Goal: Task Accomplishment & Management: Manage account settings

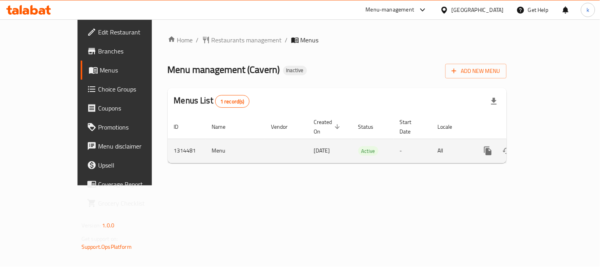
click at [550, 146] on icon "enhanced table" at bounding box center [545, 150] width 9 height 9
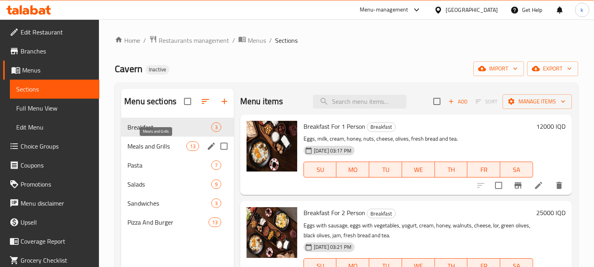
click at [161, 147] on span "Meals and Grills" at bounding box center [156, 145] width 59 height 9
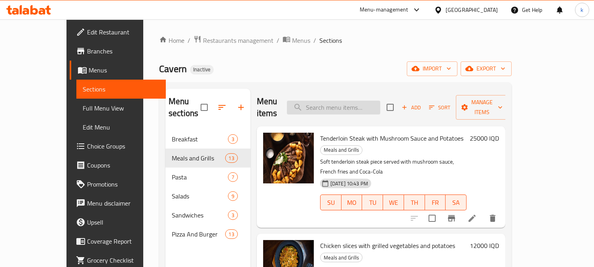
click at [351, 103] on input "search" at bounding box center [333, 108] width 93 height 14
paste input "Meat Fajita"
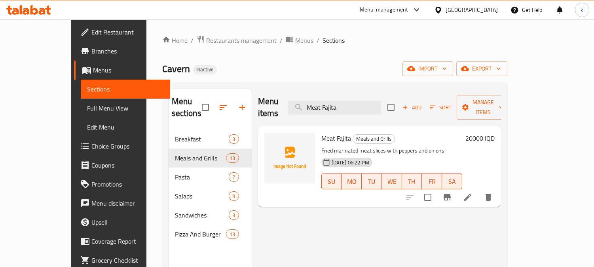
type input "Meat Fajita"
click at [473, 192] on icon at bounding box center [467, 196] width 9 height 9
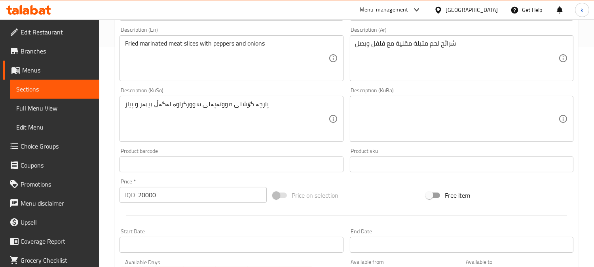
scroll to position [146, 0]
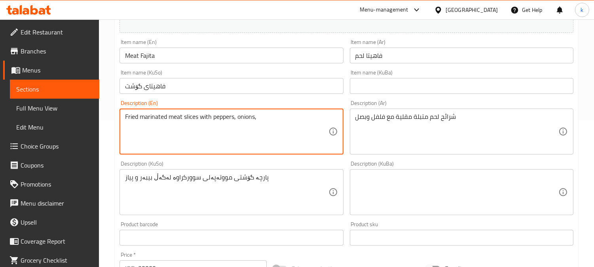
paste textarea "Potato Wedges"
click at [260, 119] on textarea "Fried marinated meat slices with peppers, onions, Potato Wedges" at bounding box center [226, 132] width 203 height 38
paste textarea "Pepsi"
type textarea "Fried marinated meat slices with peppers, onions, potato wedges and Pepsi"
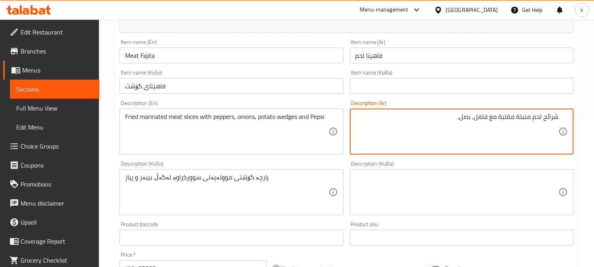
paste textarea "بطاطس ويدجز"
paste textarea "بيبسي"
type textarea "شرائح لحم متبلة مقلية مع فلفل، بصل، بطاطس ويدجز وبيبسي"
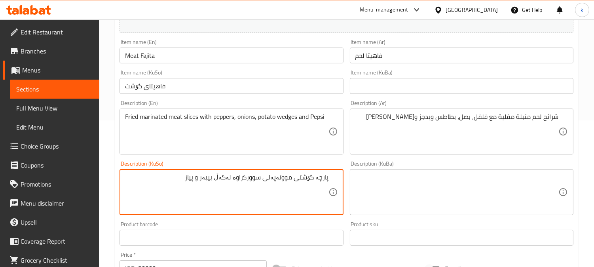
click at [207, 179] on textarea "پارچە گۆشتی مووتەپەلی سوورکراوە لەگەڵ بیبەر و پیاز" at bounding box center [226, 192] width 203 height 38
paste textarea "پەتاتەی ویدجز"
click at [194, 180] on textarea "پارچە گۆشتی مووتەپەلی سوورکراوە لەگەڵ بیبەر، پیاز، پەتاتەی ویدجز و بیپسی" at bounding box center [226, 192] width 203 height 38
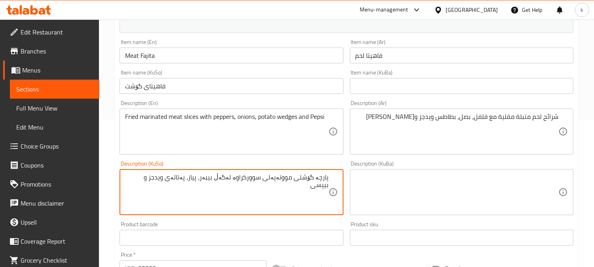
type textarea "پارچە گۆشتی مووتەپەلی سوورکراوە لەگەڵ بیبەر، پیاز، پەتاتەی ویدجز و بیپسی"
click at [401, 188] on textarea at bounding box center [456, 192] width 203 height 38
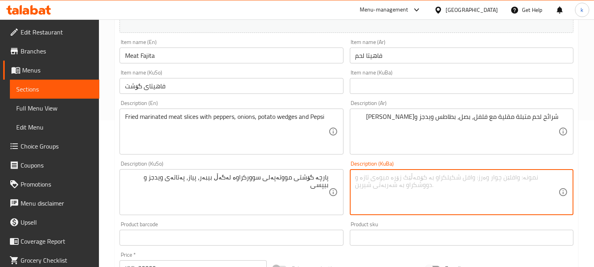
paste textarea "پارچە گۆشتی مووتەپەلی سوورکراوە لەگەڵ بیبەر، پیاز، پەتاتەی ویدجز و بیپسی"
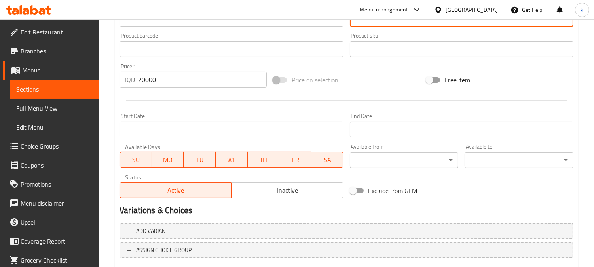
scroll to position [382, 0]
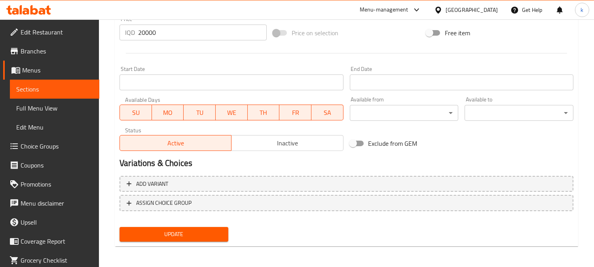
type textarea "پارچە گۆشتی مووتەپەلی سوورکراوە لەگەڵ بیبەر، پیاز، پەتاتەی ویدجز و بیپسی"
click at [189, 227] on button "Update" at bounding box center [174, 234] width 109 height 15
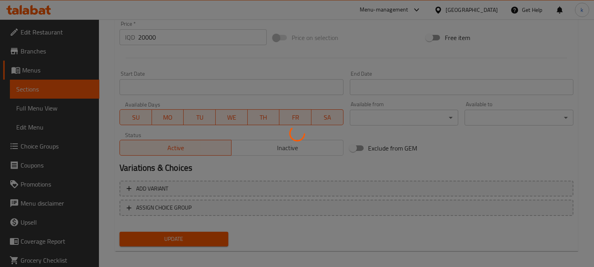
scroll to position [16, 0]
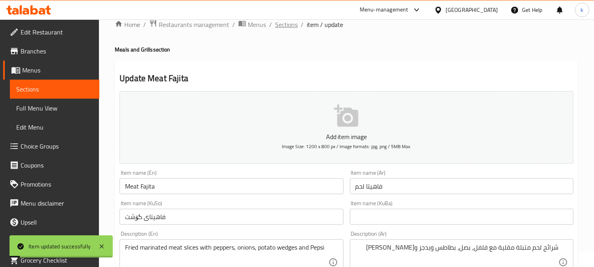
click at [285, 25] on span "Sections" at bounding box center [286, 24] width 23 height 9
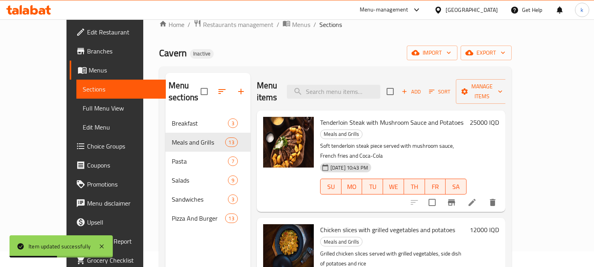
click at [341, 96] on div "Menu items Add Sort Manage items" at bounding box center [381, 92] width 249 height 38
click at [342, 89] on input "search" at bounding box center [333, 92] width 93 height 14
paste input "Mushroom Sauce"
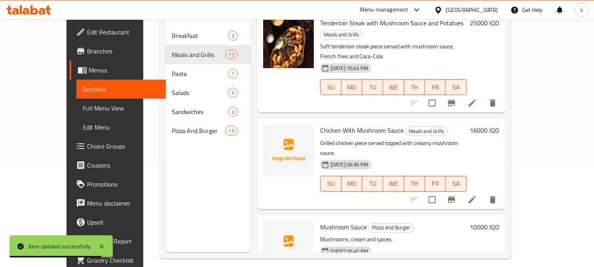
scroll to position [111, 0]
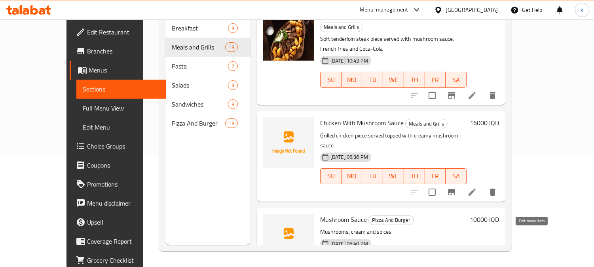
type input "Mushroom Sauce"
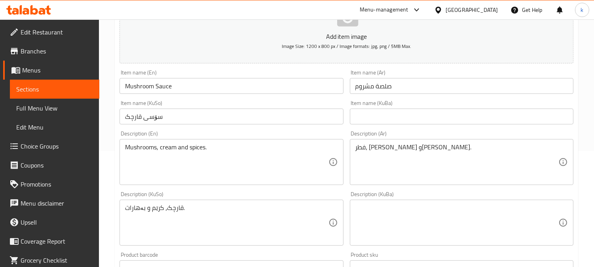
scroll to position [146, 0]
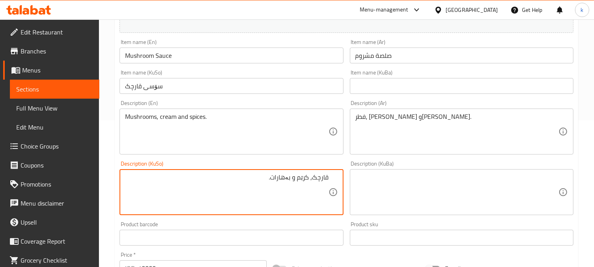
click at [296, 181] on textarea "قارچک، کرێم و بەهارات." at bounding box center [226, 192] width 203 height 38
paste textarea "فینگەر"
type textarea "قارچک، کرێم، بەهارات و فینگەر"
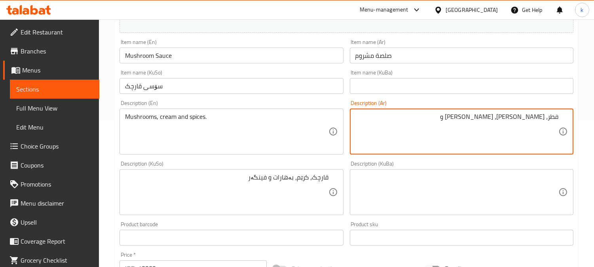
paste textarea "بطاطا [GEOGRAPHIC_DATA]"
type textarea "فطر، كريمة، توابل وبطاطا مقلية"
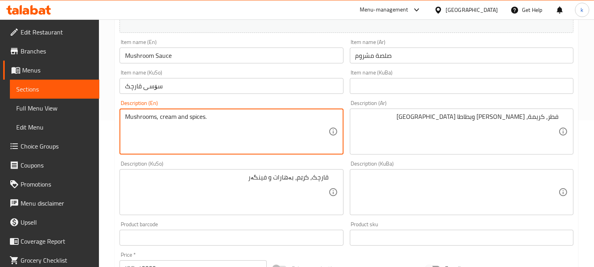
click at [181, 120] on textarea "Mushrooms, cream and spices." at bounding box center [226, 132] width 203 height 38
paste textarea "french fries"
click at [210, 116] on textarea "Mushrooms, cream, spices and french fries" at bounding box center [226, 132] width 203 height 38
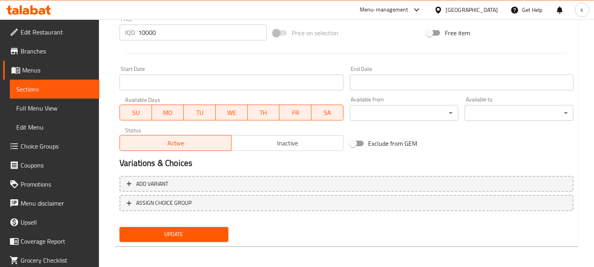
type textarea "Mushrooms, cream, spices and French fries"
click at [169, 236] on span "Update" at bounding box center [174, 234] width 96 height 10
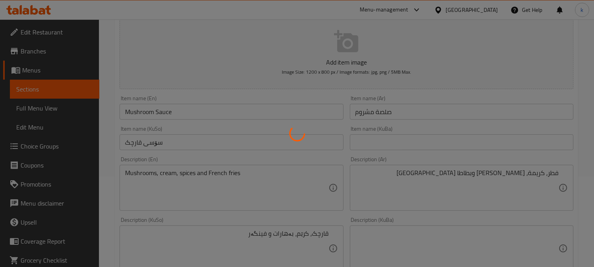
scroll to position [0, 0]
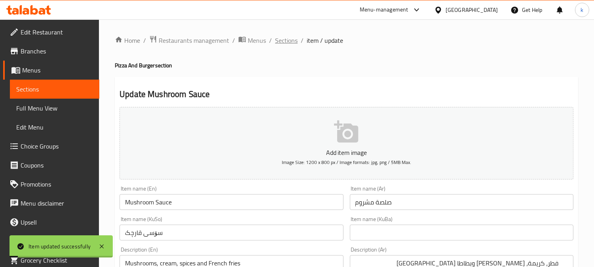
click at [286, 38] on span "Sections" at bounding box center [286, 40] width 23 height 9
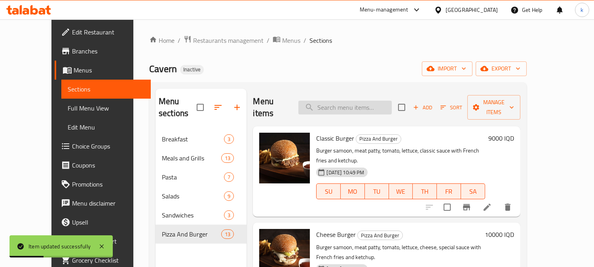
click at [366, 101] on input "search" at bounding box center [344, 108] width 93 height 14
paste input "Chicken steak with salad and potatoes"
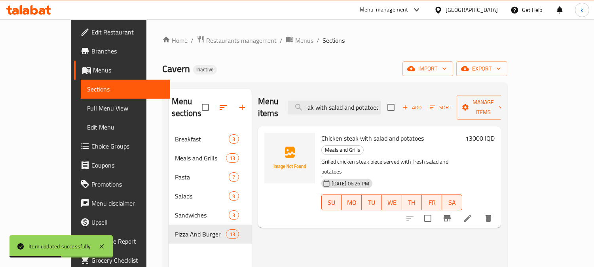
type input "Chicken steak with salad and potatoes"
click at [479, 211] on li at bounding box center [468, 218] width 22 height 14
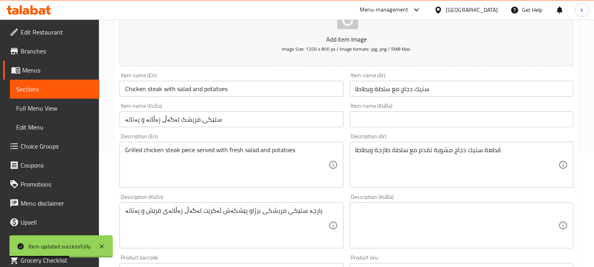
scroll to position [146, 0]
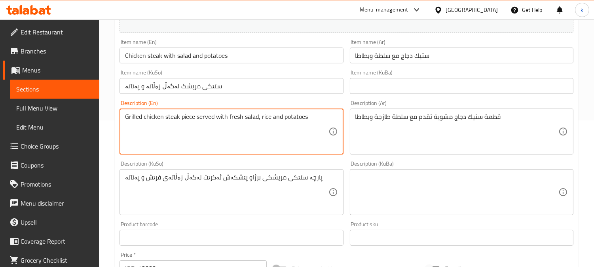
type textarea "Grilled chicken steak piece served with fresh salad, rice and potatoes"
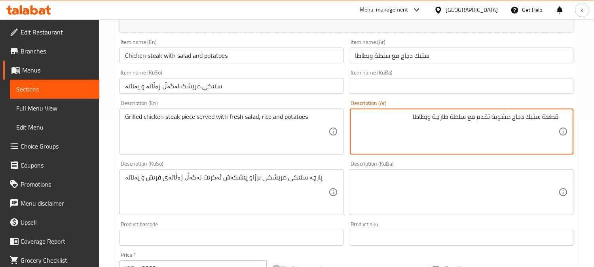
click at [436, 119] on textarea "قطعة ستيك دجاج مشوية تقدم مع سلطة طازجة وبطاطا" at bounding box center [456, 132] width 203 height 38
type textarea "قطعة ستيك دجاج مشوية تقدم مع سلطة طازجة، أرز وبطاطا"
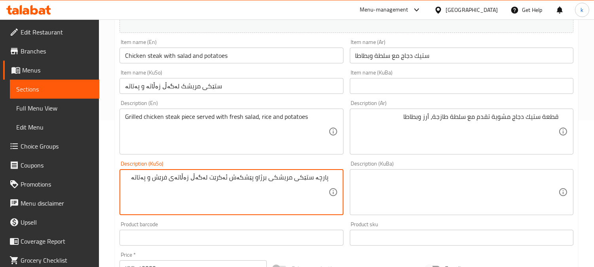
click at [167, 180] on textarea "پارچە ستێکی مریشکی برژاو پێشکەش ئەکرێت لەگەڵ زەڵاتەی فرێش و پەتاتە" at bounding box center [226, 192] width 203 height 38
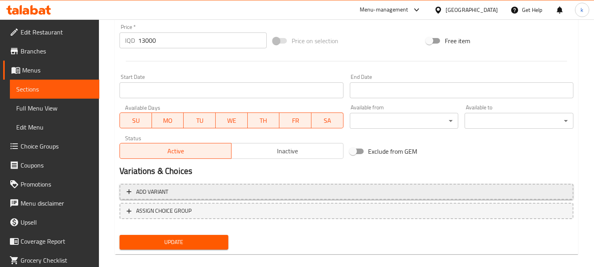
scroll to position [382, 0]
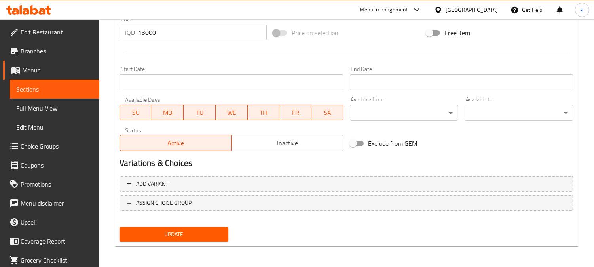
type textarea "پارچە ستێکی مریشکی برژاو پێشکەش ئەکرێت لەگەڵ زەڵاتەی فرێش، برنج و پەتاتە"
click at [201, 232] on span "Update" at bounding box center [174, 234] width 96 height 10
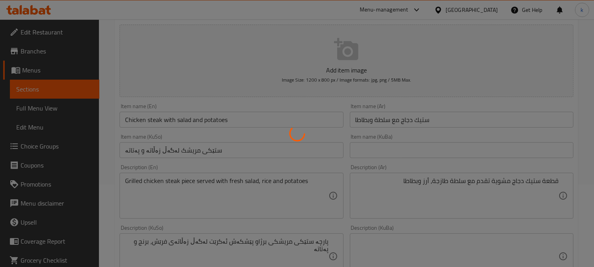
scroll to position [0, 0]
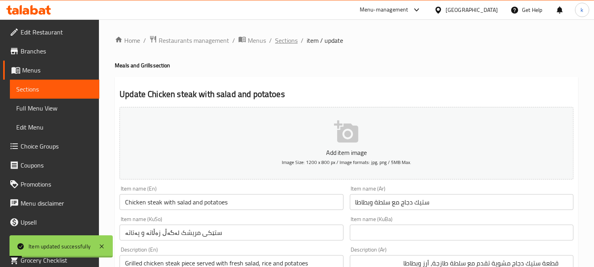
click at [295, 40] on span "Sections" at bounding box center [286, 40] width 23 height 9
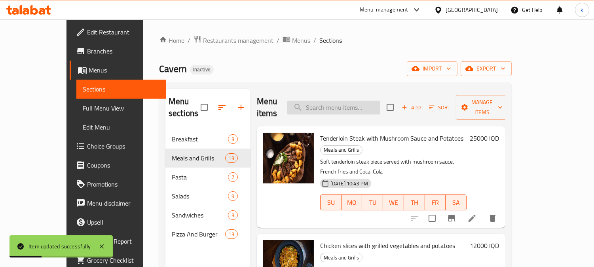
drag, startPoint x: 329, startPoint y: 99, endPoint x: 373, endPoint y: 116, distance: 46.8
click at [330, 101] on input "search" at bounding box center [333, 108] width 93 height 14
paste input "Chicken with Tomato Sauce"
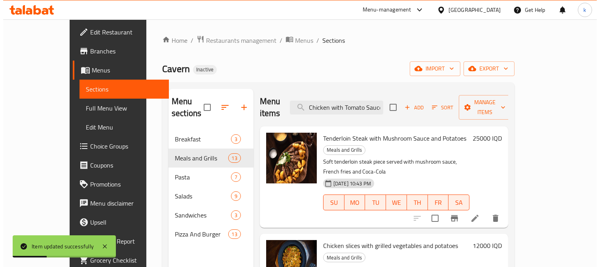
scroll to position [0, 1]
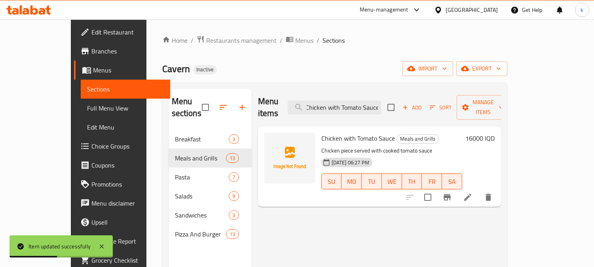
type input "Chicken with Tomato Sauce"
click at [473, 192] on icon at bounding box center [467, 196] width 9 height 9
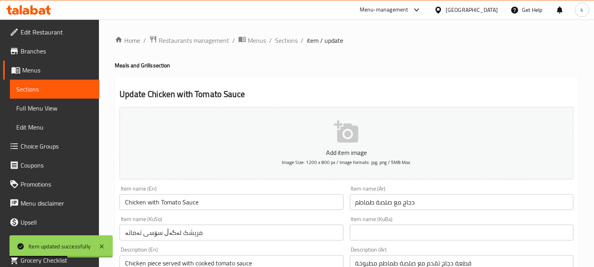
scroll to position [73, 0]
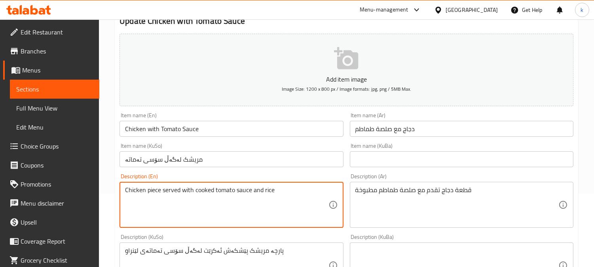
type textarea "Chicken piece served with cooked tomato sauce and rice"
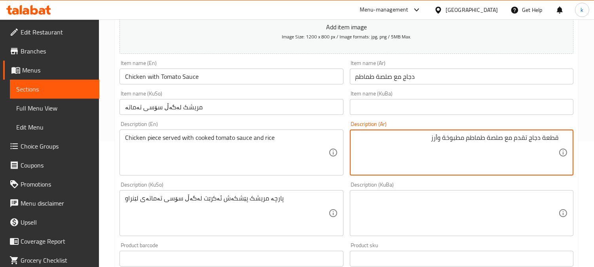
scroll to position [146, 0]
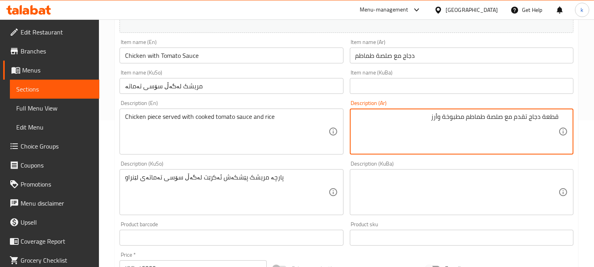
type textarea "قطعة دجاج تقدم مع صلصة طماطم مطبوخة وأرز"
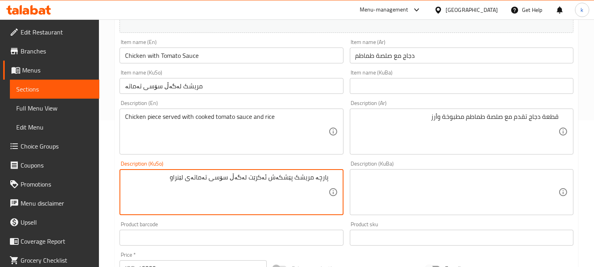
click at [165, 181] on textarea "پارچە مریشک پێشکەش ئەکرێت لەگەڵ سۆسی تەماتەی لێنراو" at bounding box center [226, 192] width 203 height 38
click at [182, 176] on textarea "پارچە مریشک پێشکەش ئەکرێت لەگەڵ سۆسی تەماتەی لێنراو" at bounding box center [226, 192] width 203 height 38
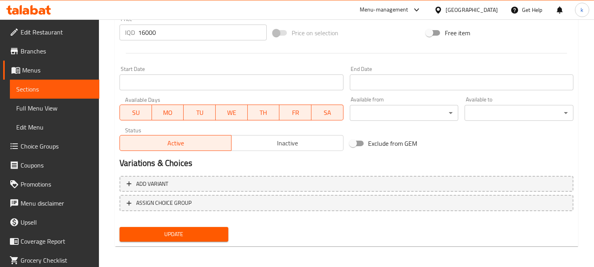
type textarea "پارچە مریشک پێشکەش ئەکرێت لەگەڵ سۆسی تەماتەی لێنراو و برنج"
click at [189, 229] on span "Update" at bounding box center [174, 234] width 96 height 10
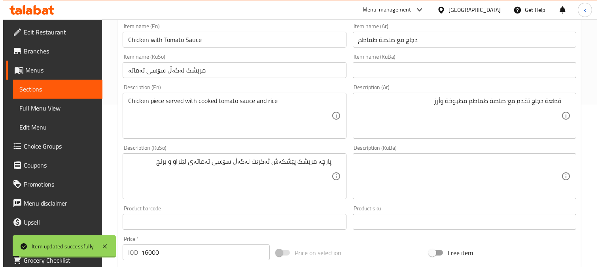
scroll to position [0, 0]
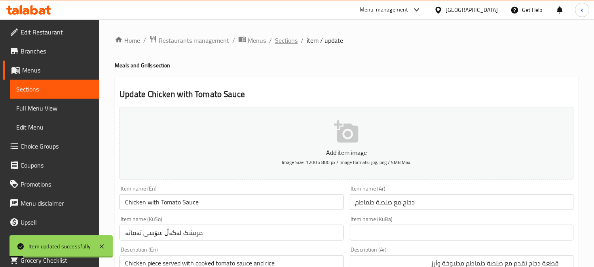
click at [291, 44] on span "Sections" at bounding box center [286, 40] width 23 height 9
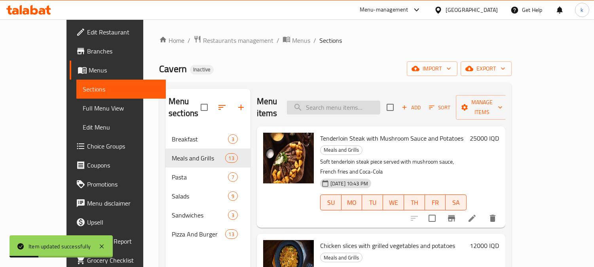
click at [357, 101] on input "search" at bounding box center [333, 108] width 93 height 14
paste input "Lemon Chicken"
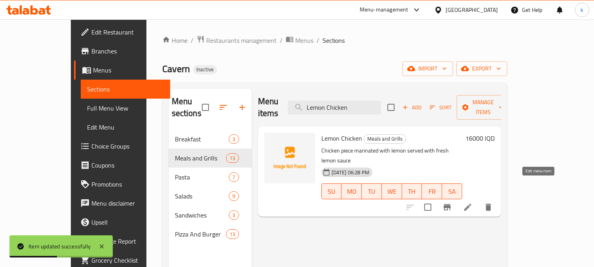
type input "Lemon Chicken"
click at [473, 202] on icon at bounding box center [467, 206] width 9 height 9
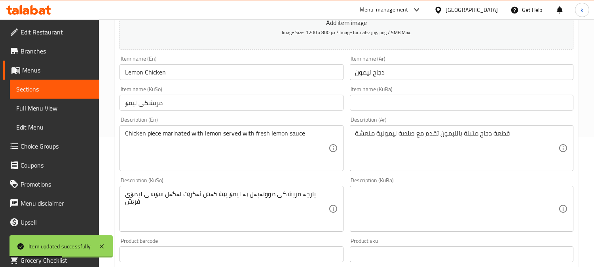
scroll to position [146, 0]
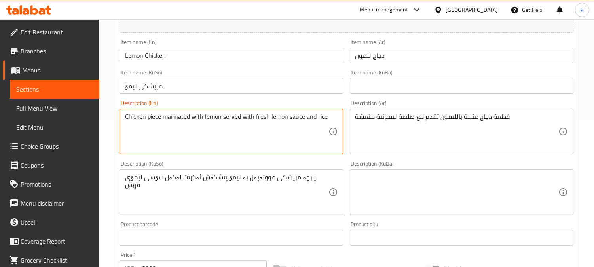
type textarea "Chicken piece marinated with lemon served with fresh lemon sauce and rice"
click at [262, 119] on textarea "Chicken piece marinated with lemon served with fresh lemon sauce and rice" at bounding box center [226, 132] width 203 height 38
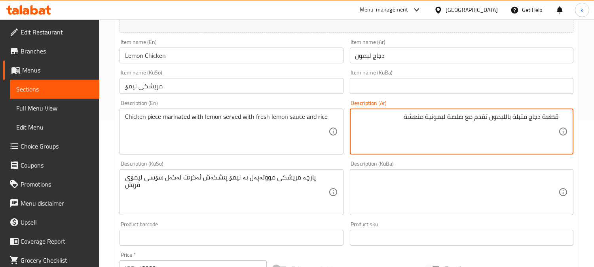
click at [414, 120] on textarea "قطعة دجاج متبلة بالليمون تقدم مع صلصة ليمونية منعشة" at bounding box center [456, 132] width 203 height 38
paste textarea "طازج"
type textarea "قطعة دجاج متبلة بالليمون تقدم مع صلصة ليمونية طازج وأرز"
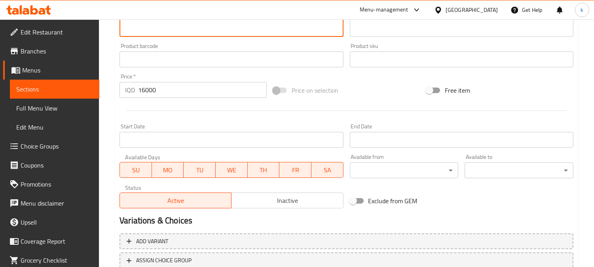
scroll to position [382, 0]
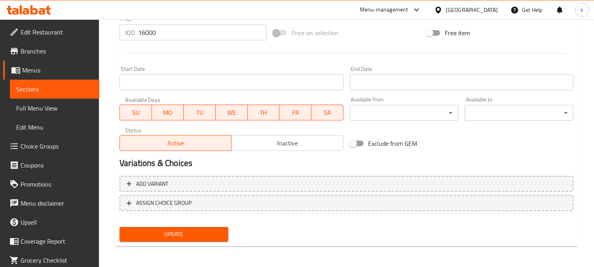
type textarea "پارچە مریشکی مووتەپەل بە لیمۆ پێشکەش ئەکرێت لەگەل سۆسی لیمۆی فرێش و برنج"
click at [199, 232] on span "Update" at bounding box center [174, 234] width 96 height 10
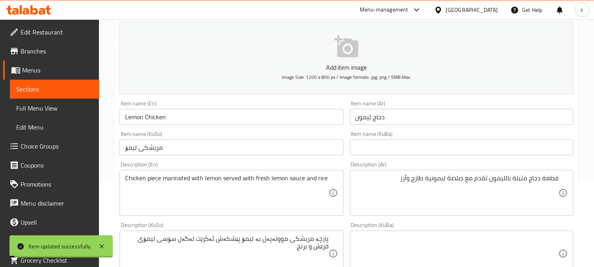
scroll to position [0, 0]
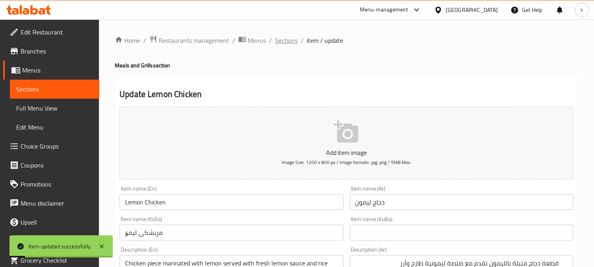
click at [291, 40] on span "Sections" at bounding box center [286, 40] width 23 height 9
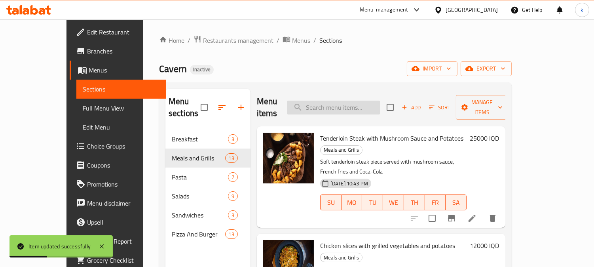
click at [376, 101] on input "search" at bounding box center [333, 108] width 93 height 14
paste input "Chicken Slices with Curry Sauce"
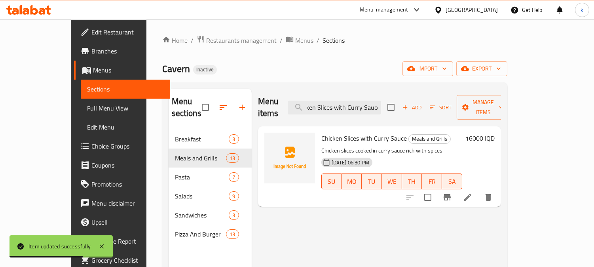
type input "Chicken Slices with Curry Sauce"
click at [471, 194] on icon at bounding box center [467, 197] width 7 height 7
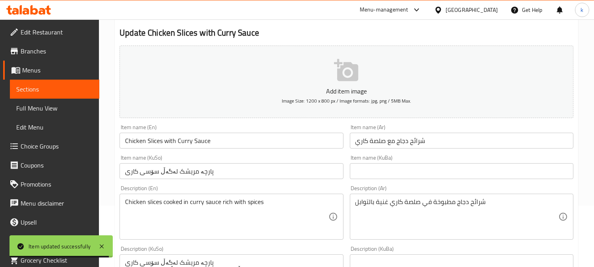
scroll to position [73, 0]
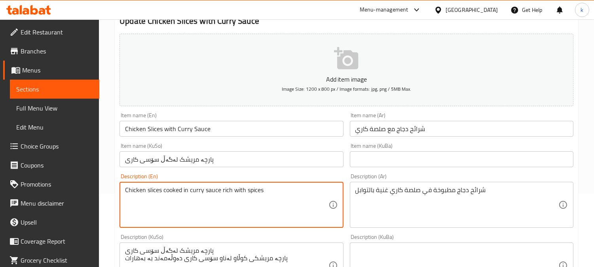
click at [224, 192] on textarea "Chicken slices cooked in curry sauce rich with spices" at bounding box center [226, 205] width 203 height 38
type textarea "Chicken slices cooked in curry sauce with spices"
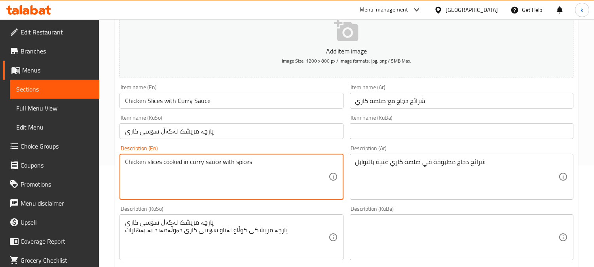
scroll to position [146, 0]
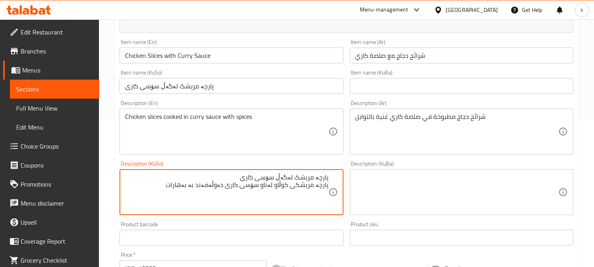
drag, startPoint x: 227, startPoint y: 173, endPoint x: 386, endPoint y: 169, distance: 159.2
click at [386, 169] on div "Add item image Image Size: 1200 x 800 px / Image formats: jpg, png / 5MB Max. I…" at bounding box center [346, 173] width 460 height 432
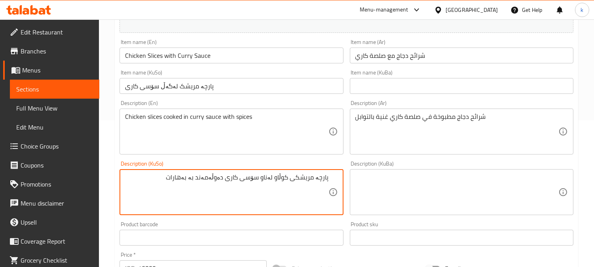
click at [218, 179] on textarea "پارچە مریشکی کوڵاو لەناو سۆسی کاری دەوڵەمەند بە بەهارات" at bounding box center [226, 192] width 203 height 38
type textarea "پارچە مریشکی کوڵاو لەناو سۆسی کاری بە بەهارات"
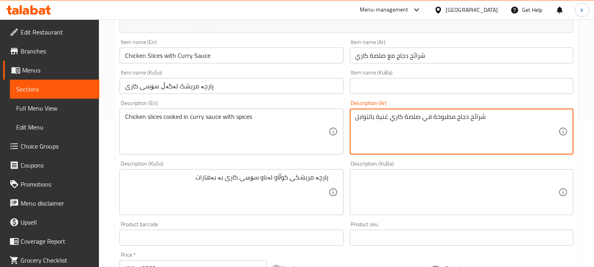
click at [383, 117] on textarea "شرائح دجاج مطبوخة في صلصة كاري غنية بالتوابل" at bounding box center [456, 132] width 203 height 38
type textarea "شرائح دجاج مطبوخة في صلصة كاري بالتوابل"
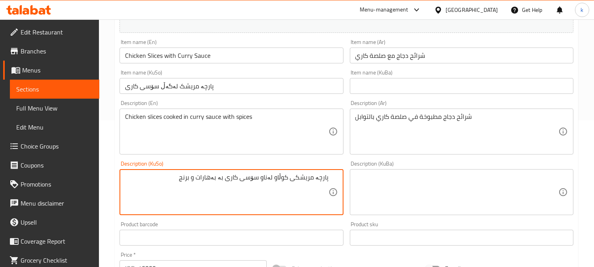
type textarea "پارچە مریشکی کوڵاو لەناو سۆسی کاری بە بەهارات و برنج"
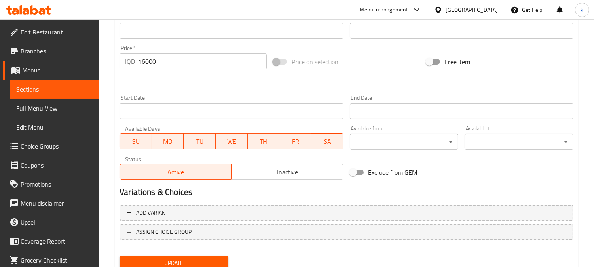
scroll to position [382, 0]
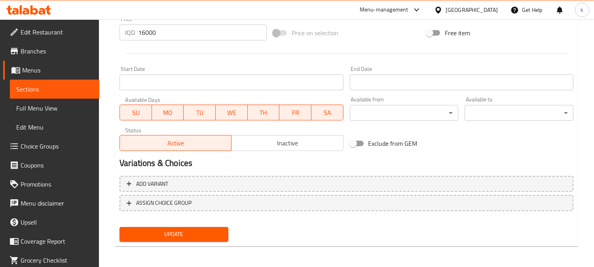
type textarea "شرائح دجاج مطبوخة في صلصة كاري بالتوابل وأرز"
click at [219, 227] on button "Update" at bounding box center [174, 234] width 109 height 15
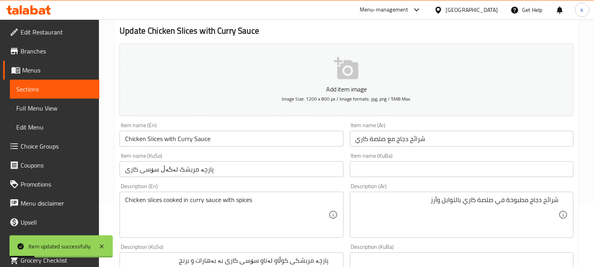
scroll to position [0, 0]
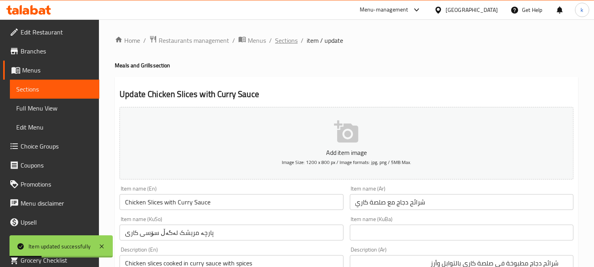
click at [281, 44] on span "Sections" at bounding box center [286, 40] width 23 height 9
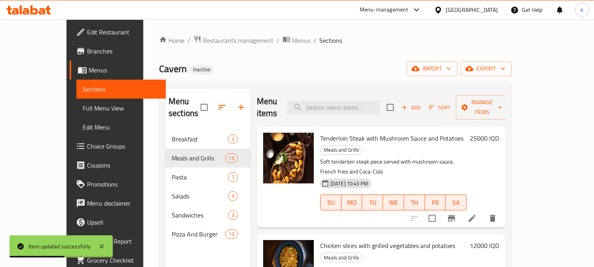
click at [362, 109] on div "Menu items Add Sort Manage items" at bounding box center [381, 108] width 249 height 38
click at [349, 101] on input "search" at bounding box center [333, 108] width 93 height 14
paste input "Grilled Chicken Breast with French Fries"
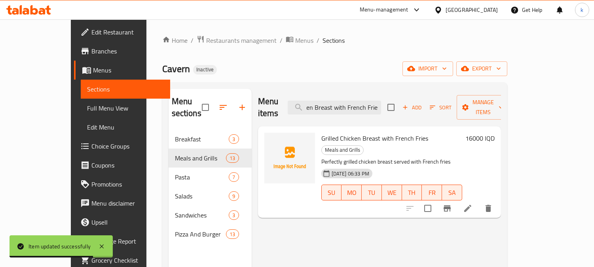
type input "Grilled Chicken Breast with French Fries"
click at [473, 203] on icon at bounding box center [467, 207] width 9 height 9
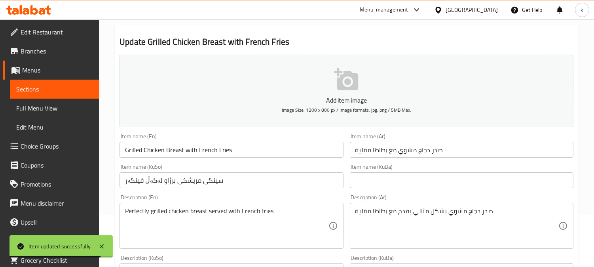
scroll to position [73, 0]
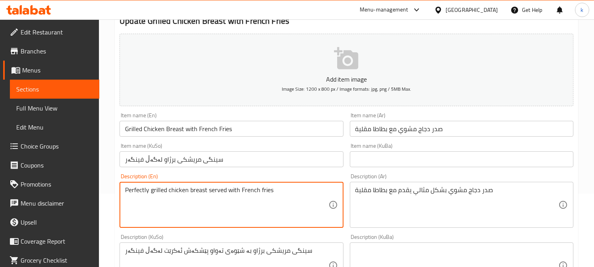
click at [280, 195] on textarea "Perfectly grilled chicken breast served with French fries" at bounding box center [226, 205] width 203 height 38
click at [279, 190] on textarea "Perfectly grilled chicken breast served with French fries" at bounding box center [226, 205] width 203 height 38
type textarea "Perfectly grilled chicken breast served with French fries and rice"
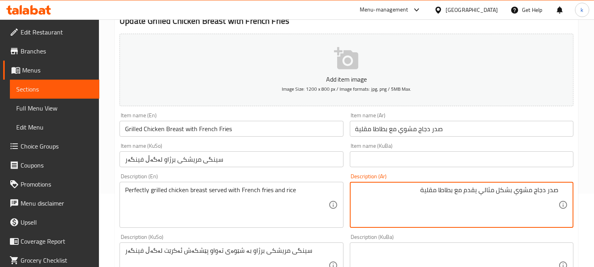
drag, startPoint x: 421, startPoint y: 189, endPoint x: 412, endPoint y: 207, distance: 20.4
click at [421, 189] on textarea "صدر دجاج مشوي بشكل مثالي يقدم مع بطاطا مقلية" at bounding box center [456, 205] width 203 height 38
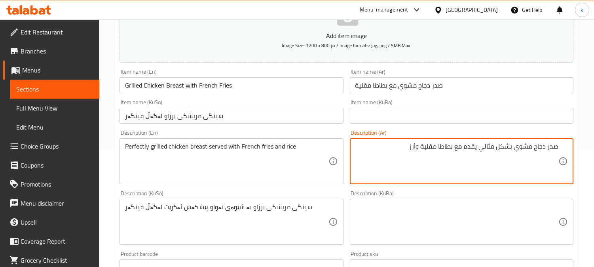
scroll to position [146, 0]
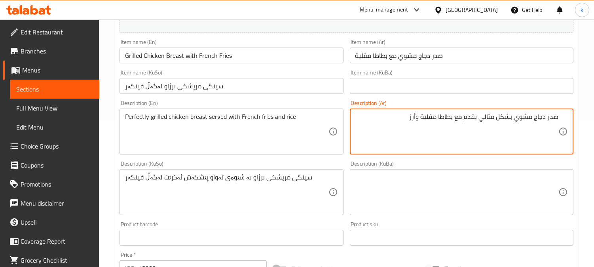
type textarea "صدر دجاج مشوي بشكل مثالي يقدم مع بطاطا مقلية وأرز"
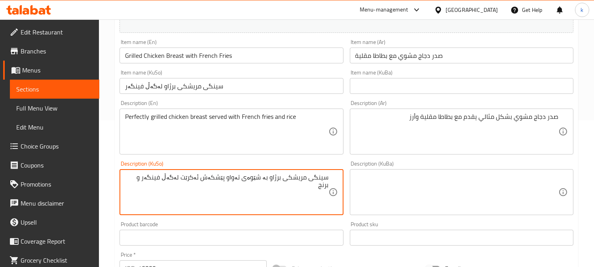
scroll to position [382, 0]
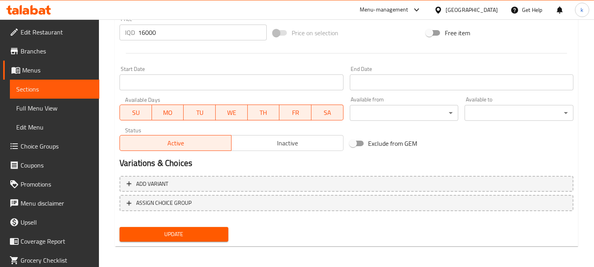
type textarea "سینگی مریشکی برژاو بە شێوەی تەواو پێشکەش ئەکرێت لەگەڵ فینگەر و برنج"
click at [206, 234] on span "Update" at bounding box center [174, 234] width 96 height 10
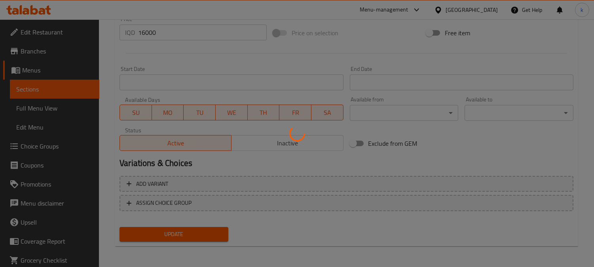
scroll to position [0, 0]
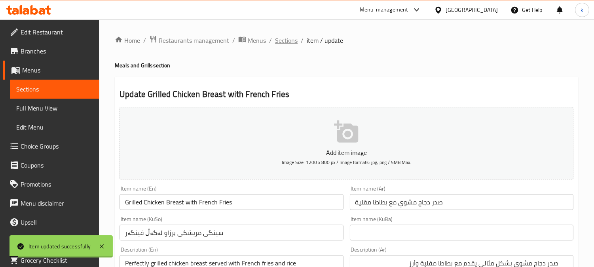
click at [283, 44] on span "Sections" at bounding box center [286, 40] width 23 height 9
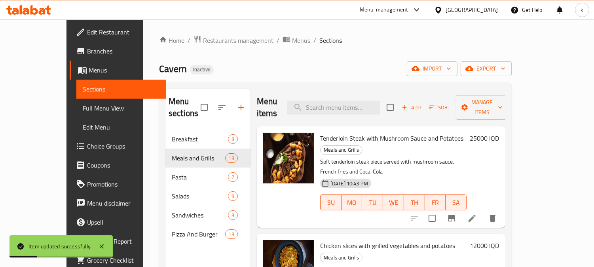
click at [371, 108] on div "Menu items Add Sort Manage items" at bounding box center [381, 108] width 249 height 38
click at [366, 105] on input "search" at bounding box center [333, 108] width 93 height 14
paste input "Chicken With Mushroom Sauce"
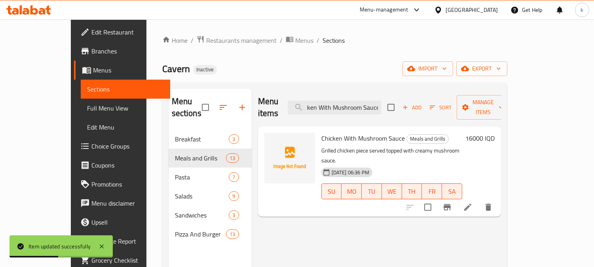
type input "Chicken With Mushroom Sauce"
click at [473, 202] on icon at bounding box center [467, 206] width 9 height 9
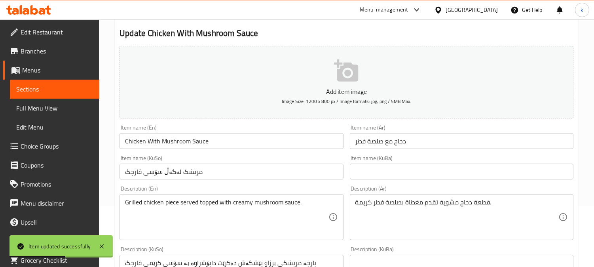
scroll to position [73, 0]
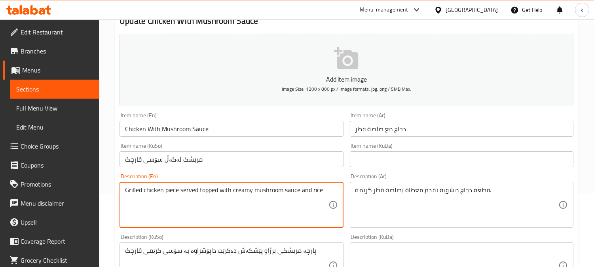
type textarea "Grilled chicken piece served topped with creamy mushroom sauce and rice"
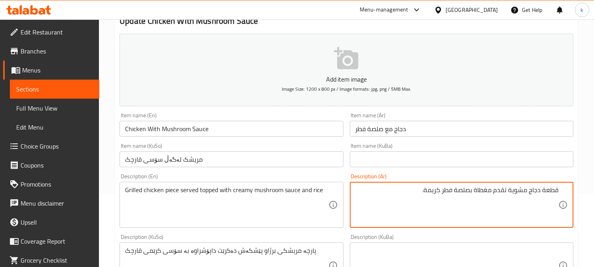
click at [416, 196] on textarea "قطعة دجاج مشوية تقدم مغطاة بصلصة فطر كريمة." at bounding box center [456, 205] width 203 height 38
click at [416, 192] on textarea "قطعة دجاج مشوية تقدم مغطاة بصلصة فطر كريمة." at bounding box center [456, 205] width 203 height 38
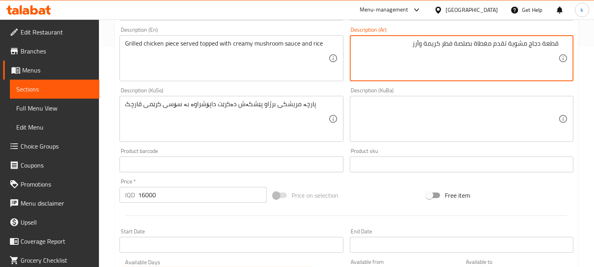
type textarea "قطعة دجاج مشوية تقدم مغطاة بصلصة فطر كريمة وأرز"
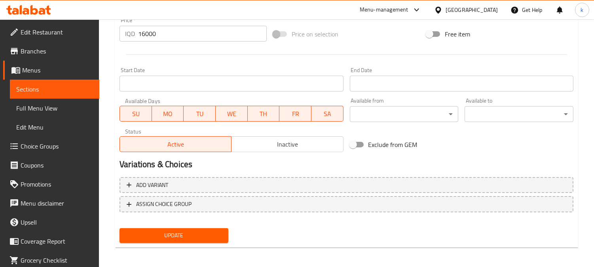
scroll to position [382, 0]
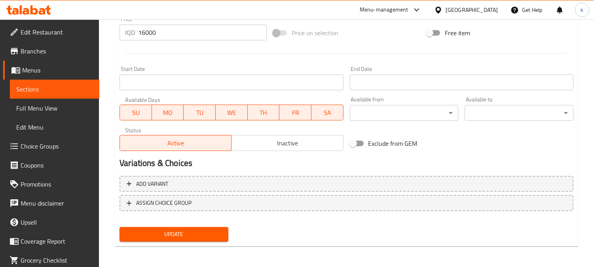
type textarea "پارچە مریشکی برژاو پێشکەش دەکرێت داپۆشراوە بە سۆسی کرێمی قارچک و برنج"
click at [205, 230] on span "Update" at bounding box center [174, 234] width 96 height 10
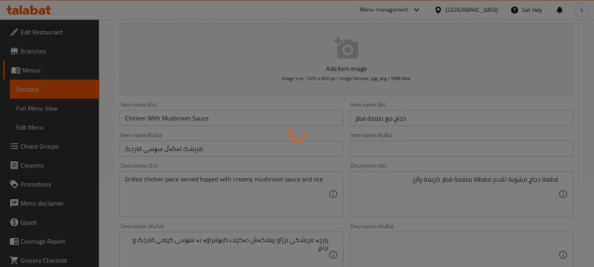
scroll to position [0, 0]
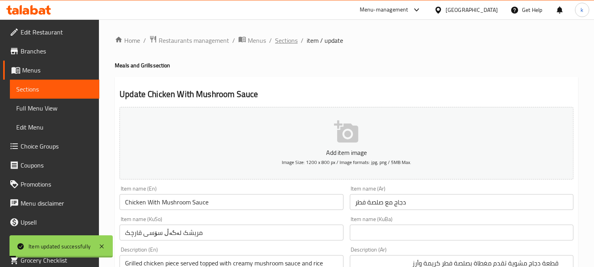
click at [293, 39] on span "Sections" at bounding box center [286, 40] width 23 height 9
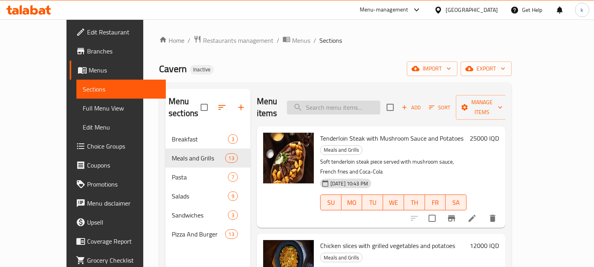
click at [350, 101] on input "search" at bounding box center [333, 108] width 93 height 14
paste input "Meat Fajita"
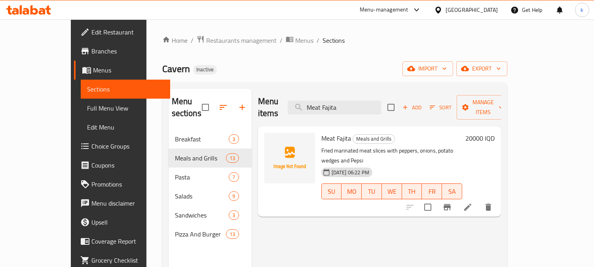
type input "Meat Fajita"
click at [479, 200] on li at bounding box center [468, 207] width 22 height 14
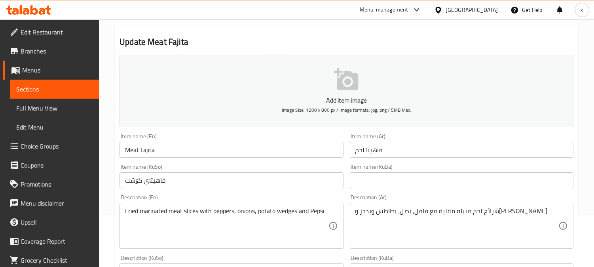
scroll to position [73, 0]
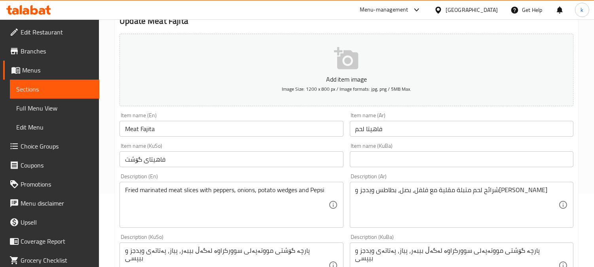
click at [369, 126] on input "فاهيتا لحم" at bounding box center [462, 129] width 224 height 16
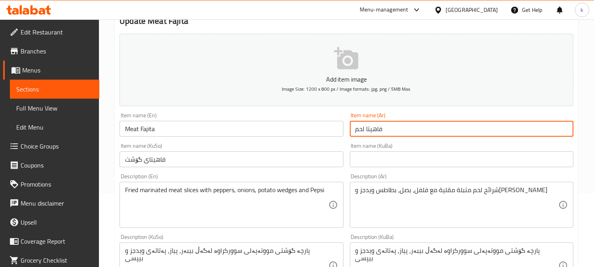
click at [369, 126] on input "فاهيتا لحم" at bounding box center [462, 129] width 224 height 16
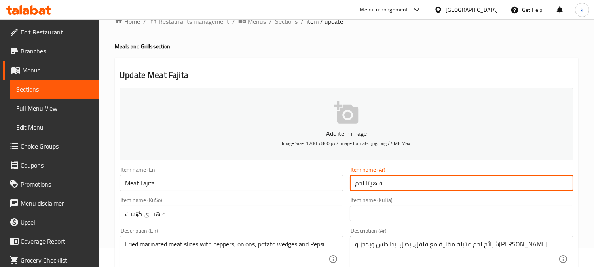
scroll to position [0, 0]
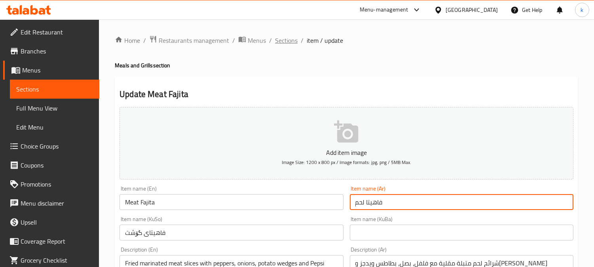
click at [288, 40] on span "Sections" at bounding box center [286, 40] width 23 height 9
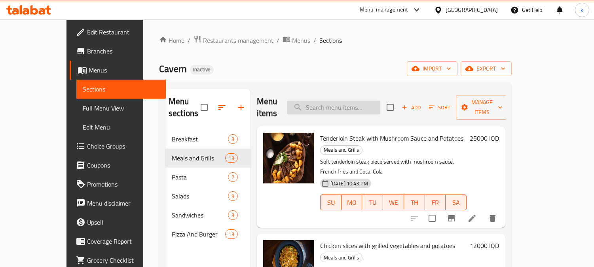
click at [358, 101] on input "search" at bounding box center [333, 108] width 93 height 14
paste input "فاهيتا لحم"
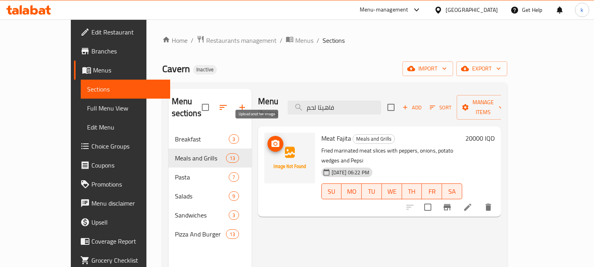
type input "فاهيتا لحم"
click at [268, 137] on button "upload picture" at bounding box center [276, 144] width 16 height 16
click at [271, 139] on icon "upload picture" at bounding box center [275, 143] width 9 height 9
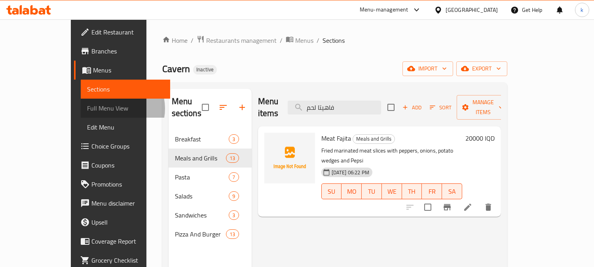
click at [87, 108] on span "Full Menu View" at bounding box center [125, 107] width 77 height 9
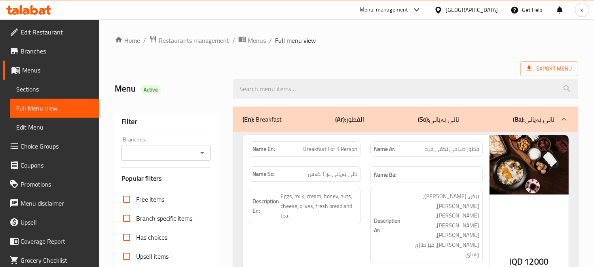
click at [160, 158] on input "Branches" at bounding box center [159, 152] width 71 height 11
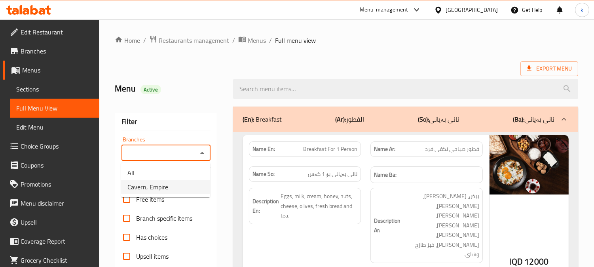
click at [162, 182] on span "Cavern, Empire" at bounding box center [147, 186] width 41 height 9
type input "Cavern, Empire"
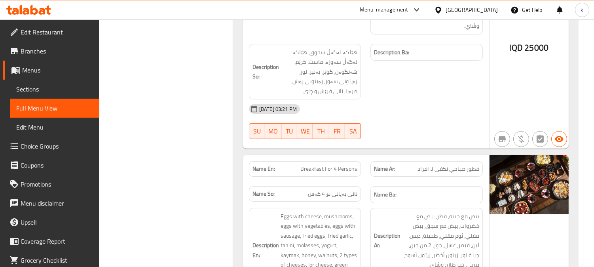
scroll to position [301, 0]
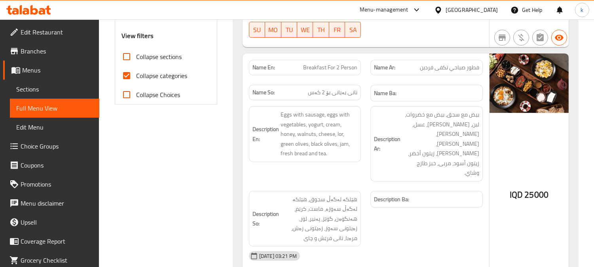
drag, startPoint x: 120, startPoint y: 78, endPoint x: 199, endPoint y: 78, distance: 78.8
click at [121, 78] on input "Collapse categories" at bounding box center [126, 75] width 19 height 19
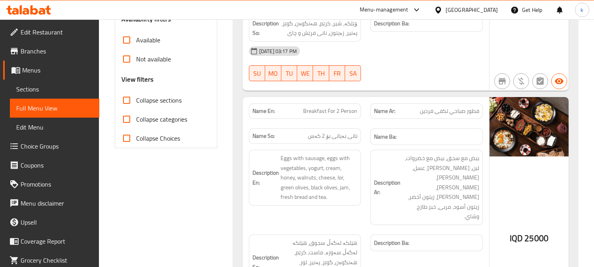
scroll to position [228, 0]
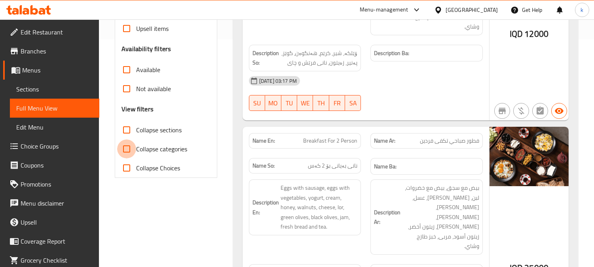
click at [125, 153] on input "Collapse categories" at bounding box center [126, 148] width 19 height 19
checkbox input "true"
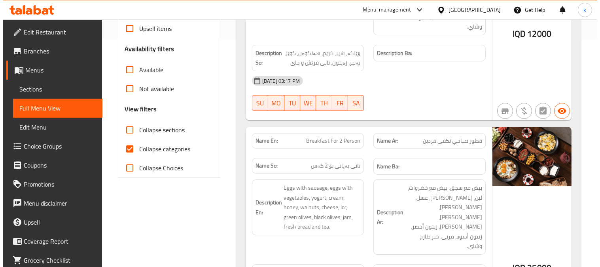
scroll to position [0, 0]
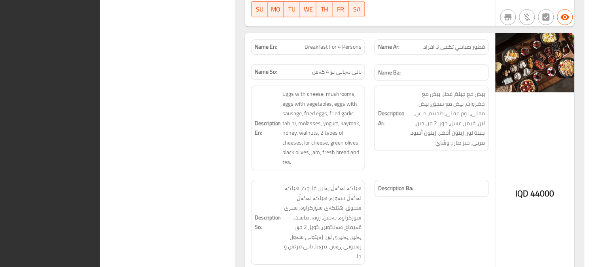
click at [268, 116] on div "Description En: Eggs with cheese, mushrooms, eggs with vegetables, eggs with sa…" at bounding box center [309, 128] width 124 height 94
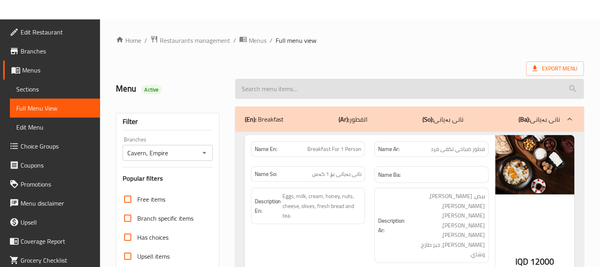
click at [279, 90] on input "search" at bounding box center [409, 89] width 349 height 20
paste input "Meat Fajita"
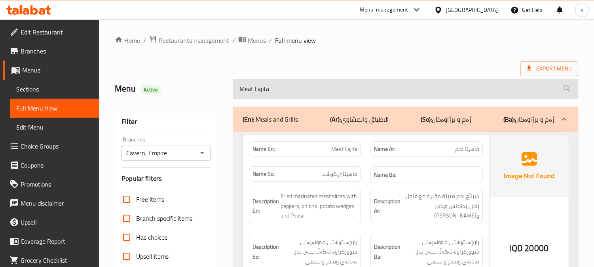
click at [298, 97] on input "Meat Fajita" at bounding box center [405, 89] width 345 height 20
paste input "ushroom Sauce"
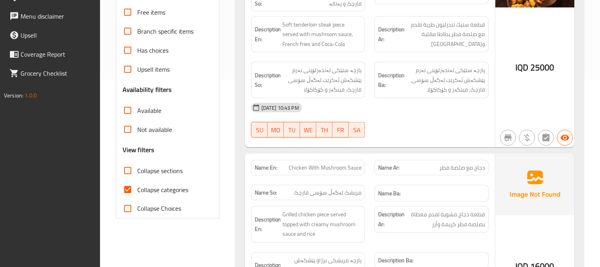
scroll to position [374, 0]
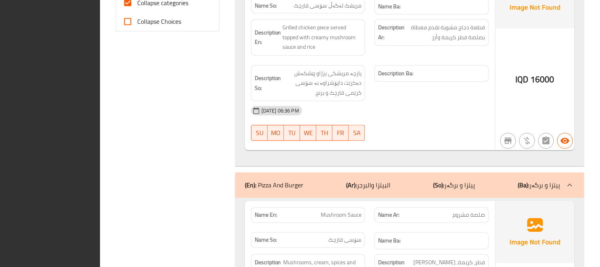
click at [379, 131] on div "28-09-2025 06:36 PM SU MO TU WE TH FR SA" at bounding box center [370, 123] width 247 height 44
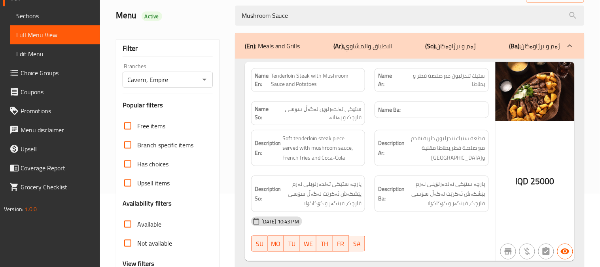
scroll to position [0, 0]
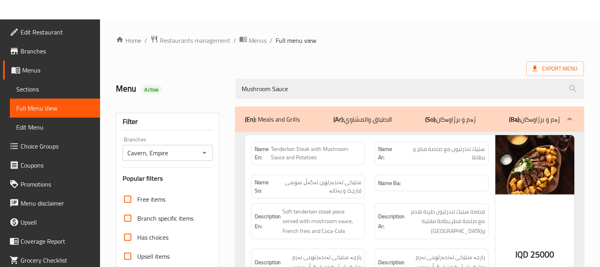
click at [370, 115] on p "(Ar): الاطباق والمشاوي" at bounding box center [363, 118] width 59 height 9
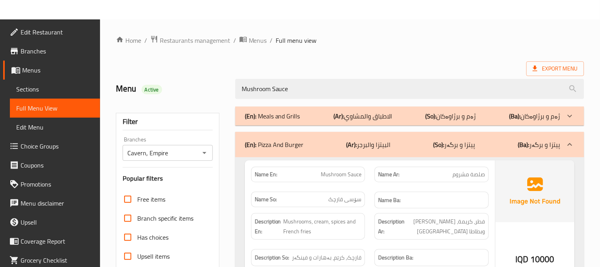
click at [406, 150] on div "(En): Pizza And Burger (Ar): البيتزا والبرجر (So): پیتزا و برگەر (Ba): پیتزا و …" at bounding box center [409, 144] width 349 height 25
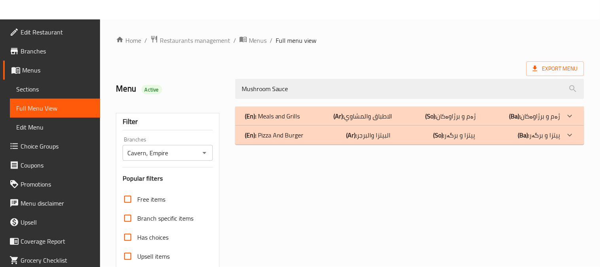
click at [418, 135] on div "(En): Pizza And Burger (Ar): البيتزا والبرجر (So): پیتزا و برگەر (Ba): پیتزا و …" at bounding box center [403, 134] width 316 height 9
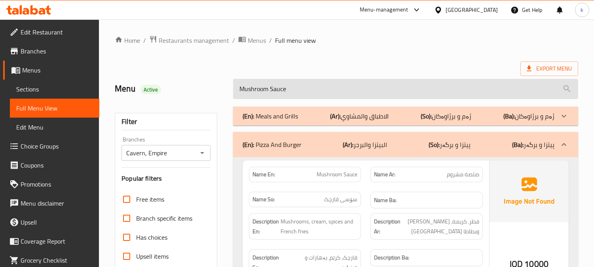
click at [284, 85] on input "Mushroom Sauce" at bounding box center [405, 89] width 345 height 20
paste input "Chicken steak with salad and potato"
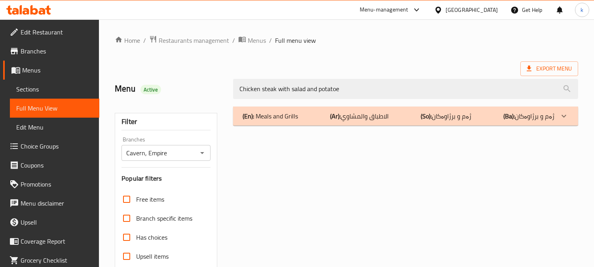
click at [366, 119] on p "(Ar): الاطباق والمشاوي" at bounding box center [359, 115] width 59 height 9
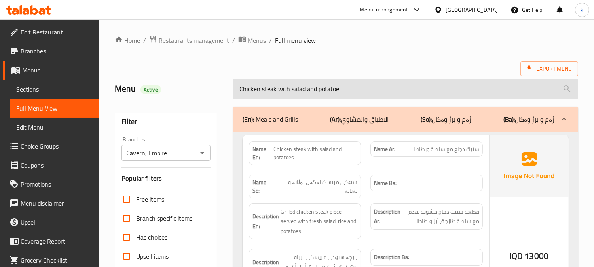
click at [288, 84] on input "Chicken steak with salad and potatoe" at bounding box center [405, 89] width 345 height 20
paste input "with Tomato Sauc"
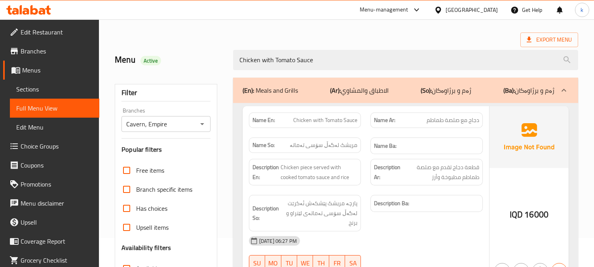
scroll to position [8, 0]
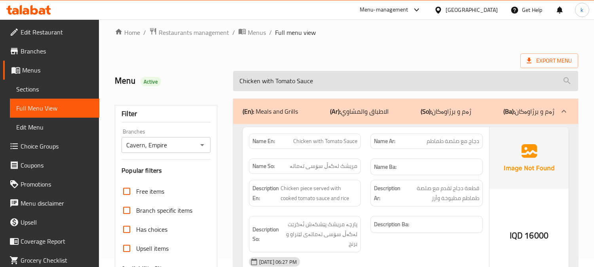
click at [315, 80] on input "Chicken with Tomato Sauce" at bounding box center [405, 81] width 345 height 20
paste input "Lemon Chicken"
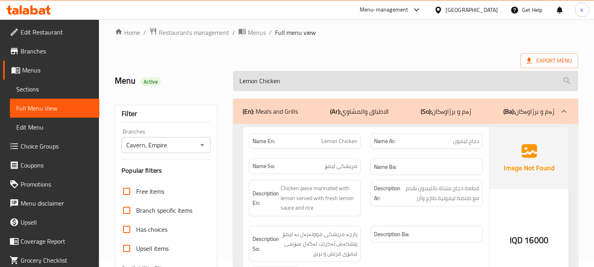
click at [279, 84] on input "Lemon Chicken" at bounding box center [405, 81] width 345 height 20
paste input "Chicken Slices with Curry Sauce"
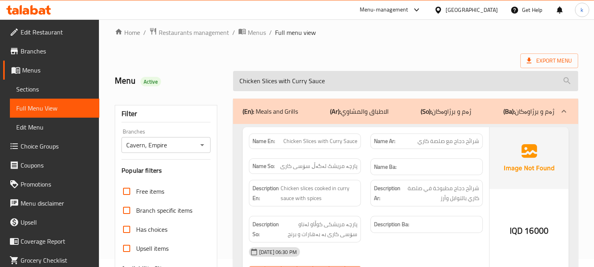
click at [289, 81] on input "Chicken Slices with Curry Sauce" at bounding box center [405, 81] width 345 height 20
paste input "Grilled Chicken Breast with French Fries"
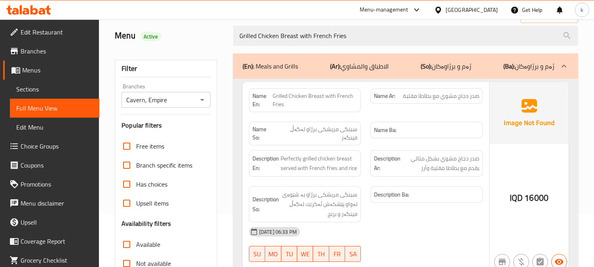
scroll to position [81, 0]
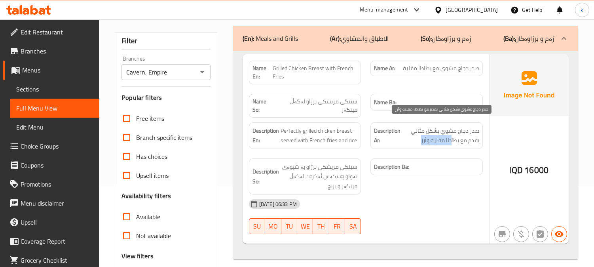
drag, startPoint x: 449, startPoint y: 135, endPoint x: 404, endPoint y: 135, distance: 44.7
click at [404, 135] on span "صدر دجاج مشوي بشكل مثالي يقدم مع بطاطا مقلية وأرز" at bounding box center [440, 135] width 77 height 19
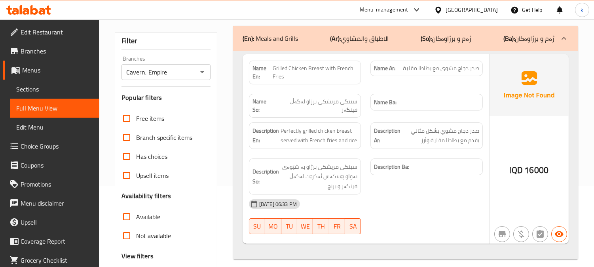
click at [436, 194] on div "[DATE] 06:33 PM" at bounding box center [365, 203] width 243 height 19
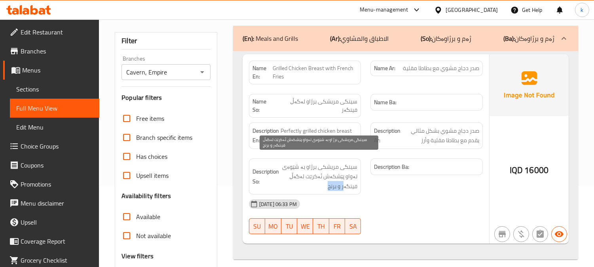
drag, startPoint x: 345, startPoint y: 181, endPoint x: 317, endPoint y: 182, distance: 28.1
click at [318, 182] on span "سینگی مریشکی برژاو بە شێوەی تەواو پێشکەش ئەکرێت لەگەڵ فینگەر و برنج" at bounding box center [319, 176] width 77 height 29
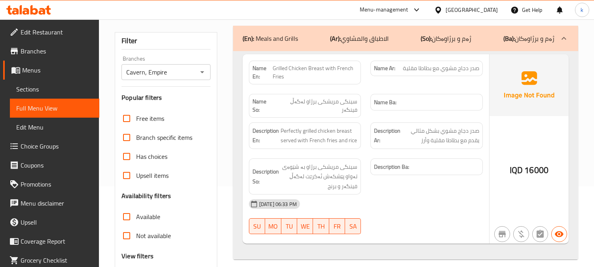
click at [437, 200] on div "[DATE] 06:33 PM" at bounding box center [365, 203] width 243 height 19
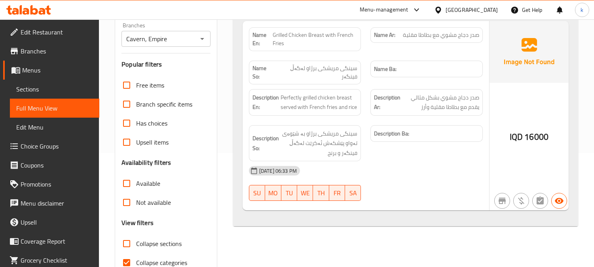
scroll to position [0, 0]
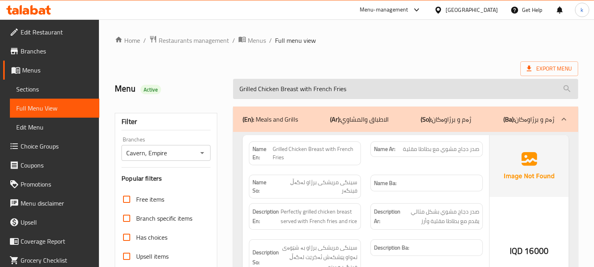
click at [271, 90] on input "Grilled Chicken Breast with French Fries" at bounding box center [405, 89] width 345 height 20
paste input "Chicken With Mushroom Sauce"
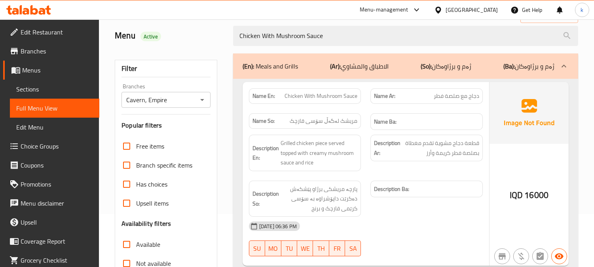
scroll to position [73, 0]
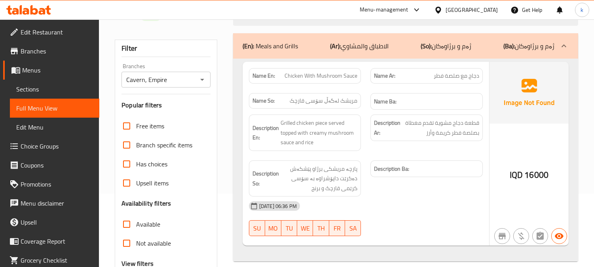
type input "Chicken With Mushroom Sauce"
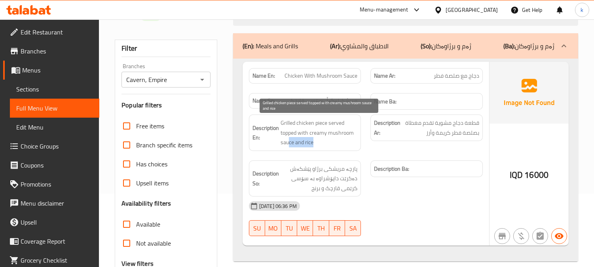
drag, startPoint x: 319, startPoint y: 143, endPoint x: 276, endPoint y: 142, distance: 43.1
click at [283, 142] on span "Grilled chicken piece served topped with creamy mushroom sauce and rice" at bounding box center [319, 132] width 77 height 29
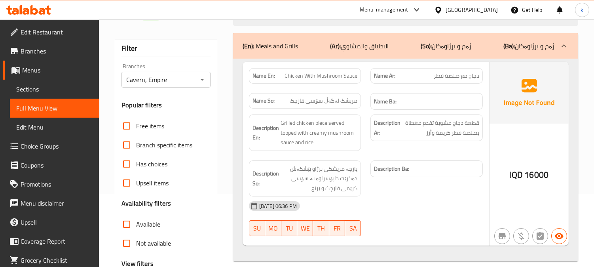
click at [442, 188] on div "Description Ba:" at bounding box center [427, 179] width 122 height 46
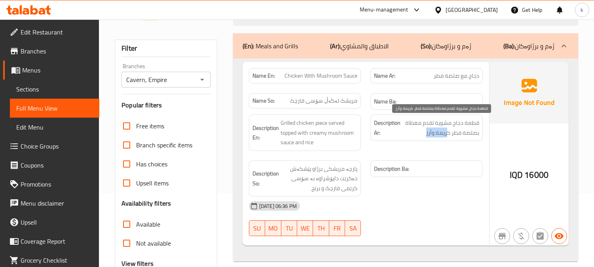
drag, startPoint x: 449, startPoint y: 135, endPoint x: 404, endPoint y: 135, distance: 44.7
click at [405, 134] on span "قطعة دجاج مشوية تقدم مغطاة بصلصة فطر كريمة وأرز" at bounding box center [440, 127] width 77 height 19
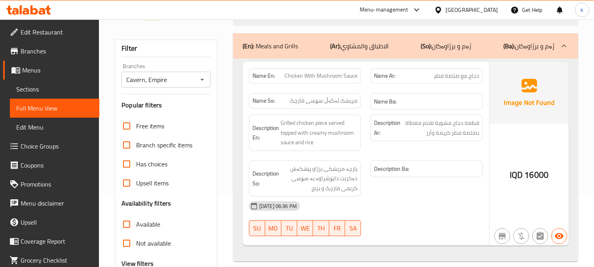
click at [440, 240] on div at bounding box center [427, 235] width 122 height 9
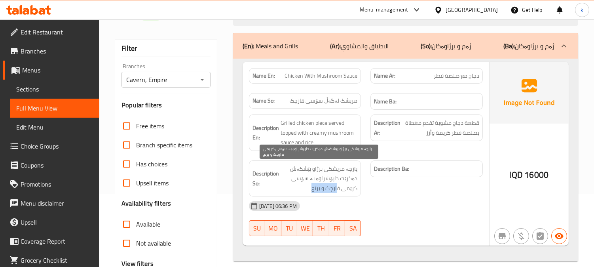
drag, startPoint x: 338, startPoint y: 189, endPoint x: 304, endPoint y: 187, distance: 34.5
click at [304, 187] on span "پارچە مریشکی برژاو پێشکەش دەکرێت داپۆشراوە بە سۆسی کرێمی قارچک و برنج" at bounding box center [319, 178] width 77 height 29
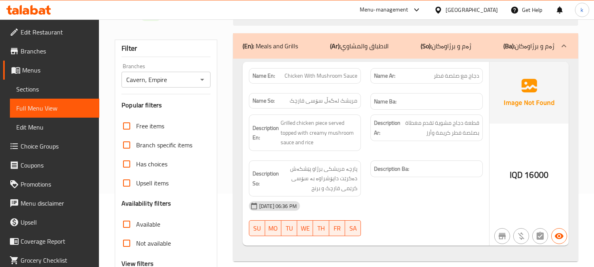
click at [420, 203] on div "[DATE] 06:36 PM" at bounding box center [365, 205] width 243 height 19
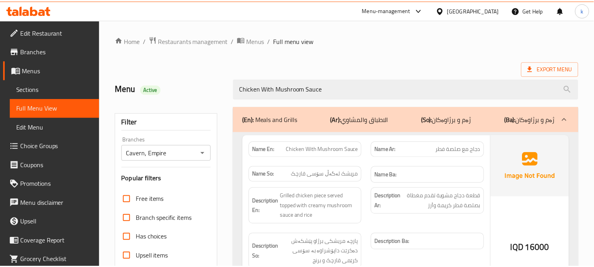
scroll to position [154, 0]
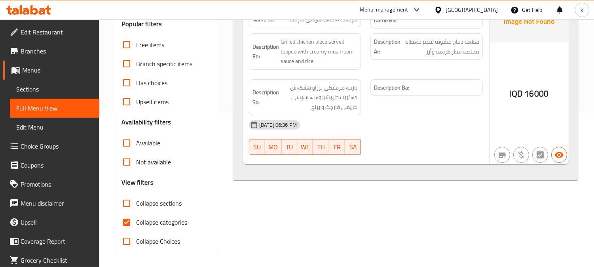
click at [22, 10] on icon at bounding box center [28, 9] width 45 height 9
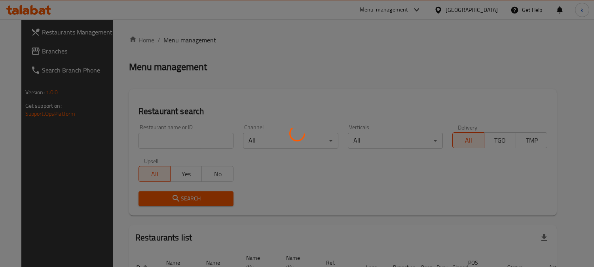
scroll to position [49, 0]
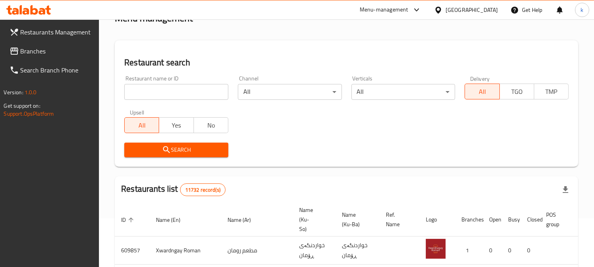
click at [163, 90] on input "search" at bounding box center [176, 92] width 104 height 16
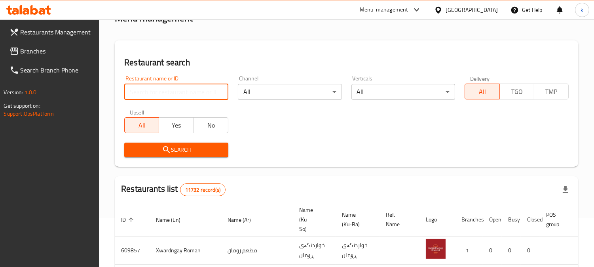
paste input "AB Restaurant & Cafe"
type input "AB Restaurant & Cafe"
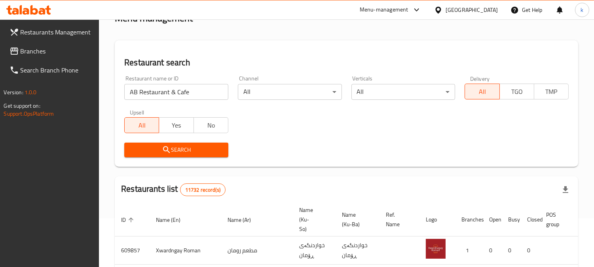
click at [152, 147] on span "Search" at bounding box center [176, 150] width 91 height 10
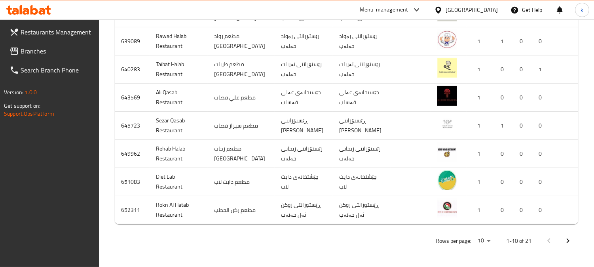
scroll to position [0, 6]
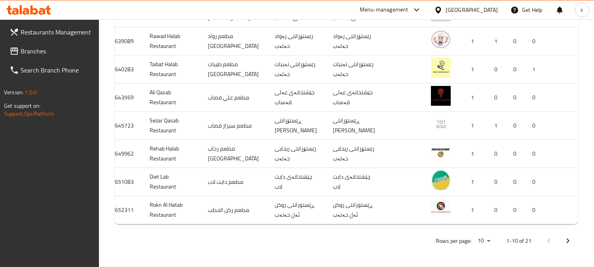
drag, startPoint x: 245, startPoint y: 228, endPoint x: 219, endPoint y: 228, distance: 26.1
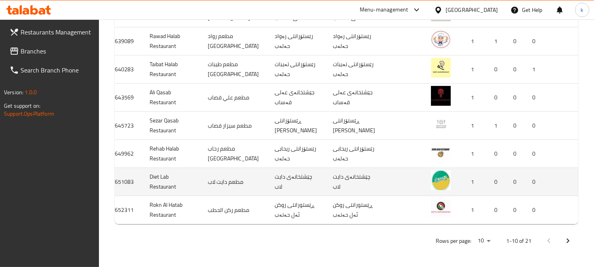
scroll to position [319, 0]
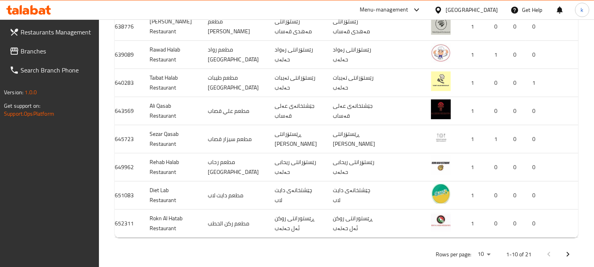
click at [38, 48] on span "Branches" at bounding box center [57, 50] width 72 height 9
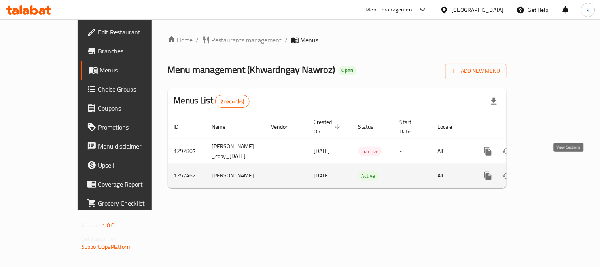
click at [550, 171] on icon "enhanced table" at bounding box center [545, 175] width 9 height 9
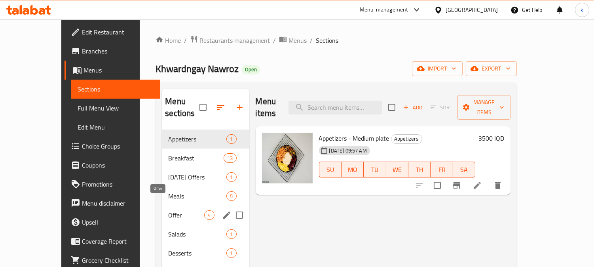
click at [168, 210] on span "Offer" at bounding box center [186, 214] width 36 height 9
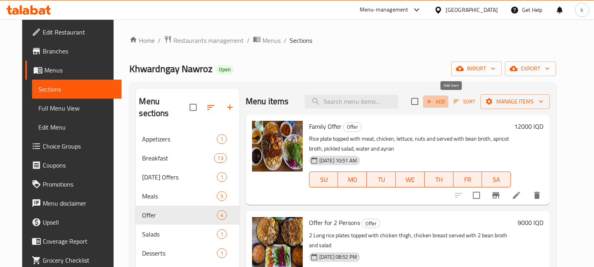
click at [446, 100] on span "Add" at bounding box center [435, 101] width 21 height 9
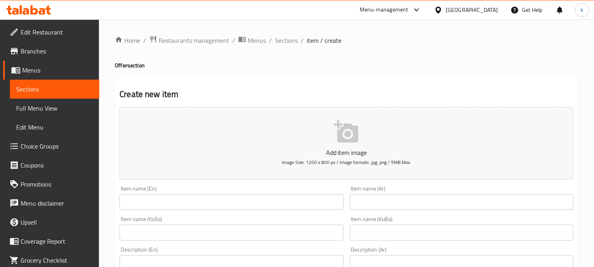
drag, startPoint x: 169, startPoint y: 201, endPoint x: 268, endPoint y: 206, distance: 99.0
click at [169, 202] on input "text" at bounding box center [232, 202] width 224 height 16
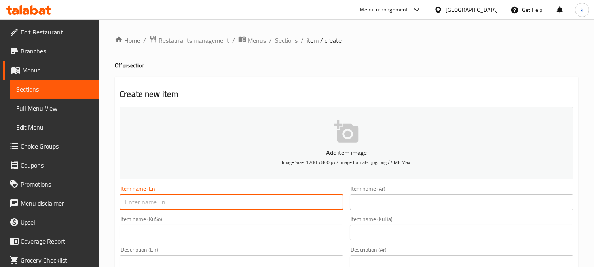
paste input "Breakfast offer"
type input "Breakfast offer"
click at [384, 201] on input "text" at bounding box center [462, 202] width 224 height 16
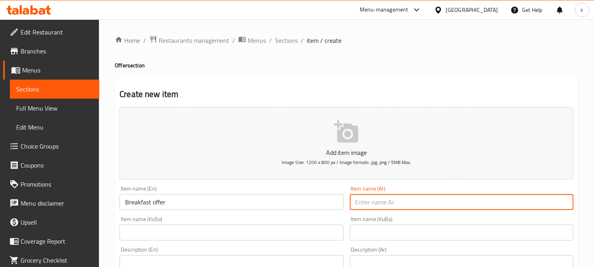
paste input "عرض الإفطار"
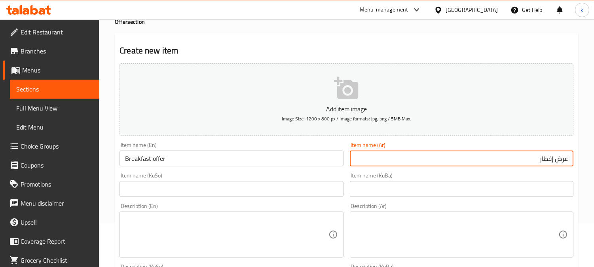
scroll to position [73, 0]
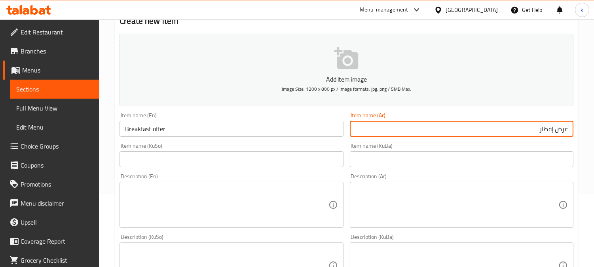
type input "عرض إفطار"
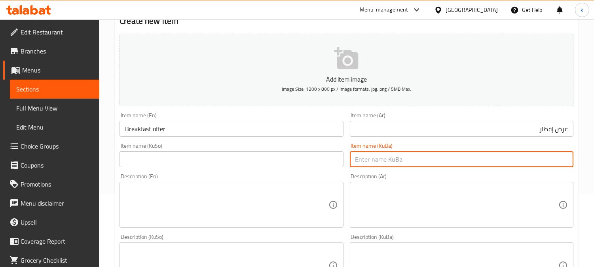
click at [468, 157] on input "text" at bounding box center [462, 159] width 224 height 16
paste input "ئۆفەری سبەیانیان"
type input "ئۆفەری سبەیانیان"
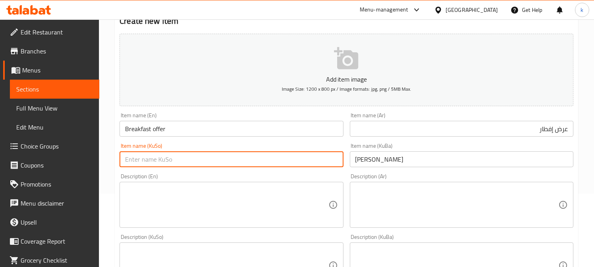
drag, startPoint x: 208, startPoint y: 154, endPoint x: 218, endPoint y: 161, distance: 12.5
click at [207, 154] on input "text" at bounding box center [232, 159] width 224 height 16
paste input "ئۆفەری سبەیانیان"
type input "ئۆفەری سبەیانیان"
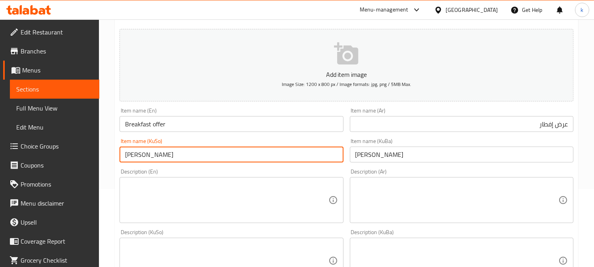
scroll to position [146, 0]
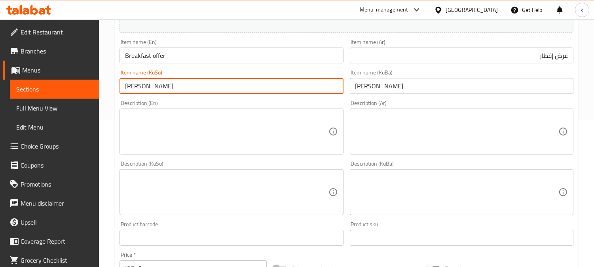
click at [457, 140] on textarea at bounding box center [456, 132] width 203 height 38
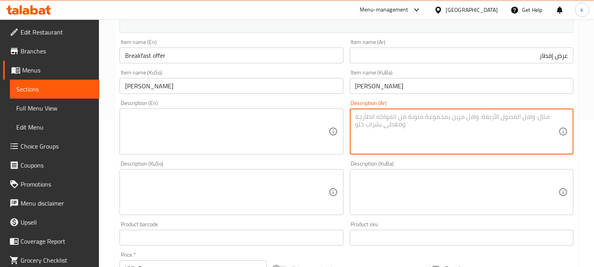
paste textarea "طحينة، ثوم، فاصوليا، بيض، سلمون، سلطة خضراء وزبادي"
type textarea "طحينة، ثوم، فاصوليا، بيض، سلمون، سلطة خضراء وزبادي"
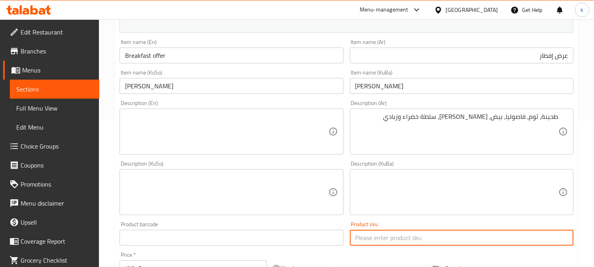
drag, startPoint x: 449, startPoint y: 233, endPoint x: 441, endPoint y: 221, distance: 14.1
click at [449, 233] on input "text" at bounding box center [462, 238] width 224 height 16
click at [239, 115] on textarea at bounding box center [226, 132] width 203 height 38
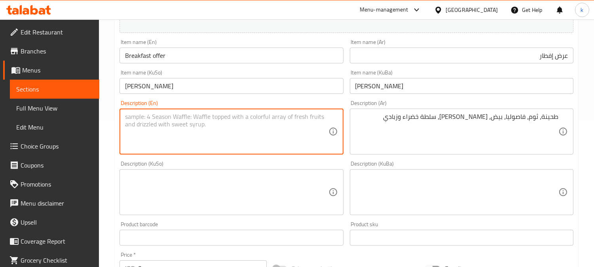
paste textarea "Tahin, garlic, beans, eggs, salmon, green salad and yogurt"
type textarea "Tahin, garlic, beans, eggs, salmon, green salad and yogurt"
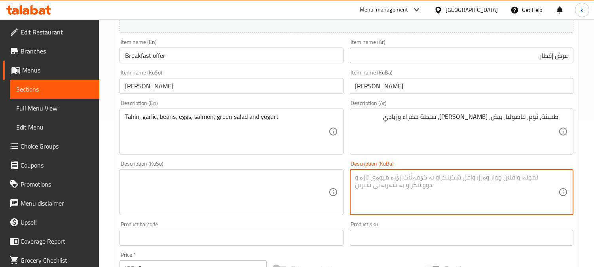
click at [497, 184] on textarea at bounding box center [456, 192] width 203 height 38
paste textarea "تەحین، نۆک، لۆبیا، هیلکە، سەموون، زەڵاتەی سەوز و ماست"
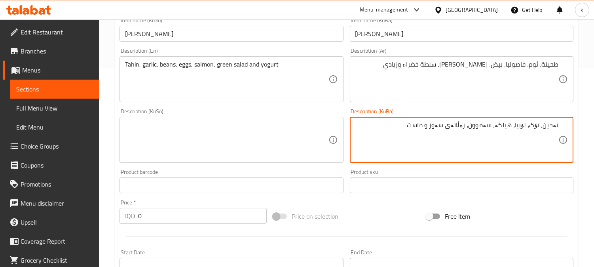
scroll to position [220, 0]
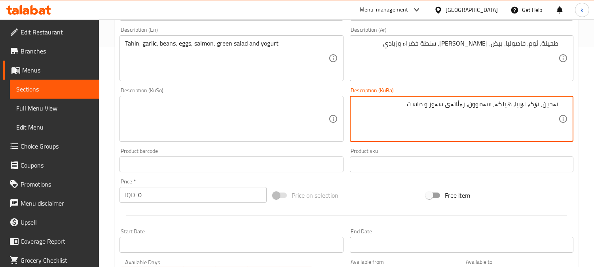
click at [533, 101] on textarea "تەحین، نۆک، لۆبیا، هیلکە، سەموون، زەڵاتەی سەوز و ماست" at bounding box center [456, 119] width 203 height 38
click at [533, 104] on textarea "تەحین، نۆک، لۆبیا، هیلکە، سەموون، زەڵاتەی سەوز و ماست" at bounding box center [456, 119] width 203 height 38
click at [537, 103] on textarea "تەحین، نۆک، لۆبیا، هیلکە، سەموون، زەڵاتەی سەوز و ماست" at bounding box center [456, 119] width 203 height 38
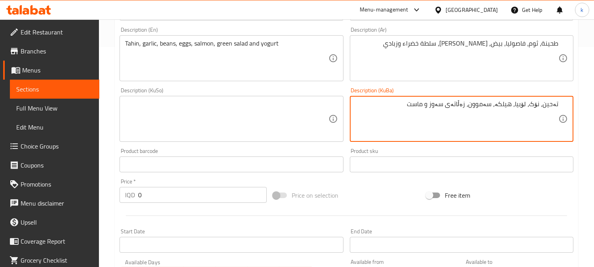
click at [537, 103] on textarea "تەحین، نۆک، لۆبیا، هیلکە، سەموون، زەڵاتەی سەوز و ماست" at bounding box center [456, 119] width 203 height 38
type textarea "تەحین، نۆک، لۆبیا، هیلکە، سەموون، زەڵاتەی سەوز و ماست"
click at [535, 44] on textarea "طحينة، ثوم، فاصوليا، بيض، سلمون، سلطة خضراء وزبادي" at bounding box center [456, 59] width 203 height 38
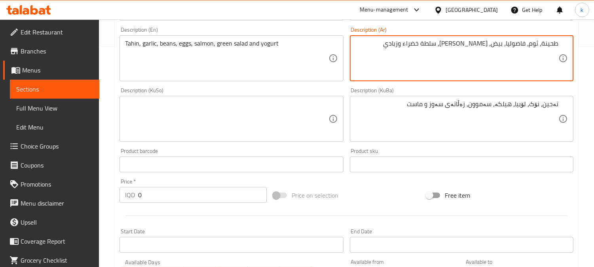
paste textarea "نخج"
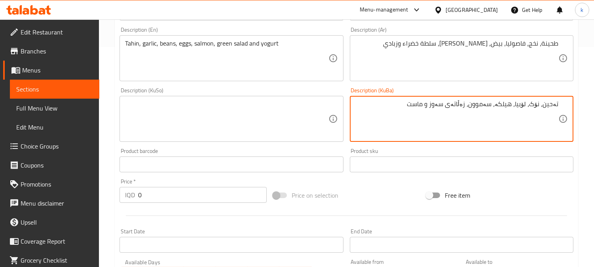
click at [524, 107] on textarea "تەحین، نۆک، لۆبیا، هیلکە، سەموون، زەڵاتەی سەوز و ماست" at bounding box center [456, 119] width 203 height 38
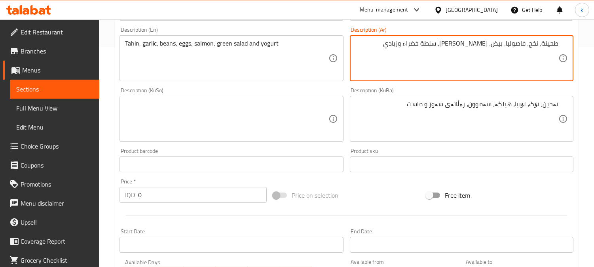
click at [514, 44] on textarea "طحينة، نخج، فاصوليا، بيض، سلمون، سلطة خضراء وزبادي" at bounding box center [456, 59] width 203 height 38
paste textarea "وب"
click at [486, 45] on textarea "طحينة، نخج، لوبيا، بيض، سلمون، سلطة خضراء وزبادي" at bounding box center [456, 59] width 203 height 38
type textarea "طحينة، نخج، لوبيا، بيض، صمون، سلطة خضراء وزبادي"
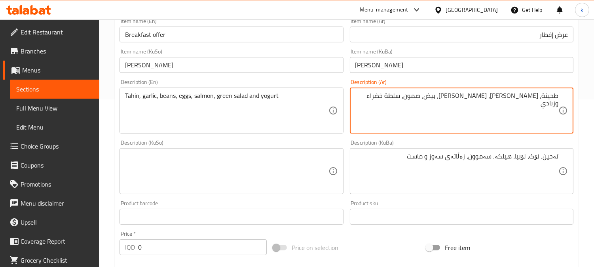
scroll to position [146, 0]
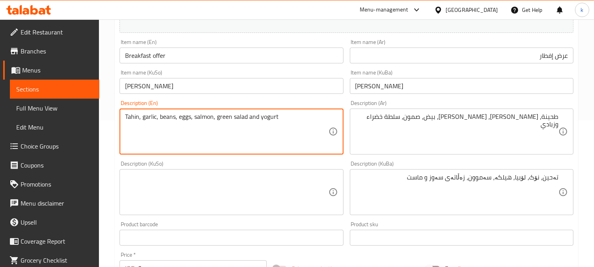
click at [200, 120] on textarea "Tahin, garlic, beans, eggs, salmon, green salad and yogurt" at bounding box center [226, 132] width 203 height 38
click at [166, 116] on textarea "Tahin, garlic, beans, eggs, samoon, green salad and yogurt" at bounding box center [226, 132] width 203 height 38
drag, startPoint x: 166, startPoint y: 116, endPoint x: 200, endPoint y: 127, distance: 35.4
click at [167, 116] on textarea "Tahin, garlic, beans, eggs, samoon, green salad and yogurt" at bounding box center [226, 132] width 203 height 38
paste textarea "Cowpea"
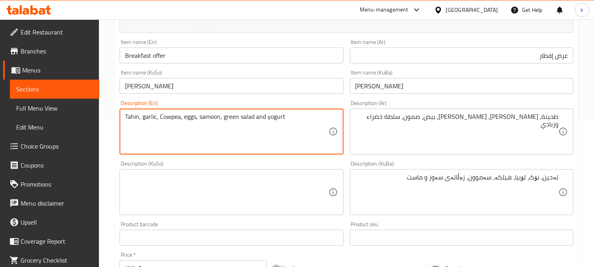
click at [163, 120] on textarea "Tahin, garlic, Cowpea, eggs, samoon, green salad and yogurt" at bounding box center [226, 132] width 203 height 38
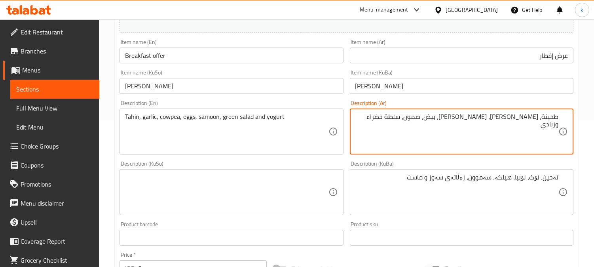
click at [520, 118] on textarea "طحينة، نخج، لوبيا، بيض، صمون، سلطة خضراء وزبادي" at bounding box center [456, 132] width 203 height 38
click at [532, 117] on textarea "طحينة، نخج، لوبيا، بيض، صمون، سلطة خضراء وزبادي" at bounding box center [456, 132] width 203 height 38
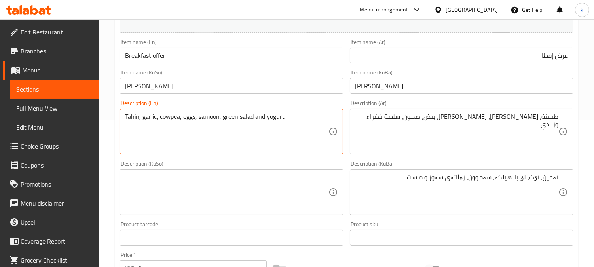
click at [152, 119] on textarea "Tahin, garlic, cowpea, eggs, samoon, green salad and yogurt" at bounding box center [226, 132] width 203 height 38
paste textarea "Chickpeas"
click at [143, 115] on textarea "Tahin, Chickpeas, cowpea, eggs, samoon, green salad and yogurt" at bounding box center [226, 132] width 203 height 38
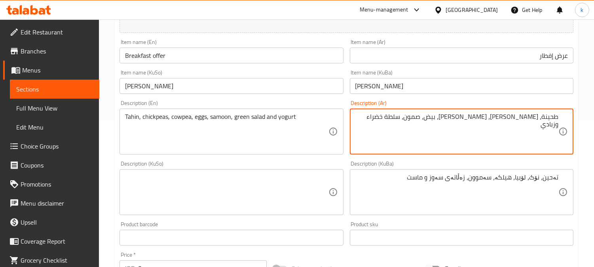
click at [548, 118] on textarea "طحينة، نخج، لوبيا، بيض، صمون، سلطة خضراء وزبادي" at bounding box center [456, 132] width 203 height 38
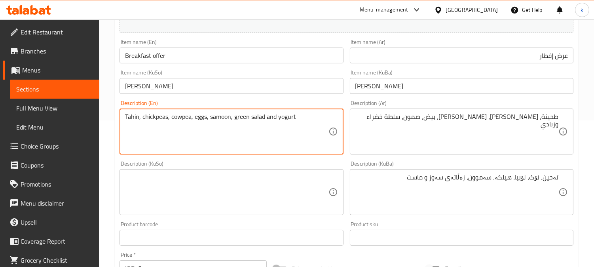
click at [127, 117] on textarea "Tahin, chickpeas, cowpea, eggs, samoon, green salad and yogurt" at bounding box center [226, 132] width 203 height 38
paste textarea "i"
click at [231, 146] on textarea "Tahini, chickpeas, cowpea, eggs, samoon, green salad and yogurt" at bounding box center [226, 132] width 203 height 38
type textarea "Tahini, chickpeas, cowpea, eggs, samoon, green salad and yogurt"
click at [458, 180] on textarea "تەحین، نۆک، لۆبیا، هیلکە، سەموون، زەڵاتەی سەوز و ماست" at bounding box center [456, 192] width 203 height 38
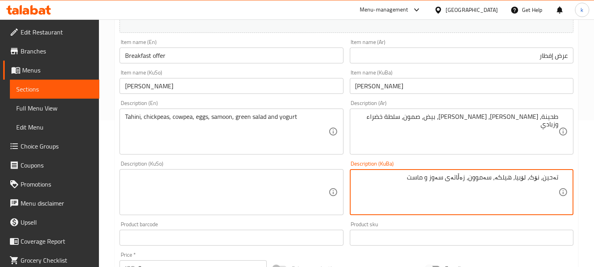
click at [458, 180] on textarea "تەحین، نۆک، لۆبیا، هیلکە، سەموون، زەڵاتەی سەوز و ماست" at bounding box center [456, 192] width 203 height 38
click at [210, 204] on textarea at bounding box center [226, 192] width 203 height 38
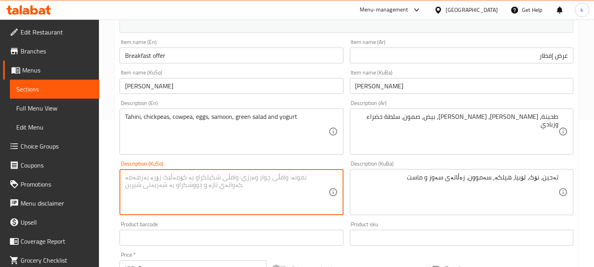
paste textarea "تەحین، نۆک، لۆبیا، هیلکە، سەموون، زەڵاتەی سەوز و ماست"
type textarea "تەحین، نۆک، لۆبیا، هیلکە، سەموون، زەڵاتەی سەوز و ماست"
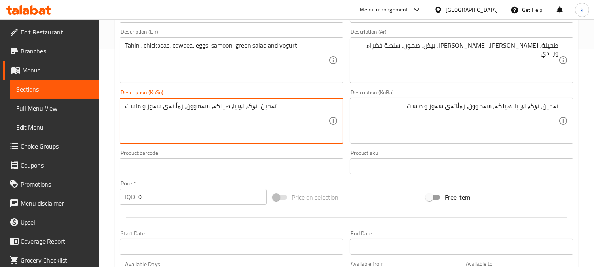
scroll to position [293, 0]
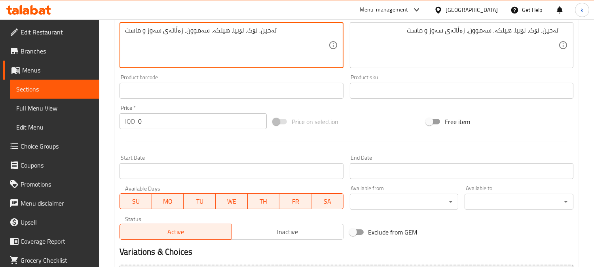
drag, startPoint x: 150, startPoint y: 123, endPoint x: 118, endPoint y: 121, distance: 32.9
click at [118, 121] on div "Price   * IQD 0 Price *" at bounding box center [193, 117] width 154 height 30
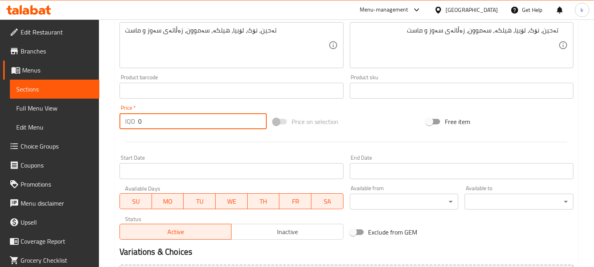
paste input "500"
type input "5000"
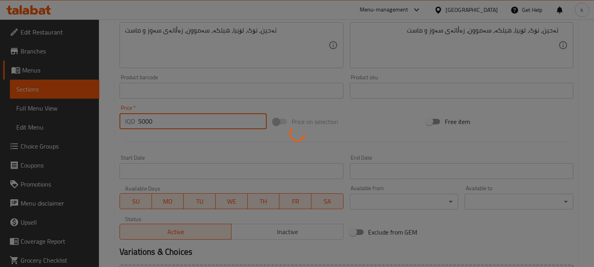
type input "0"
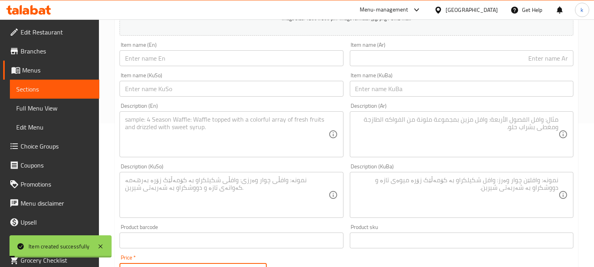
scroll to position [0, 0]
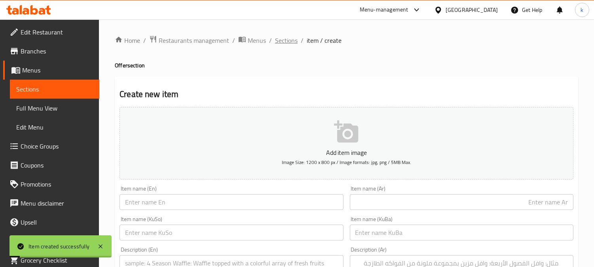
click at [287, 41] on span "Sections" at bounding box center [286, 40] width 23 height 9
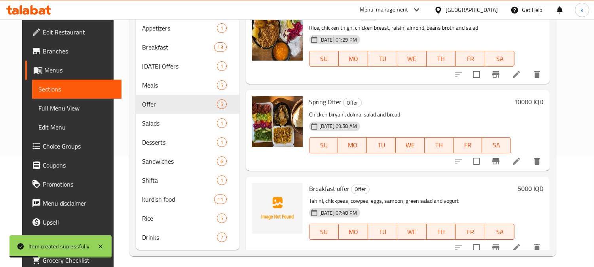
scroll to position [195, 0]
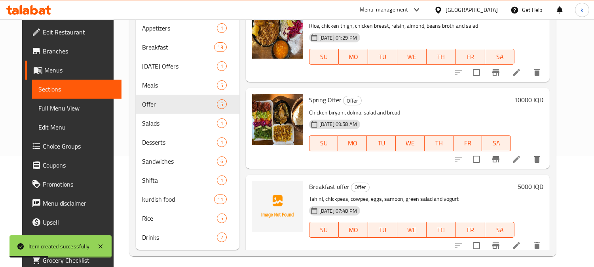
click at [315, 180] on span "Breakfast offer" at bounding box center [329, 186] width 40 height 12
click at [521, 241] on icon at bounding box center [516, 245] width 9 height 9
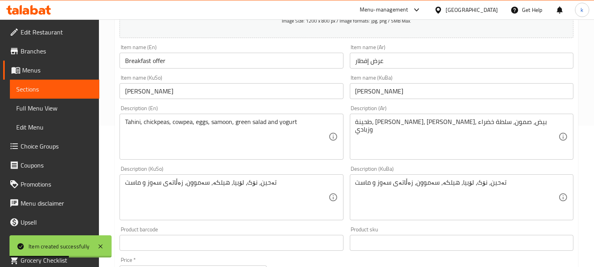
scroll to position [146, 0]
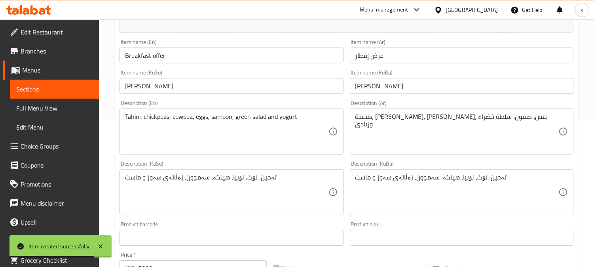
click at [155, 58] on input "Breakfast offer" at bounding box center [232, 55] width 224 height 16
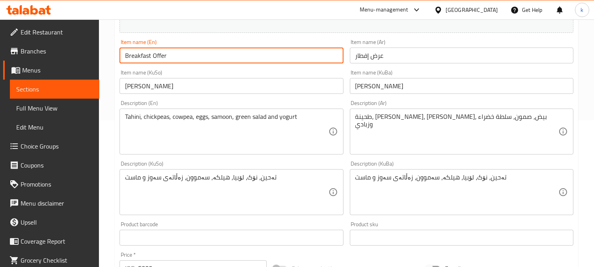
type input "Breakfast Offer"
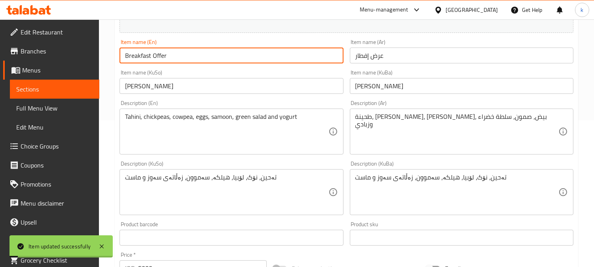
click at [162, 59] on input "Breakfast Offer" at bounding box center [232, 55] width 224 height 16
click at [51, 110] on span "Full Menu View" at bounding box center [54, 107] width 77 height 9
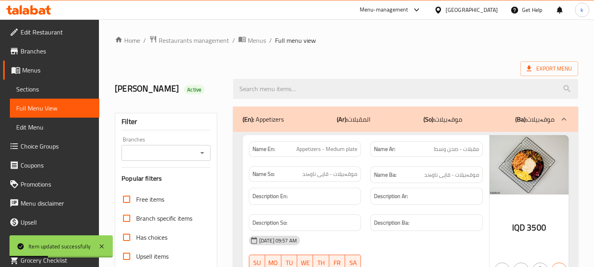
click at [169, 163] on div "Filter Branches Branches Popular filters Free items Branch specific items Has c…" at bounding box center [166, 259] width 102 height 292
drag, startPoint x: 148, startPoint y: 146, endPoint x: 172, endPoint y: 178, distance: 40.1
click at [148, 147] on div "Branches" at bounding box center [165, 153] width 89 height 16
click at [145, 154] on input "Branches" at bounding box center [159, 152] width 71 height 11
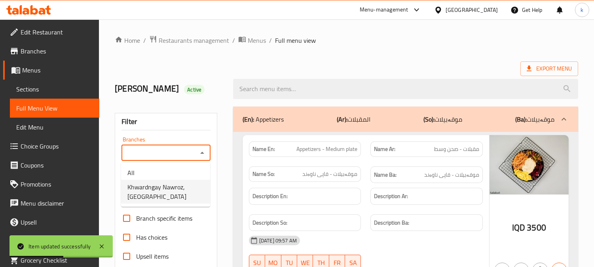
click at [170, 195] on span "Khwardngay Nawroz, Nawroz" at bounding box center [165, 191] width 76 height 19
type input "Khwardngay Nawroz, Nawroz"
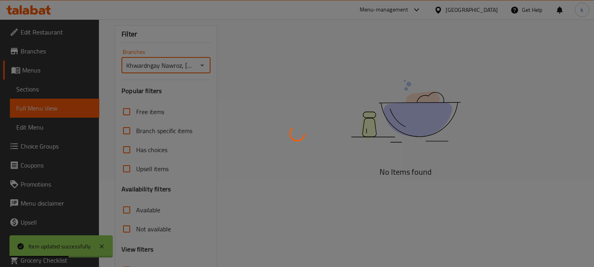
scroll to position [154, 0]
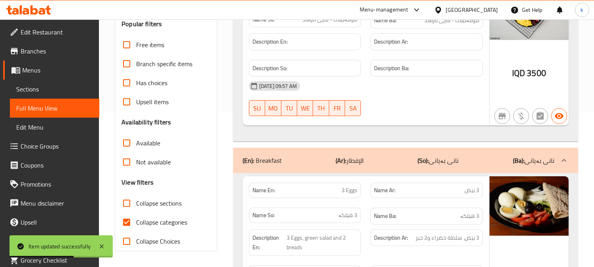
click at [134, 221] on input "Collapse categories" at bounding box center [126, 222] width 19 height 19
checkbox input "false"
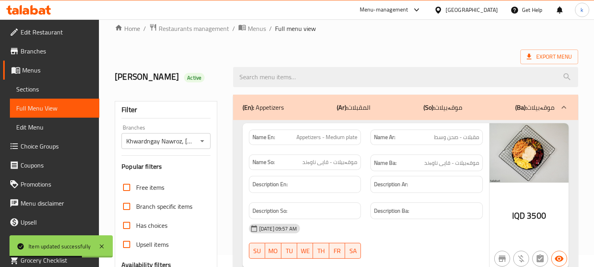
scroll to position [0, 0]
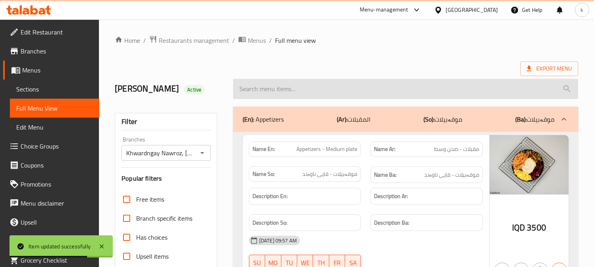
click at [296, 95] on input "search" at bounding box center [405, 89] width 345 height 20
paste input "Breakfast Offer"
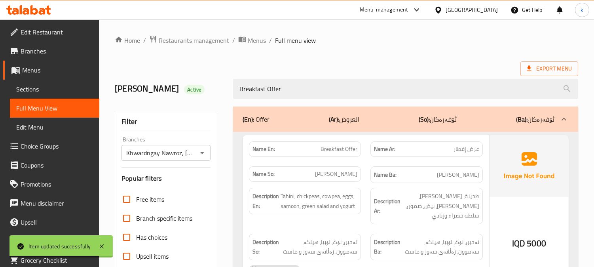
scroll to position [73, 0]
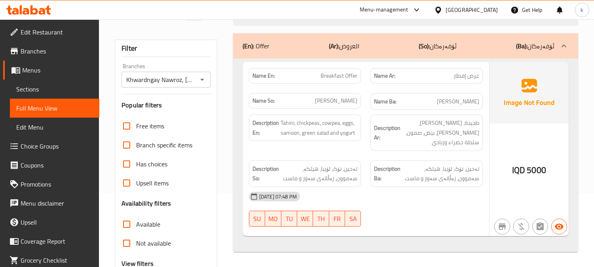
type input "Breakfast Offer"
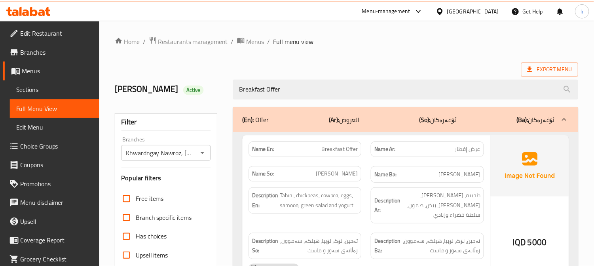
scroll to position [154, 0]
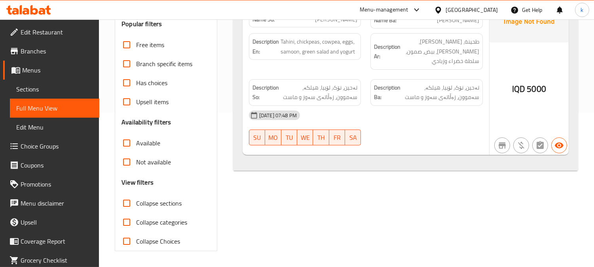
click at [30, 10] on icon at bounding box center [34, 9] width 8 height 9
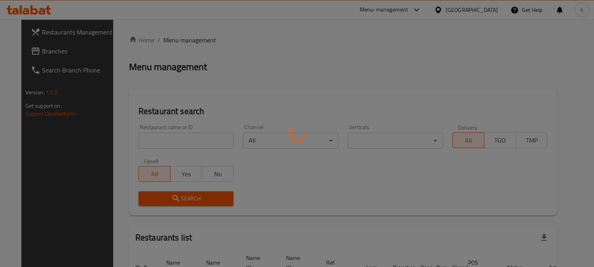
scroll to position [49, 0]
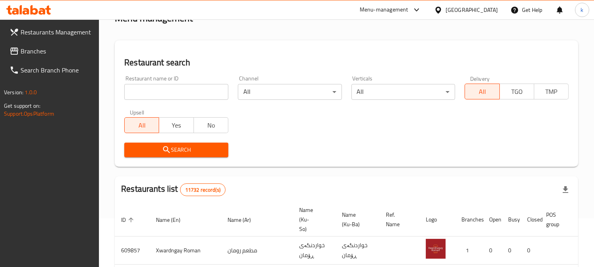
click at [156, 86] on input "search" at bounding box center [176, 92] width 104 height 16
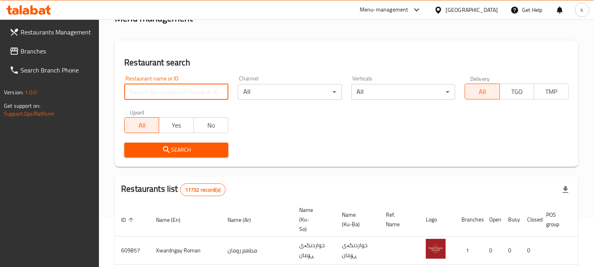
paste input "706474"
type input "706474"
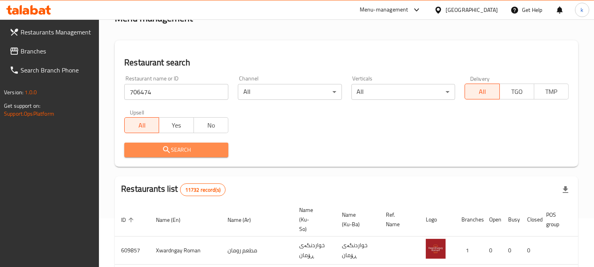
click at [148, 150] on span "Search" at bounding box center [176, 150] width 91 height 10
click at [148, 150] on div at bounding box center [297, 133] width 594 height 267
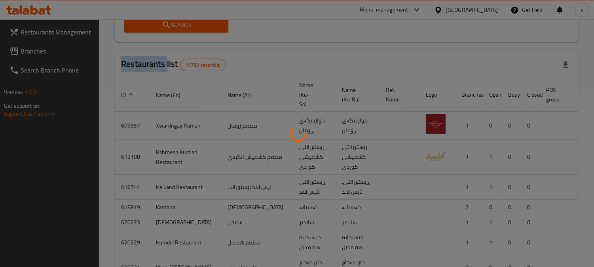
scroll to position [96, 0]
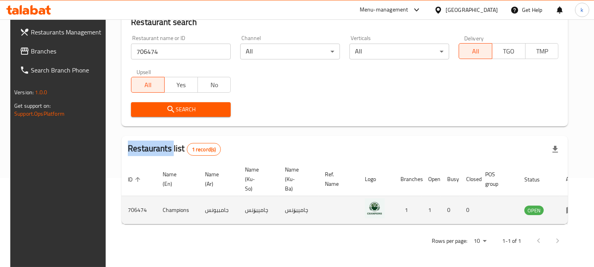
click at [566, 205] on icon "enhanced table" at bounding box center [570, 209] width 9 height 9
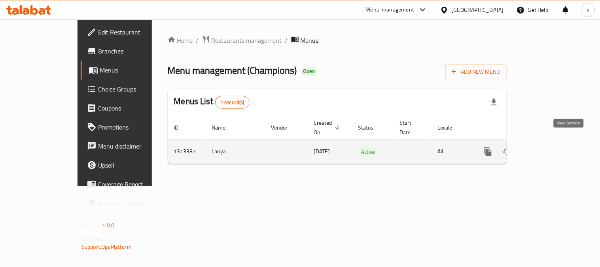
click at [550, 147] on icon "enhanced table" at bounding box center [545, 151] width 9 height 9
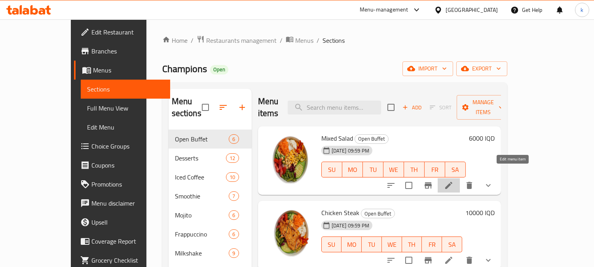
click at [452, 182] on icon at bounding box center [448, 185] width 7 height 7
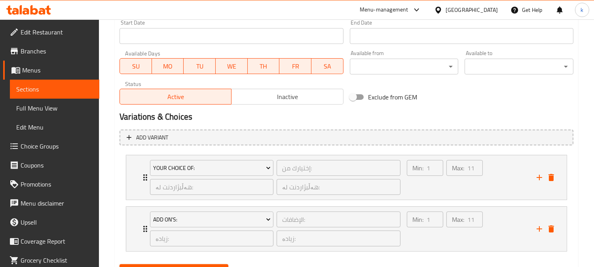
scroll to position [477, 0]
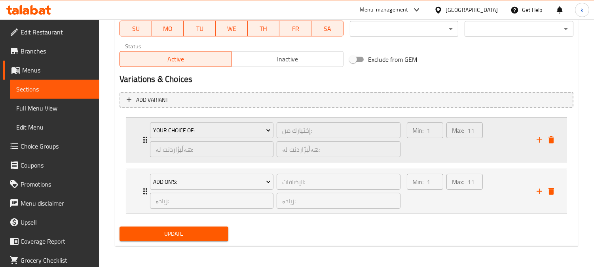
click at [450, 151] on div "Max: 11 ​" at bounding box center [465, 140] width 40 height 38
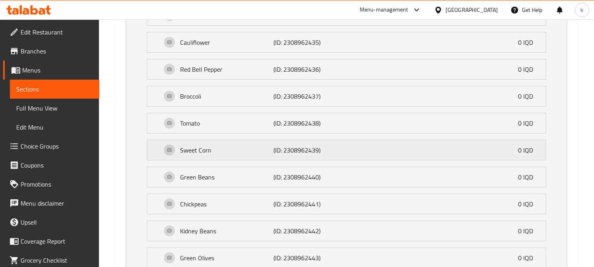
scroll to position [424, 0]
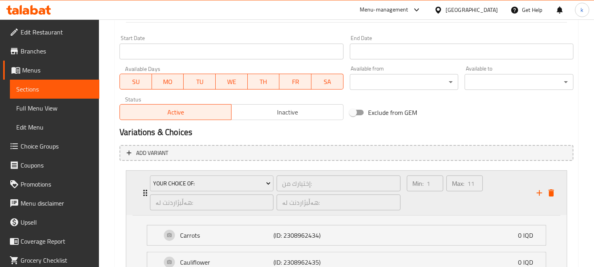
click at [440, 195] on div "Min: 1 ​" at bounding box center [425, 193] width 40 height 38
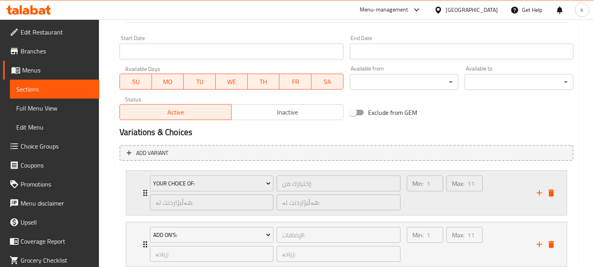
scroll to position [477, 0]
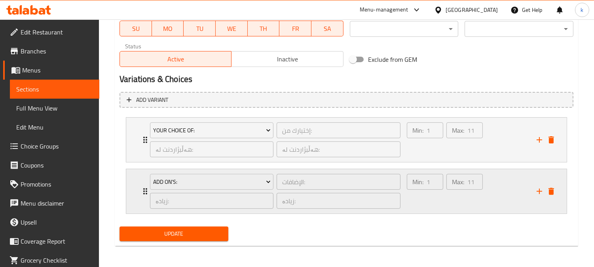
click at [434, 195] on div "Min: 1 ​" at bounding box center [425, 191] width 40 height 38
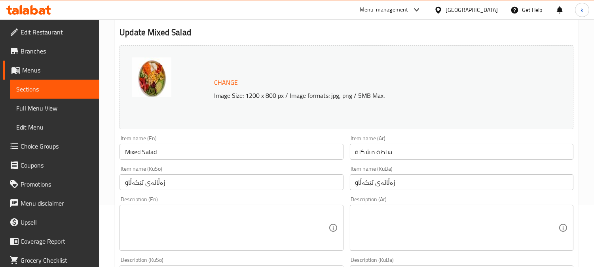
scroll to position [0, 0]
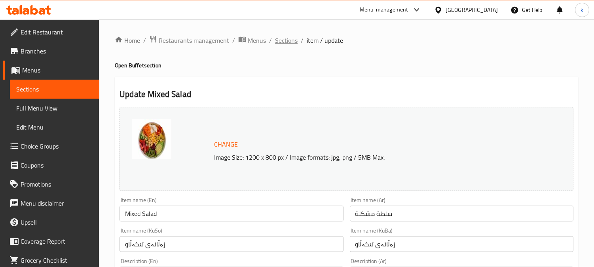
click at [283, 38] on span "Sections" at bounding box center [286, 40] width 23 height 9
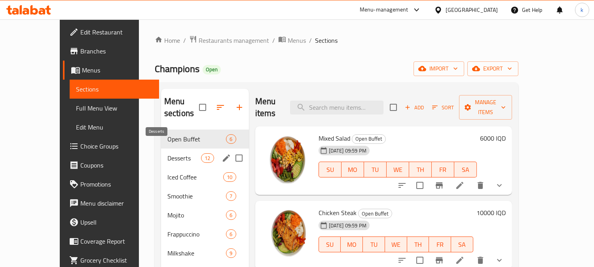
click at [168, 153] on span "Desserts" at bounding box center [184, 157] width 34 height 9
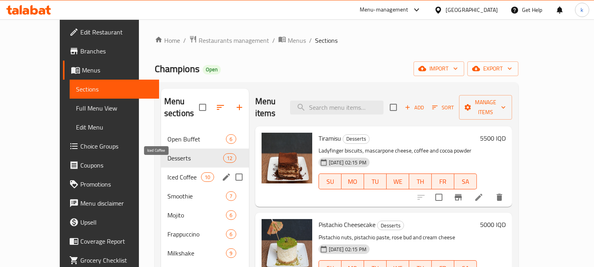
click at [168, 172] on span "Iced Coffee" at bounding box center [184, 176] width 34 height 9
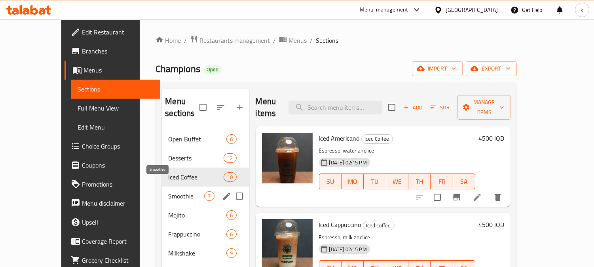
click at [168, 191] on span "Smoothie" at bounding box center [186, 195] width 36 height 9
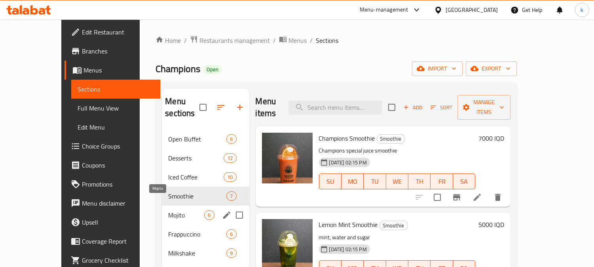
click at [168, 210] on span "Mojito" at bounding box center [186, 214] width 36 height 9
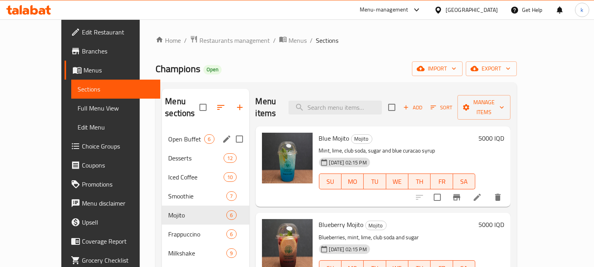
click at [168, 134] on span "Open Buffet" at bounding box center [186, 138] width 36 height 9
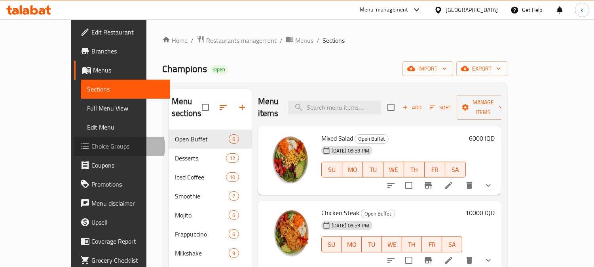
click at [91, 147] on span "Choice Groups" at bounding box center [127, 145] width 72 height 9
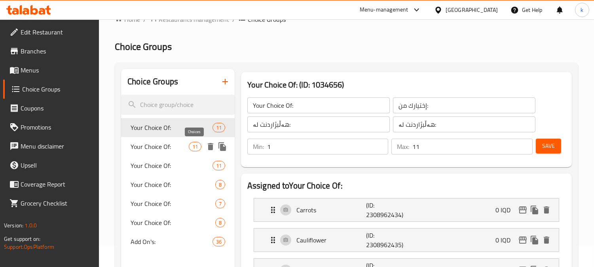
scroll to position [73, 0]
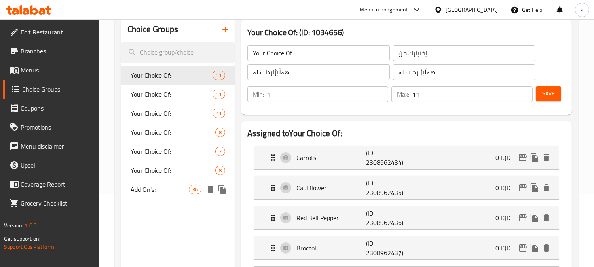
drag, startPoint x: 171, startPoint y: 76, endPoint x: 181, endPoint y: 183, distance: 107.7
click at [181, 183] on div "Your Choice Of: 11 Your Choice Of: 11 Your Choice Of: 11 Your Choice Of: 8 Your…" at bounding box center [178, 132] width 114 height 133
click at [176, 189] on span "Add On's:" at bounding box center [160, 188] width 58 height 9
type input "Add On's:"
type input "الإضافات:"
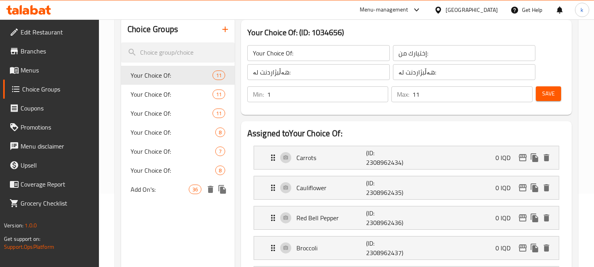
type input "زیادە:"
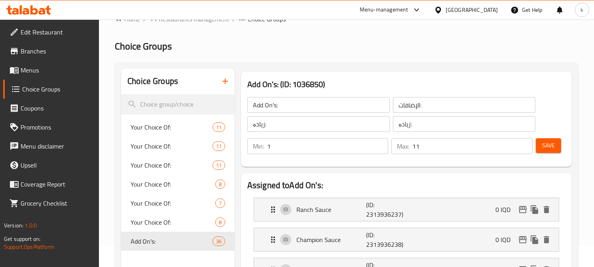
scroll to position [0, 0]
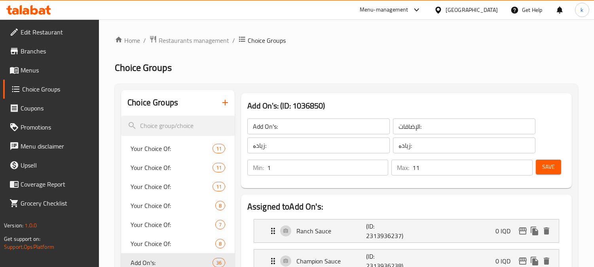
click at [188, 40] on span "Restaurants management" at bounding box center [194, 40] width 70 height 9
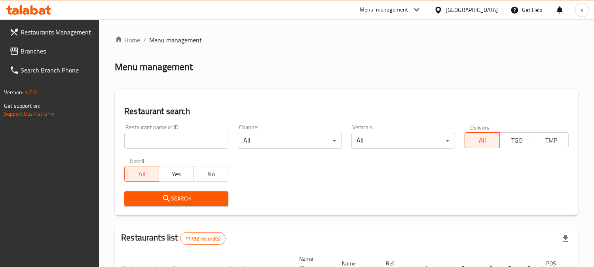
click at [154, 141] on input "search" at bounding box center [176, 141] width 104 height 16
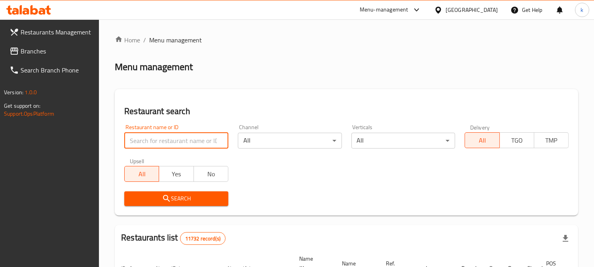
paste input "Pakistani Lahore Food"
type input "Pakistani Lahore Food"
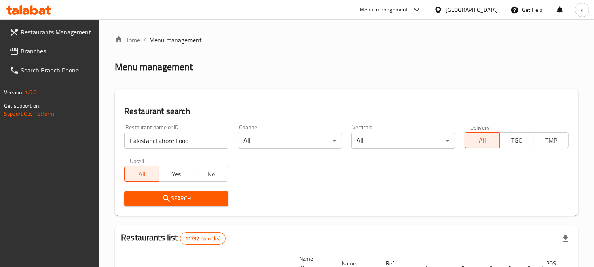
click at [145, 199] on span "Search" at bounding box center [176, 199] width 91 height 10
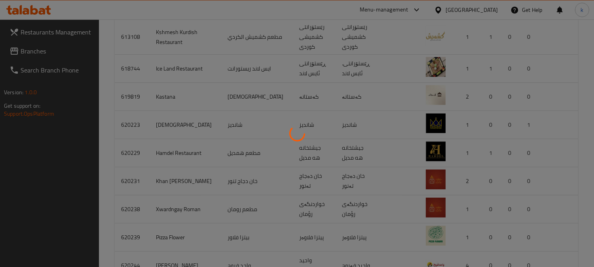
scroll to position [102, 0]
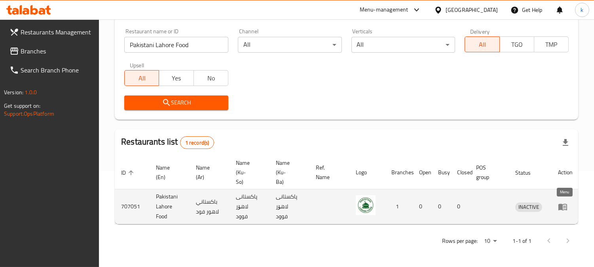
click at [566, 205] on icon "enhanced table" at bounding box center [564, 206] width 3 height 3
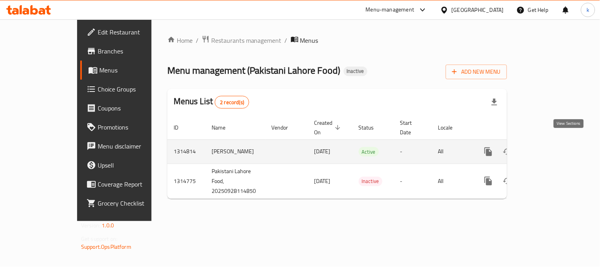
click at [550, 147] on icon "enhanced table" at bounding box center [545, 151] width 9 height 9
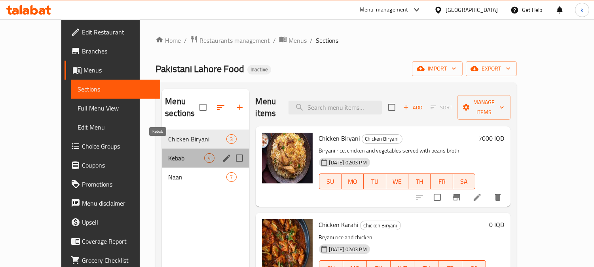
click at [168, 153] on span "Kebab" at bounding box center [186, 157] width 36 height 9
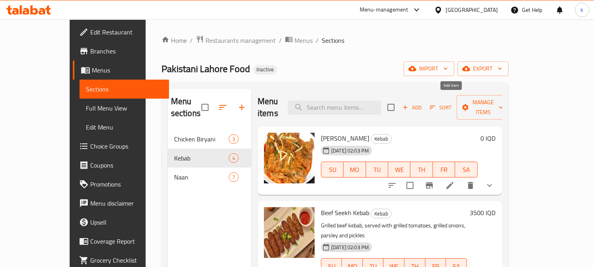
click at [409, 104] on icon "button" at bounding box center [405, 107] width 7 height 7
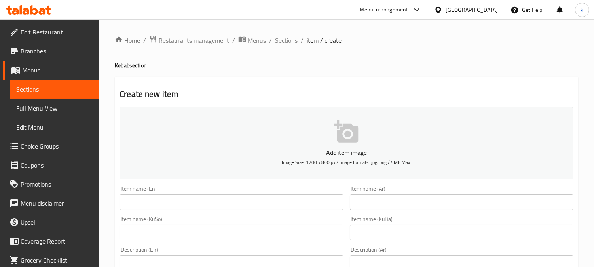
click at [202, 202] on input "text" at bounding box center [232, 202] width 224 height 16
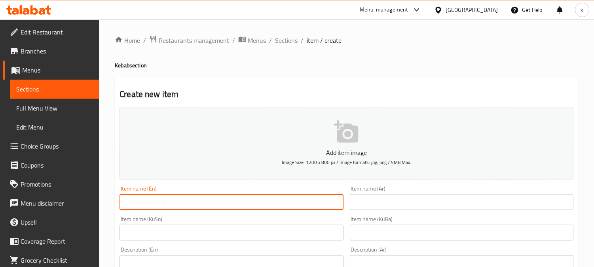
paste input "Mutton Karahi"
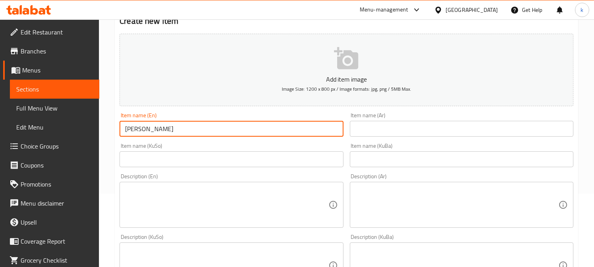
type input "Mutton Karahi"
click at [161, 129] on input "Mutton Karahi" at bounding box center [232, 129] width 224 height 16
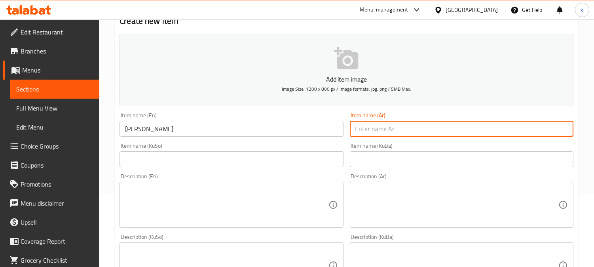
click at [446, 128] on input "text" at bounding box center [462, 129] width 224 height 16
paste input "كراهي"
click at [160, 131] on input "Mutton Karahi" at bounding box center [232, 129] width 224 height 16
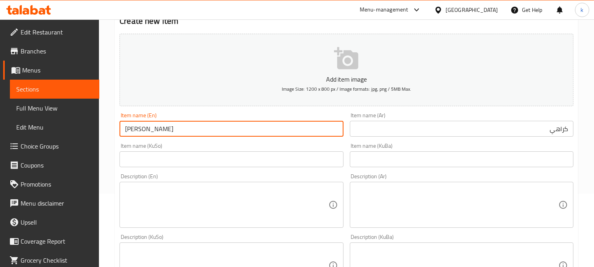
click at [160, 131] on input "Mutton Karahi" at bounding box center [232, 129] width 224 height 16
click at [505, 132] on input "كراهي" at bounding box center [462, 129] width 224 height 16
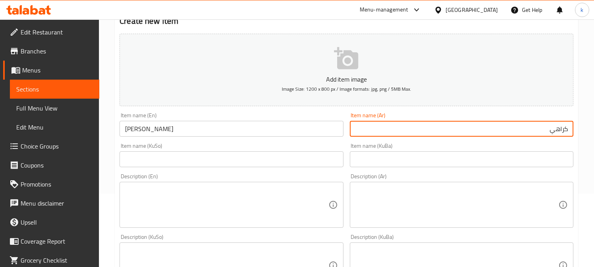
paste input "غنم"
type input "كراهي غنم"
click at [483, 161] on input "text" at bounding box center [462, 159] width 224 height 16
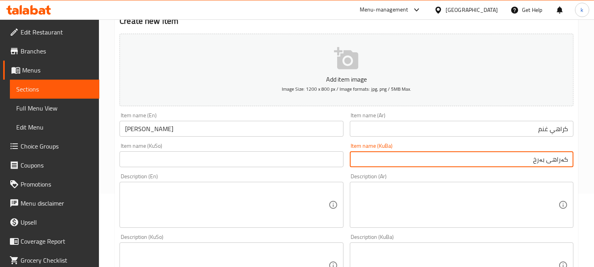
type input "کەراهی بەرخ"
click at [553, 159] on input "کەراهی بەرخ" at bounding box center [462, 159] width 224 height 16
click at [228, 165] on input "text" at bounding box center [232, 159] width 224 height 16
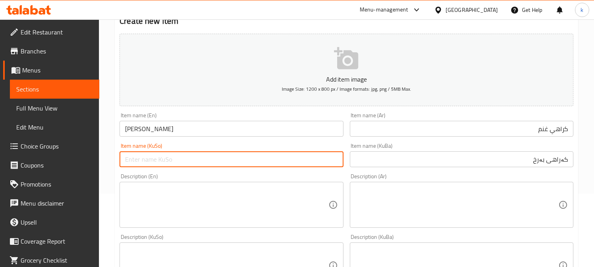
paste input "کەراهی بەرخ"
type input "کەراهی بەرخ"
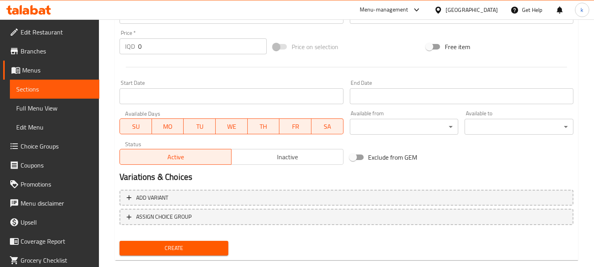
scroll to position [382, 0]
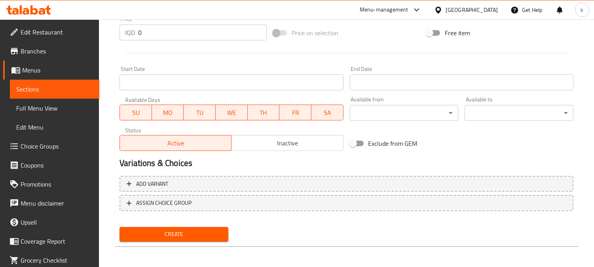
click at [192, 231] on span "Create" at bounding box center [174, 234] width 96 height 10
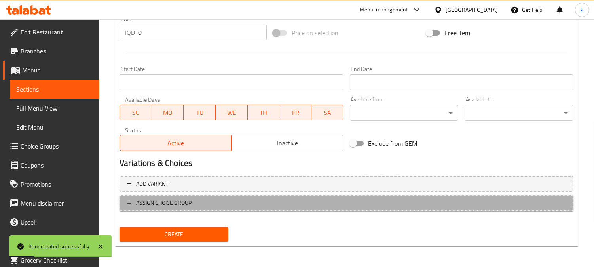
click at [193, 200] on span "ASSIGN CHOICE GROUP" at bounding box center [347, 203] width 440 height 10
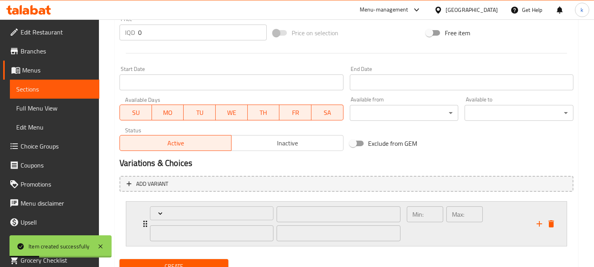
scroll to position [414, 0]
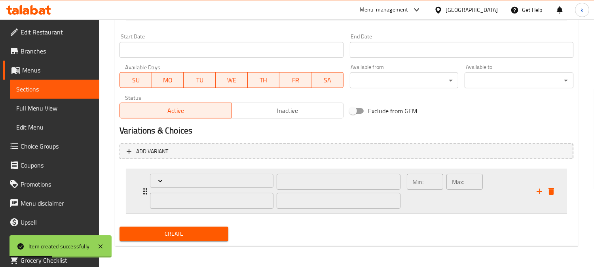
click at [432, 193] on div "Min: ​" at bounding box center [425, 191] width 40 height 38
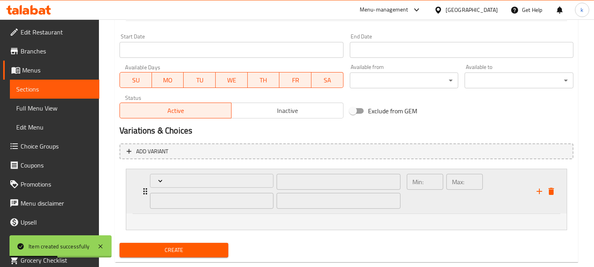
click at [432, 193] on div "Min: ​" at bounding box center [425, 191] width 40 height 38
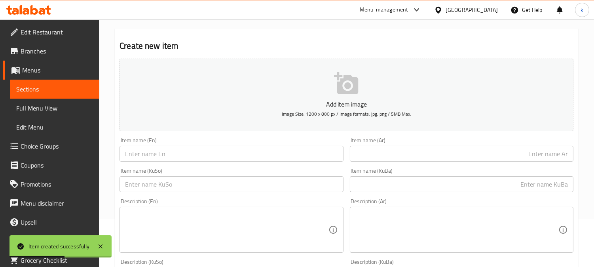
scroll to position [0, 0]
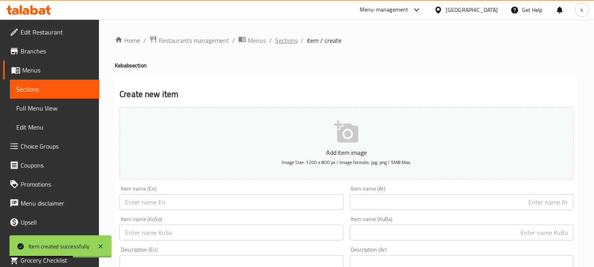
click at [277, 41] on span "Sections" at bounding box center [286, 40] width 23 height 9
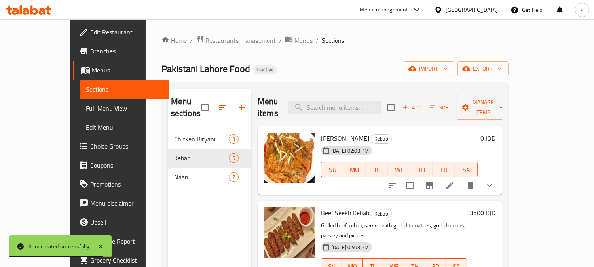
click at [90, 144] on span "Choice Groups" at bounding box center [126, 145] width 72 height 9
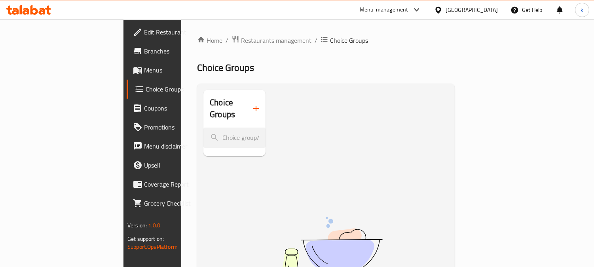
click at [251, 106] on icon "button" at bounding box center [255, 108] width 9 height 9
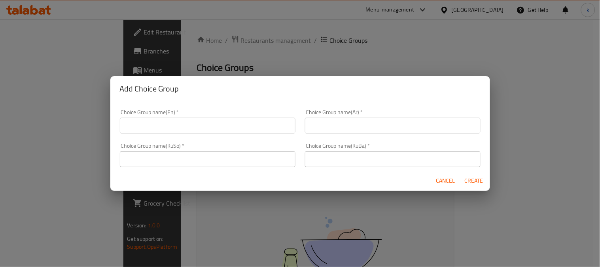
click at [164, 129] on input "text" at bounding box center [208, 126] width 176 height 16
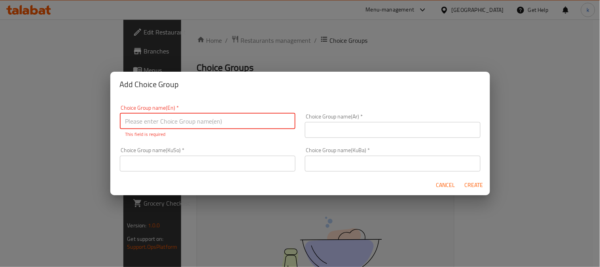
drag, startPoint x: 356, startPoint y: 163, endPoint x: 336, endPoint y: 163, distance: 20.6
click at [356, 163] on input "text" at bounding box center [393, 164] width 176 height 16
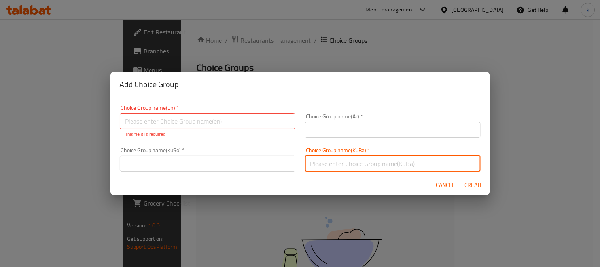
paste input "هەڵبژاردنت لە کێش:"
type input "هەڵبژاردنت لە کێش:"
drag, startPoint x: 264, startPoint y: 163, endPoint x: 286, endPoint y: 161, distance: 21.9
click at [264, 164] on input "text" at bounding box center [208, 164] width 176 height 16
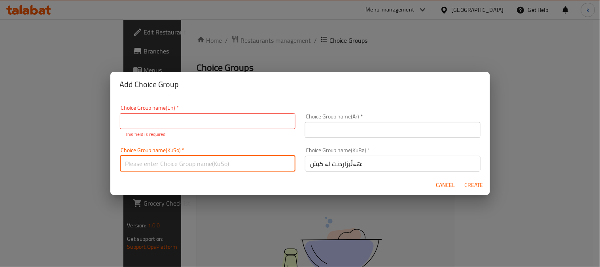
paste input "هەڵبژاردنت لە کێش:"
type input "هەڵبژاردنت لە کێش:"
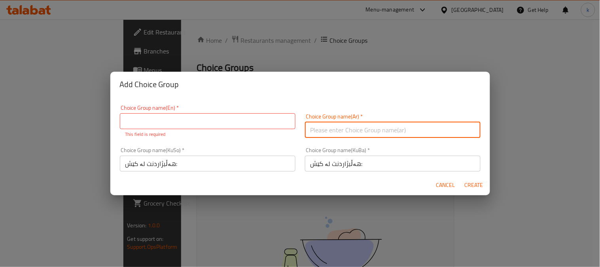
click at [334, 131] on input "text" at bounding box center [393, 130] width 176 height 16
paste input "إختيارك من الوزن:"
type input "إختيارك من الوزن:"
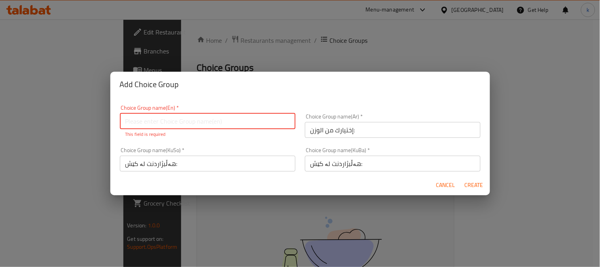
click at [155, 120] on input "text" at bounding box center [208, 121] width 176 height 16
paste input "Your Choice Of Weight:"
type input "Your Choice Of Weight:"
click at [479, 183] on span "Create" at bounding box center [474, 185] width 19 height 10
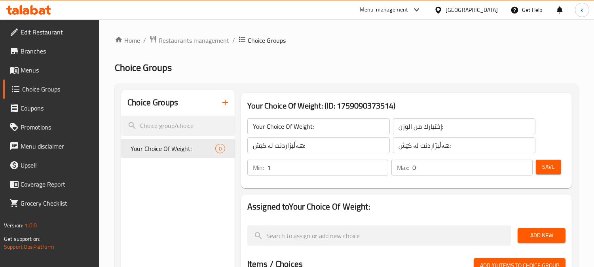
type input "1"
click at [379, 163] on input "1" at bounding box center [327, 167] width 121 height 16
type input "1"
click at [522, 165] on input "1" at bounding box center [472, 167] width 120 height 16
click at [541, 163] on button "Save" at bounding box center [548, 166] width 25 height 15
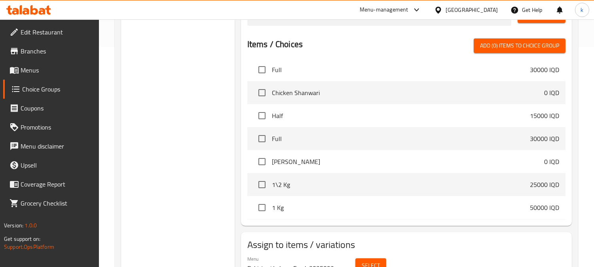
scroll to position [146, 0]
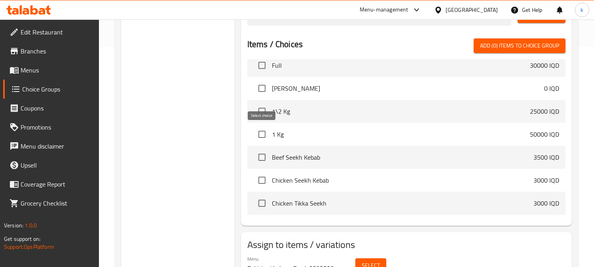
click at [261, 136] on input "checkbox" at bounding box center [262, 134] width 17 height 17
checkbox input "true"
click at [261, 113] on input "checkbox" at bounding box center [262, 111] width 17 height 17
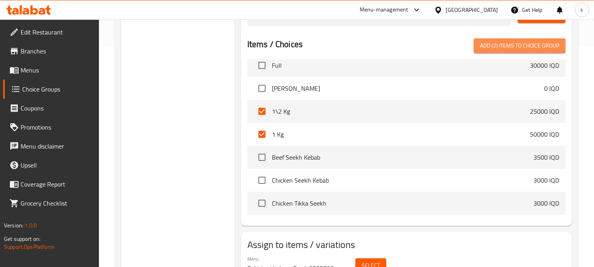
click at [514, 46] on span "Add (2) items to choice group" at bounding box center [519, 46] width 79 height 10
checkbox input "false"
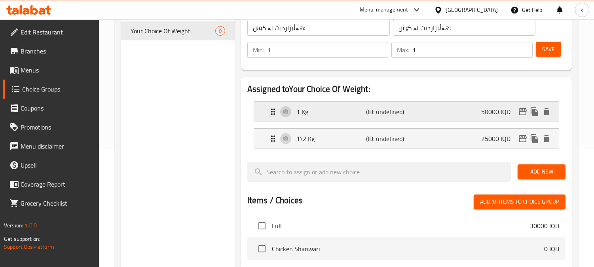
scroll to position [73, 0]
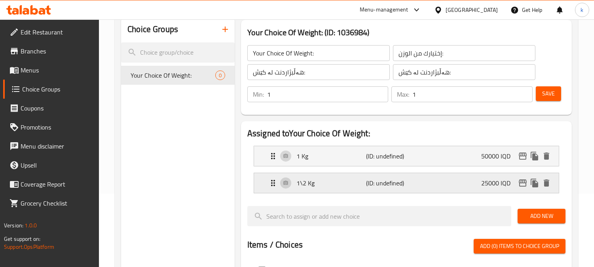
click at [416, 179] on div "1\2 Kg (ID: undefined) 25000 IQD" at bounding box center [408, 183] width 281 height 20
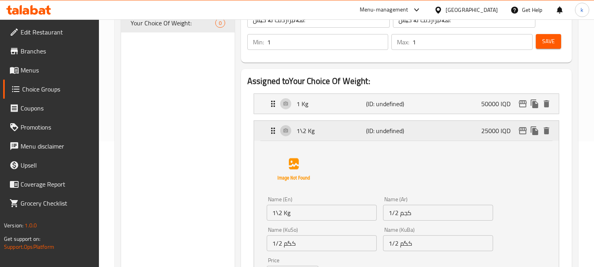
scroll to position [146, 0]
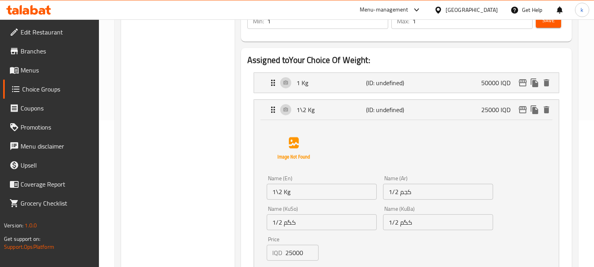
click at [438, 144] on div "Name (En) 1\2 Kg Name (En) Name (Ar) 1/2 كجم Name (Ar) Name (KuSo) 1/2 کگم Name…" at bounding box center [406, 201] width 279 height 160
click at [400, 117] on div "1\2 Kg (ID: undefined) 25000 IQD" at bounding box center [408, 110] width 281 height 20
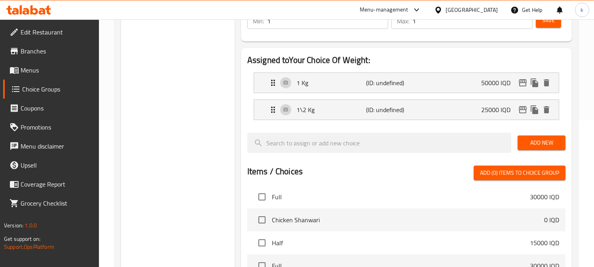
drag, startPoint x: 357, startPoint y: 86, endPoint x: 351, endPoint y: 84, distance: 6.3
click at [355, 85] on nav "1 Kg (ID: undefined) 50000 IQD Name (En) 1 Kg Name (En) Name (Ar) 1 كجم Name (A…" at bounding box center [406, 96] width 318 height 60
click at [342, 89] on div "1 Kg (ID: undefined) 50000 IQD" at bounding box center [408, 83] width 281 height 20
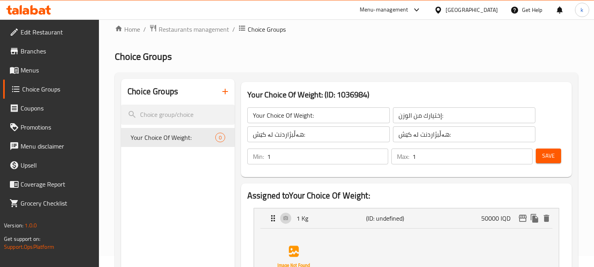
scroll to position [0, 0]
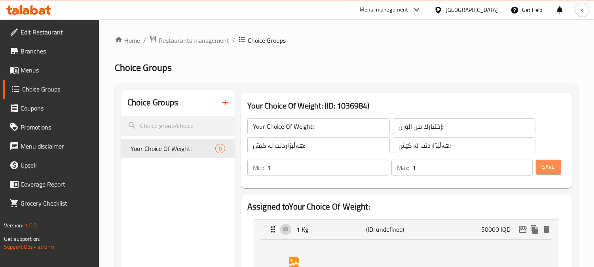
click at [545, 166] on span "Save" at bounding box center [548, 167] width 13 height 10
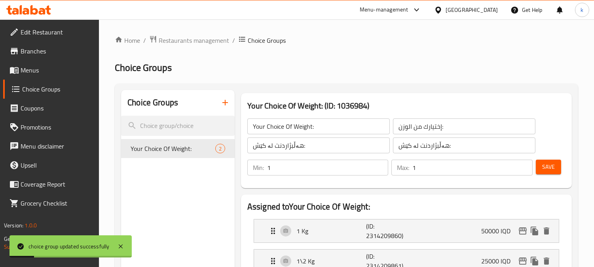
scroll to position [73, 0]
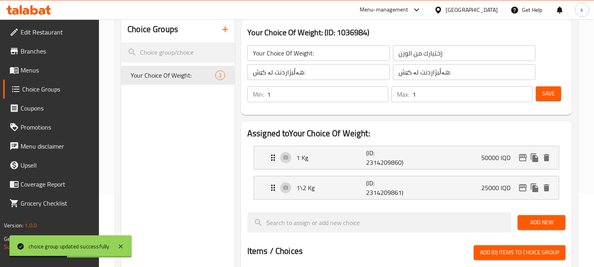
click at [44, 64] on link "Menus" at bounding box center [51, 70] width 96 height 19
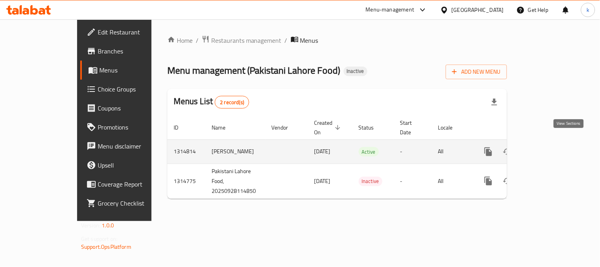
click at [550, 147] on icon "enhanced table" at bounding box center [545, 151] width 9 height 9
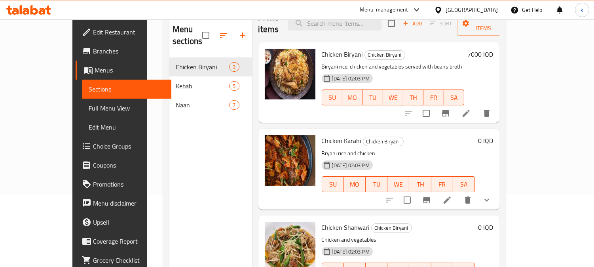
scroll to position [111, 0]
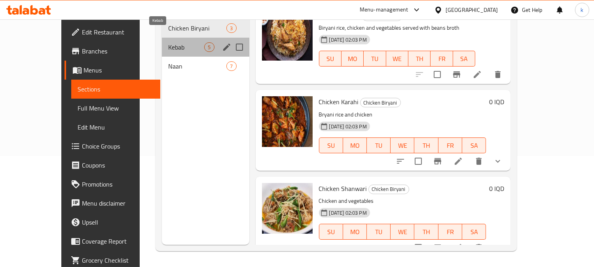
click at [169, 42] on span "Kebab" at bounding box center [186, 46] width 36 height 9
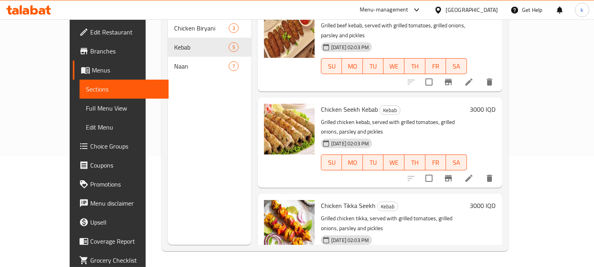
scroll to position [161, 0]
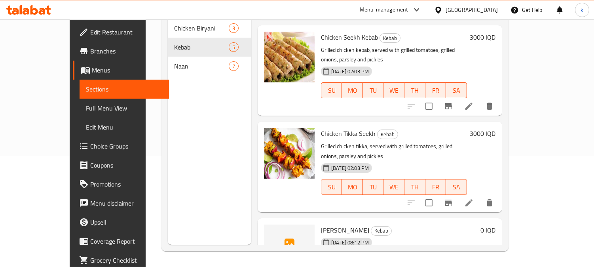
click at [321, 224] on span "Mutton Karahi" at bounding box center [345, 230] width 48 height 12
copy h6 "Mutton Karahi"
click at [274, 234] on circle "upload picture" at bounding box center [275, 235] width 2 height 2
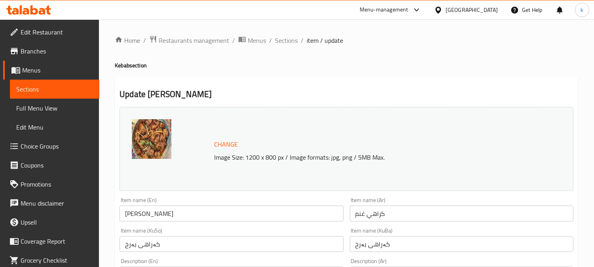
scroll to position [73, 0]
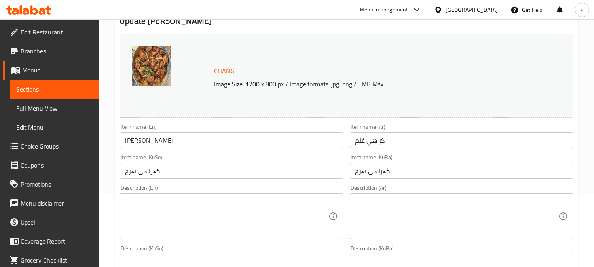
click at [157, 144] on input "Mutton Karahi" at bounding box center [232, 140] width 224 height 16
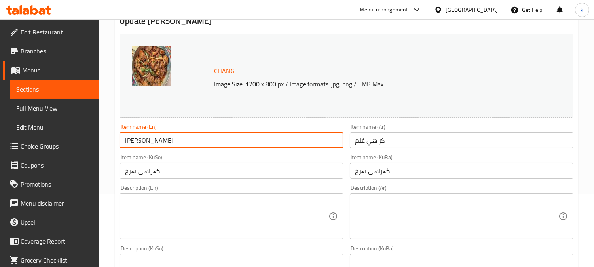
click at [314, 165] on input "کەراهی بەرخ" at bounding box center [232, 171] width 224 height 16
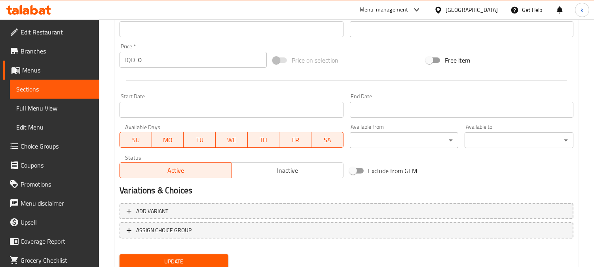
scroll to position [393, 0]
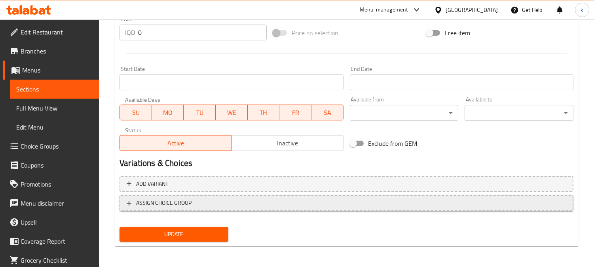
click at [268, 198] on span "ASSIGN CHOICE GROUP" at bounding box center [347, 203] width 440 height 10
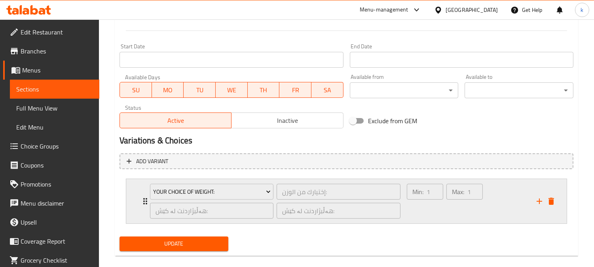
scroll to position [426, 0]
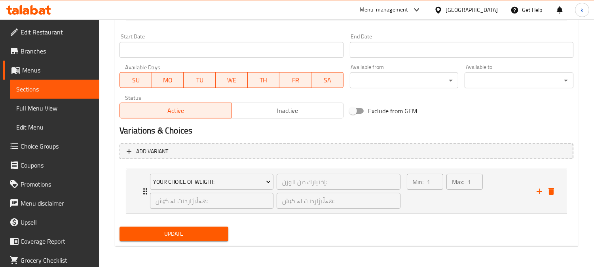
click at [201, 237] on span "Update" at bounding box center [174, 234] width 96 height 10
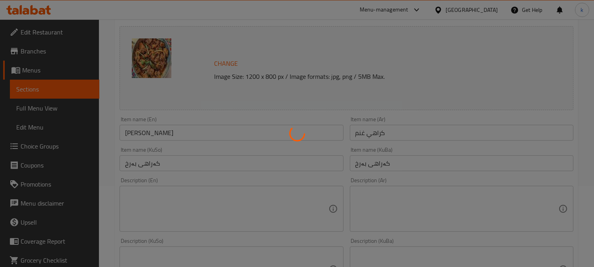
scroll to position [60, 0]
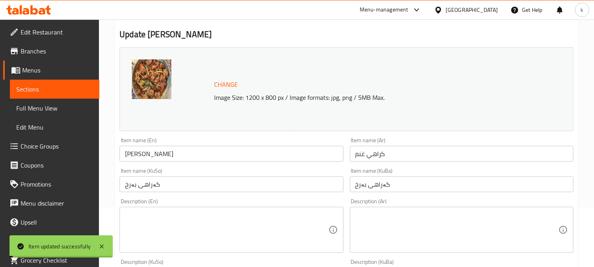
click at [184, 154] on input "Mutton Karahi" at bounding box center [232, 154] width 224 height 16
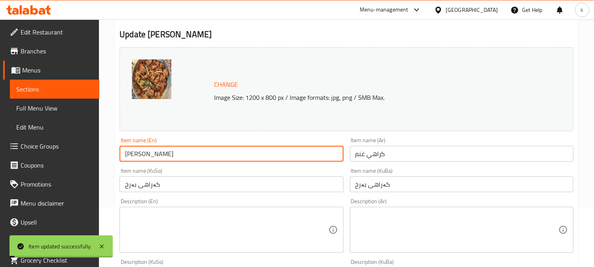
click at [184, 154] on input "Mutton Karahi" at bounding box center [232, 154] width 224 height 16
click at [36, 101] on link "Full Menu View" at bounding box center [54, 108] width 89 height 19
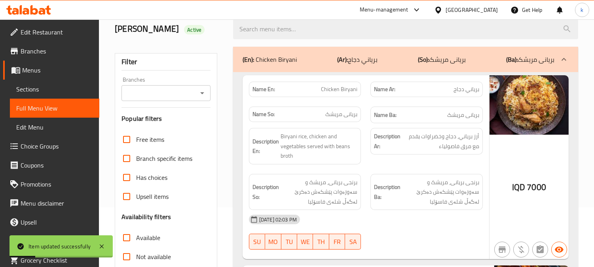
click at [166, 89] on input "Branches" at bounding box center [159, 92] width 71 height 11
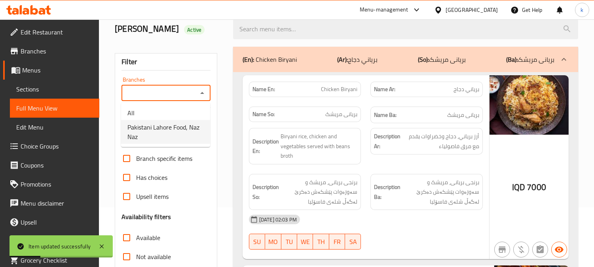
click at [164, 127] on span "Pakistani Lahore Food, Naz Naz" at bounding box center [165, 131] width 76 height 19
type input "Pakistani Lahore Food, Naz Naz"
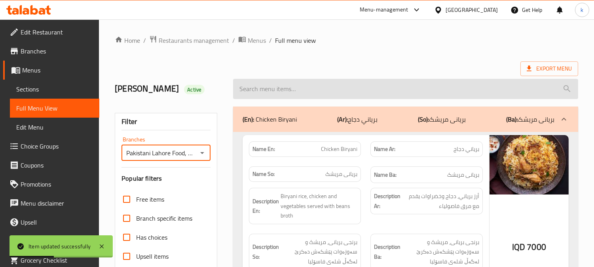
click at [292, 88] on input "search" at bounding box center [405, 89] width 345 height 20
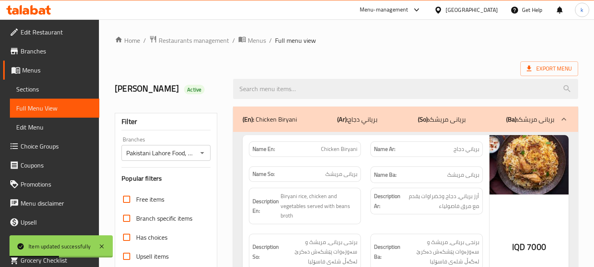
paste input "Mutton Karahi"
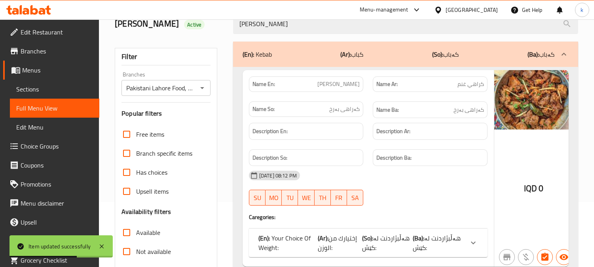
scroll to position [146, 0]
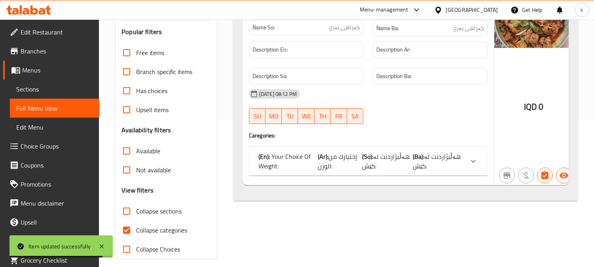
type input "Mutton Karahi"
click at [161, 226] on span "Collapse categories" at bounding box center [161, 229] width 51 height 9
click at [136, 226] on input "Collapse categories" at bounding box center [126, 229] width 19 height 19
checkbox input "false"
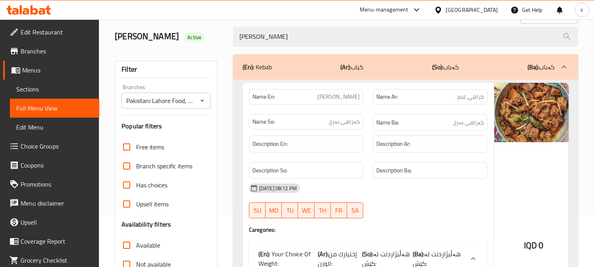
scroll to position [0, 0]
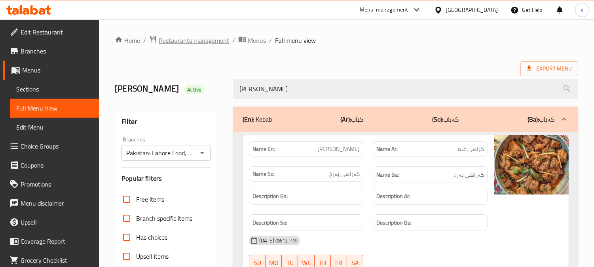
click at [195, 44] on span "Restaurants management" at bounding box center [194, 40] width 70 height 9
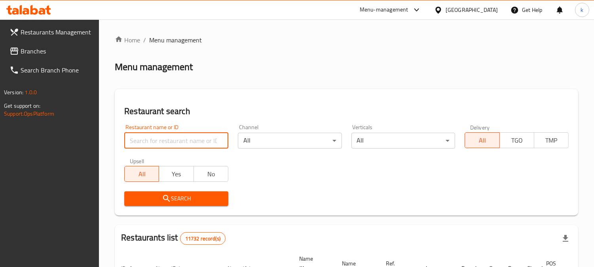
drag, startPoint x: 158, startPoint y: 139, endPoint x: 156, endPoint y: 145, distance: 6.9
click at [158, 139] on input "search" at bounding box center [176, 141] width 104 height 16
paste input "AB Restaurant & Cafe"
type input "AB Restaurant & Cafe"
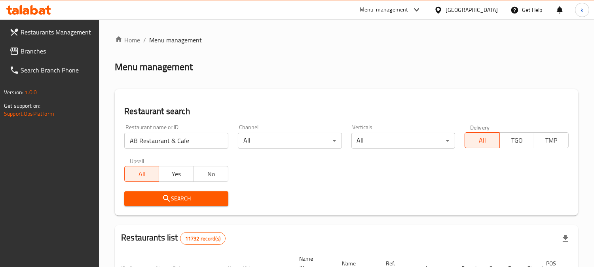
click at [138, 202] on span "Search" at bounding box center [176, 199] width 91 height 10
click at [34, 53] on span "Branches" at bounding box center [57, 50] width 72 height 9
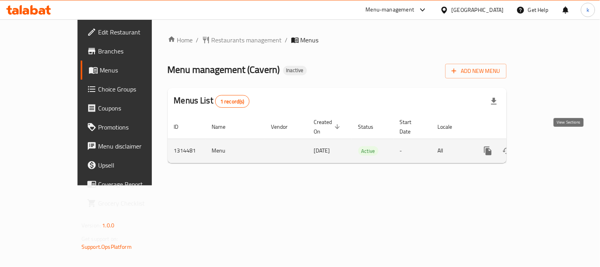
click at [555, 148] on link "enhanced table" at bounding box center [545, 150] width 19 height 19
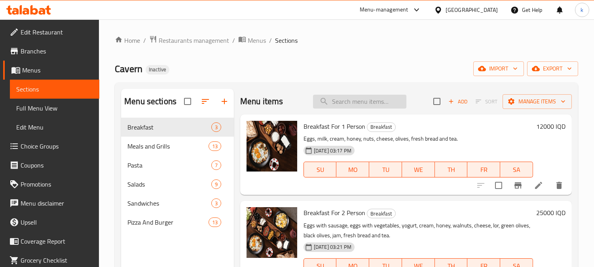
drag, startPoint x: 335, startPoint y: 104, endPoint x: 330, endPoint y: 106, distance: 5.1
click at [335, 103] on input "search" at bounding box center [359, 102] width 93 height 14
paste input "Mushroom Sauce"
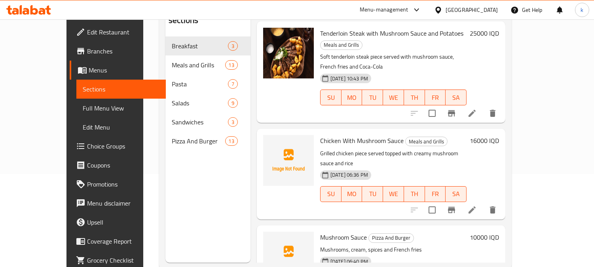
scroll to position [111, 0]
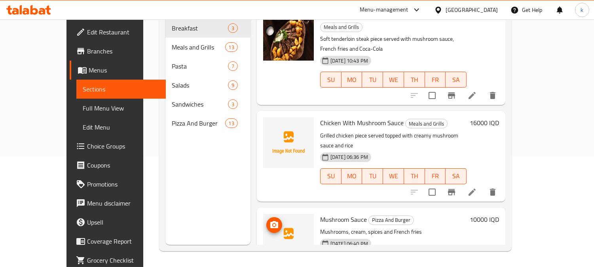
click at [270, 221] on icon "upload picture" at bounding box center [274, 224] width 8 height 7
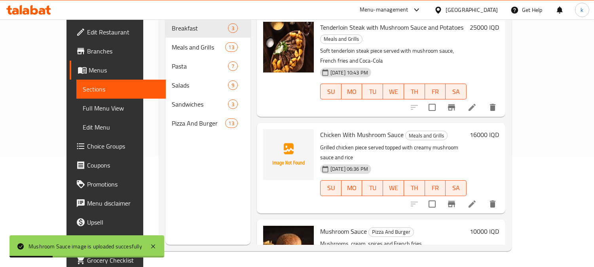
scroll to position [0, 0]
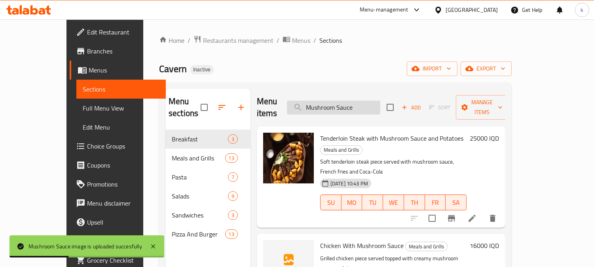
click at [343, 103] on input "Mushroom Sauce" at bounding box center [333, 108] width 93 height 14
paste input "Chicken steak with salad and potatoes"
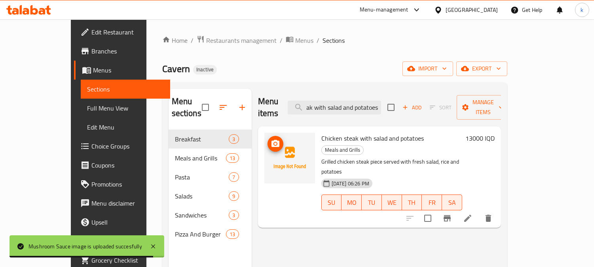
click at [271, 140] on icon "upload picture" at bounding box center [275, 143] width 8 height 7
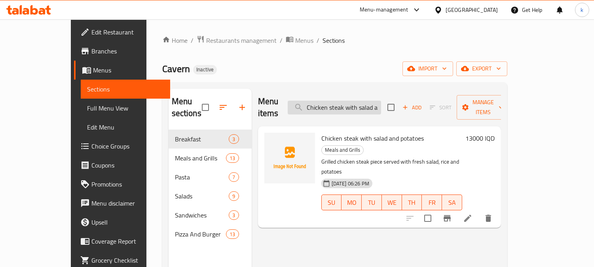
drag, startPoint x: 340, startPoint y: 96, endPoint x: 346, endPoint y: 97, distance: 6.5
click at [340, 101] on input "Chicken steak with salad and potatoes" at bounding box center [334, 108] width 93 height 14
click at [349, 101] on input "Chicken steak with salad and potatoes" at bounding box center [334, 108] width 93 height 14
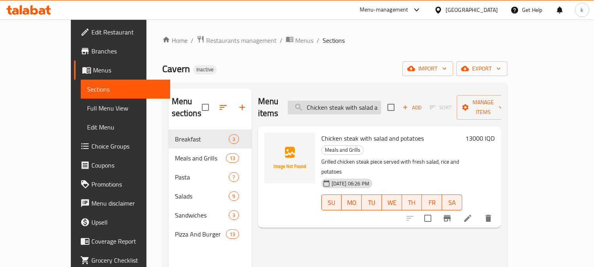
paste input "with Tomato Sauce"
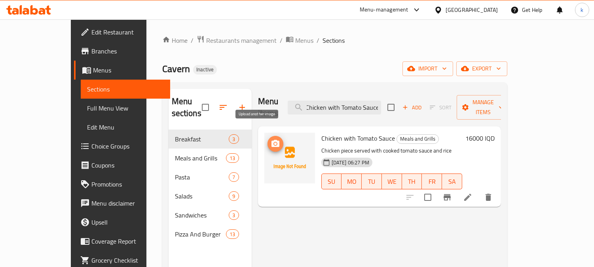
click at [274, 142] on circle "upload picture" at bounding box center [275, 143] width 2 height 2
click at [345, 105] on input "Chicken with Tomato Sauce" at bounding box center [334, 108] width 93 height 14
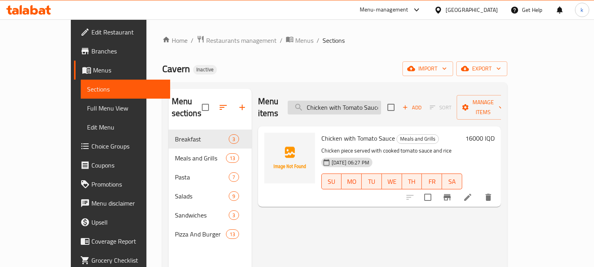
paste input "Lemon Chicken"
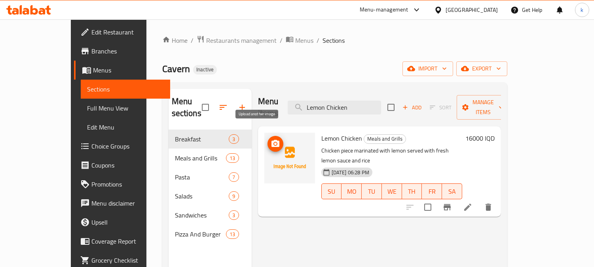
click at [271, 140] on icon "upload picture" at bounding box center [275, 143] width 8 height 7
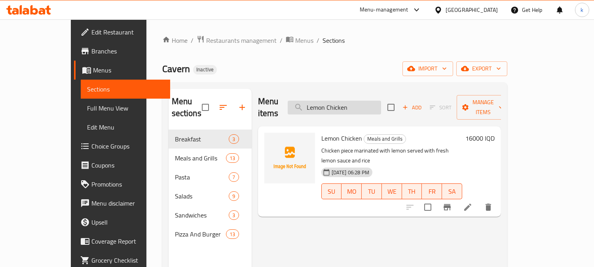
click at [343, 101] on input "Lemon Chicken" at bounding box center [334, 108] width 93 height 14
paste input "Chicken Slices with Curry Sauce"
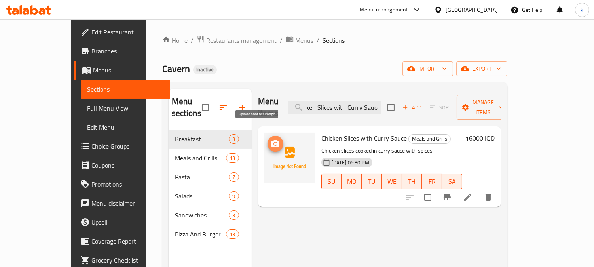
click at [271, 139] on icon "upload picture" at bounding box center [275, 143] width 9 height 9
click at [351, 101] on input "Chicken Slices with Curry Sauce" at bounding box center [334, 108] width 93 height 14
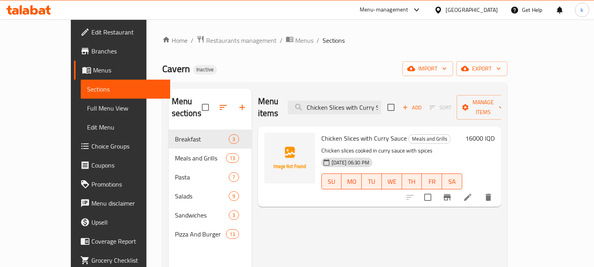
paste input "Grilled Chicken Breast with French Fries"
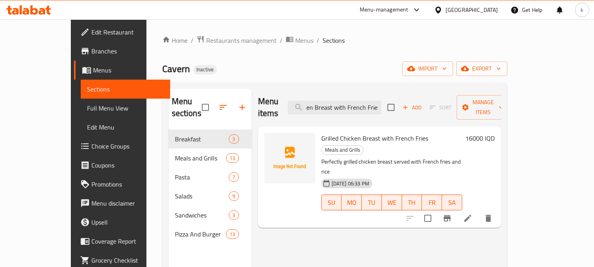
click at [264, 133] on img at bounding box center [289, 158] width 51 height 51
click at [274, 142] on circle "upload picture" at bounding box center [275, 143] width 2 height 2
click at [357, 101] on input "Grilled Chicken Breast with French Fries" at bounding box center [334, 108] width 93 height 14
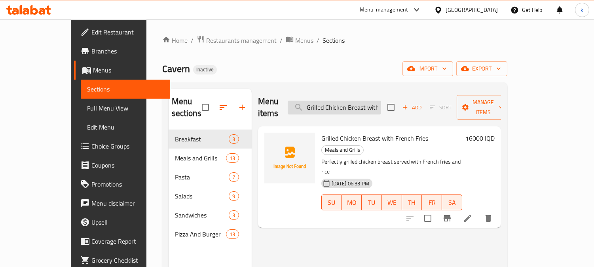
click at [357, 101] on input "Grilled Chicken Breast with French Fries" at bounding box center [334, 108] width 93 height 14
paste input "Chicken With Mushroom Sauce"
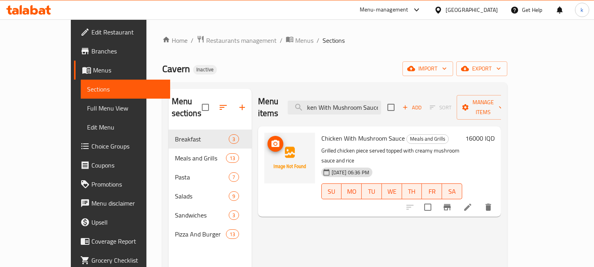
type input "Chicken With Mushroom Sauce"
click at [271, 140] on icon "upload picture" at bounding box center [275, 143] width 8 height 7
click at [87, 110] on span "Full Menu View" at bounding box center [125, 107] width 77 height 9
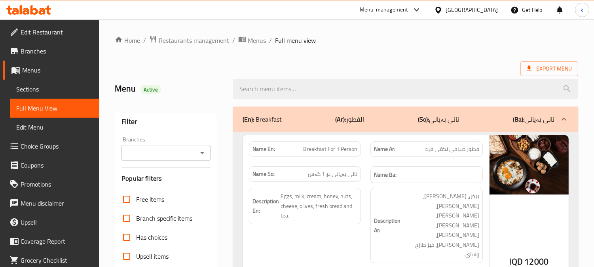
click at [143, 151] on input "Branches" at bounding box center [159, 152] width 71 height 11
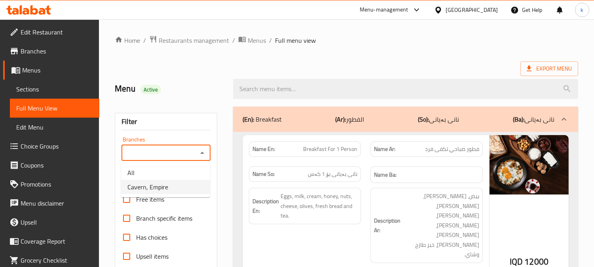
click at [160, 184] on span "Cavern, Empire" at bounding box center [147, 186] width 41 height 9
type input "Cavern, Empire"
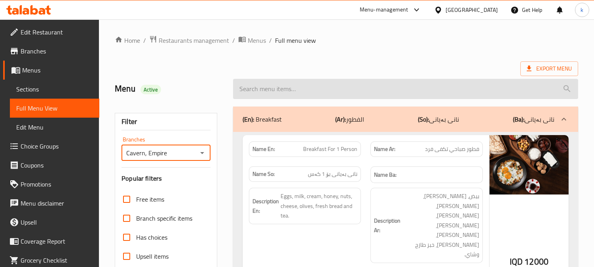
click at [285, 87] on input "search" at bounding box center [405, 89] width 345 height 20
paste input "Mushroom Sauce"
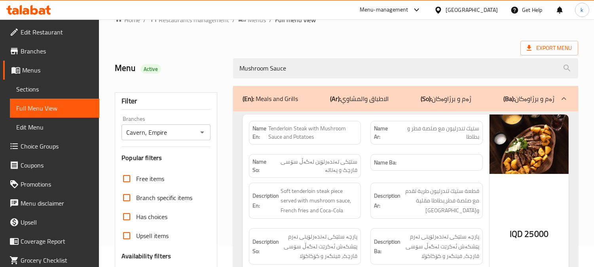
scroll to position [73, 0]
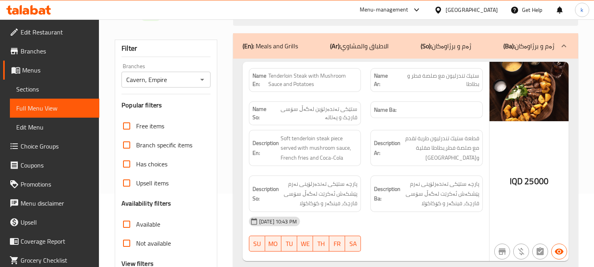
type input "Mushroom Sauce"
click at [382, 51] on p "(Ar): الاطباق والمشاوي" at bounding box center [359, 45] width 59 height 9
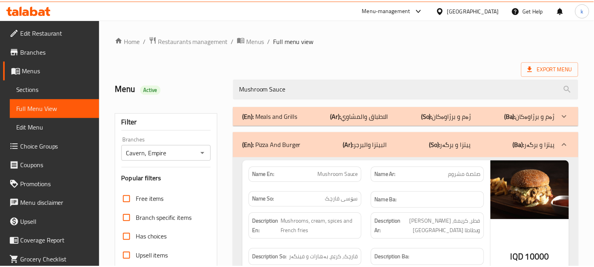
scroll to position [154, 0]
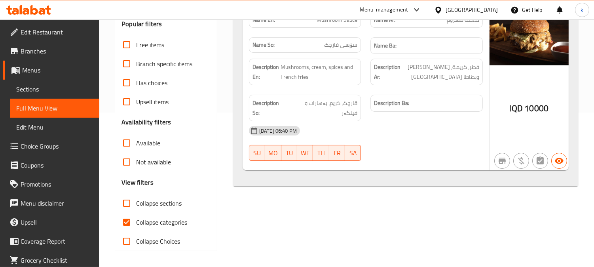
click at [32, 97] on link "Sections" at bounding box center [54, 89] width 89 height 19
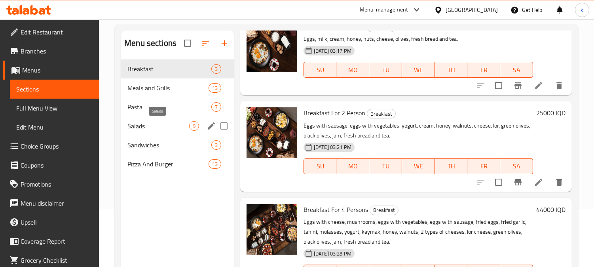
scroll to position [37, 0]
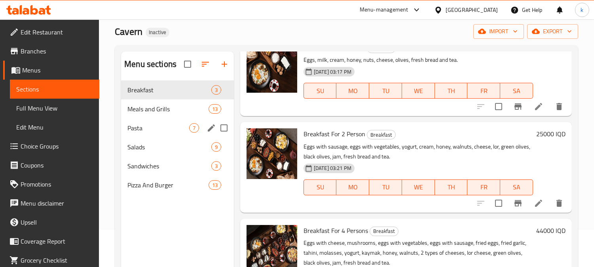
click at [139, 116] on div "Meals and Grills 13" at bounding box center [177, 108] width 113 height 19
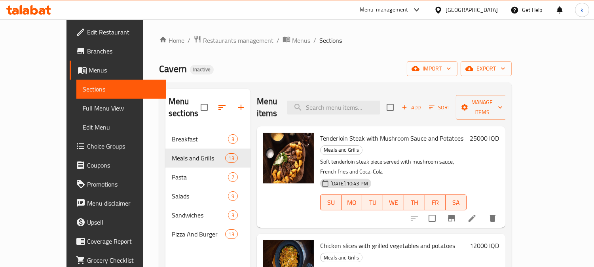
click at [338, 111] on div "Menu items Add Sort Manage items" at bounding box center [381, 108] width 249 height 38
click at [341, 106] on input "search" at bounding box center [333, 108] width 93 height 14
paste input "Meat Fajita"
type input "Meat Fajita"
click at [350, 85] on div "Menu sections Breakfast 3 Meals and Grills 13 Pasta 7 Salads 9 Sandwiches 3 Piz…" at bounding box center [335, 221] width 353 height 279
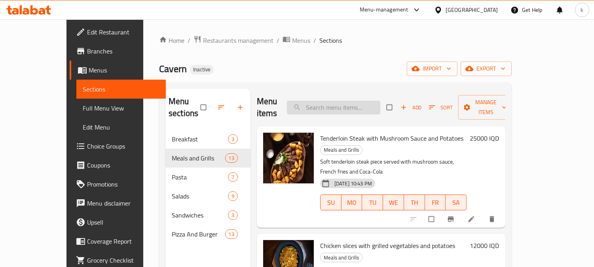
click at [353, 101] on input "search" at bounding box center [333, 108] width 93 height 14
paste input "Meat Fajita"
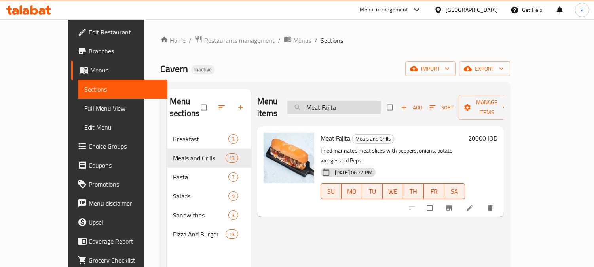
click at [341, 101] on input "Meat Fajita" at bounding box center [333, 108] width 93 height 14
click at [340, 101] on input "Meat Fajita" at bounding box center [333, 108] width 93 height 14
paste input "Chicken steak with salad and potatoes"
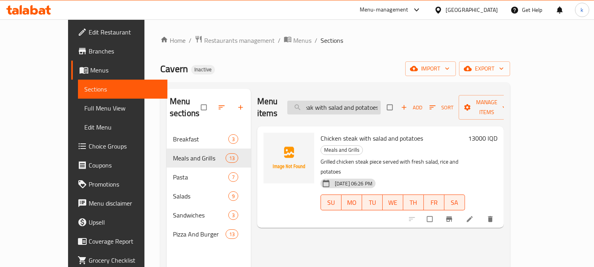
click at [331, 102] on input "Chicken steak with salad and potatoes" at bounding box center [333, 108] width 93 height 14
paste input "Meat Fajita"
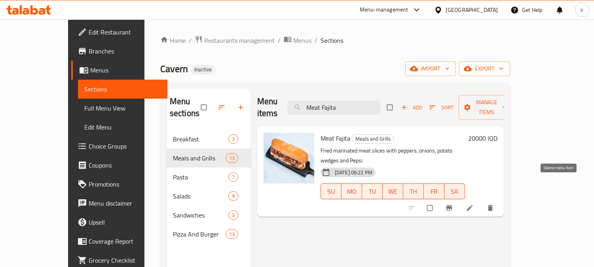
click at [496, 204] on span "delete" at bounding box center [490, 208] width 9 height 8
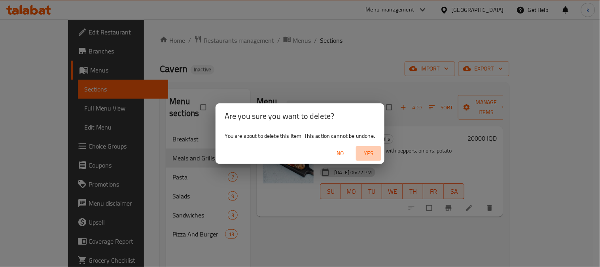
click at [366, 153] on span "Yes" at bounding box center [368, 153] width 19 height 10
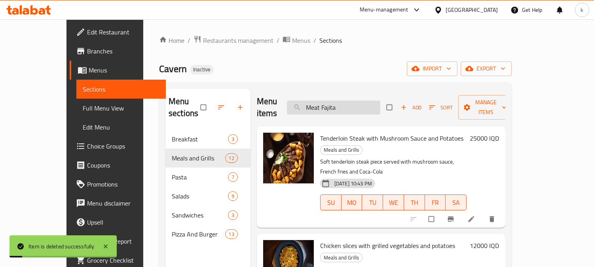
click at [357, 101] on input "Meat Fajita" at bounding box center [333, 108] width 93 height 14
paste input "Chicken steak with salad and potatoes"
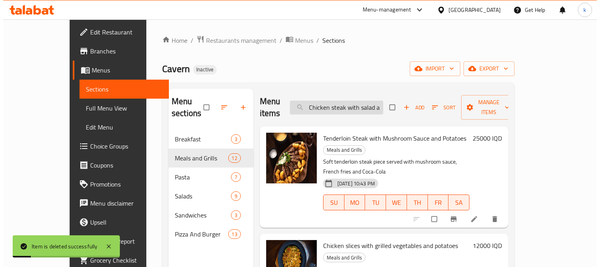
scroll to position [0, 30]
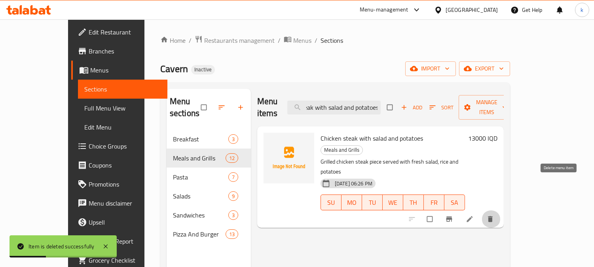
click at [494, 215] on icon "delete" at bounding box center [490, 219] width 8 height 8
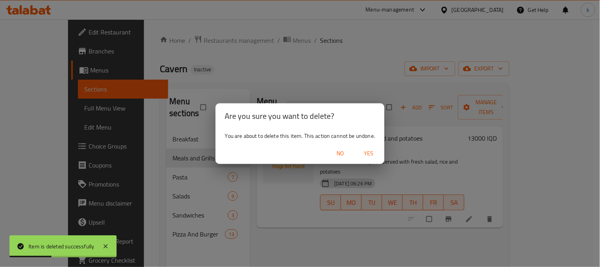
click at [366, 147] on button "Yes" at bounding box center [368, 153] width 25 height 15
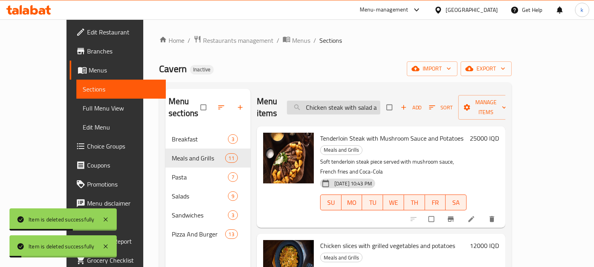
click at [361, 101] on input "Chicken steak with salad and potatoes" at bounding box center [333, 108] width 93 height 14
paste input "with Tomato Sauce"
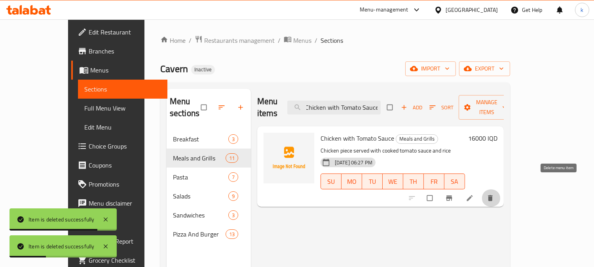
click at [501, 190] on button "delete" at bounding box center [491, 197] width 19 height 17
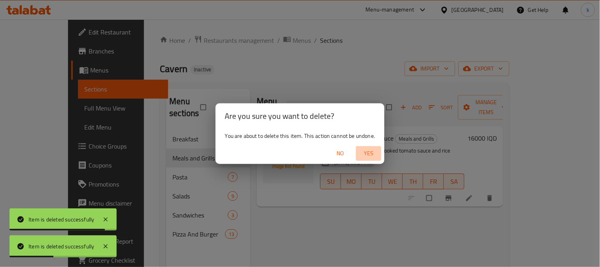
click at [373, 149] on span "Yes" at bounding box center [368, 153] width 19 height 10
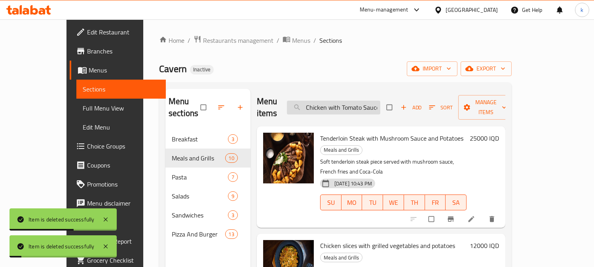
click at [359, 101] on input "Chicken with Tomato Sauce" at bounding box center [333, 108] width 93 height 14
paste input "Lemon Chicken"
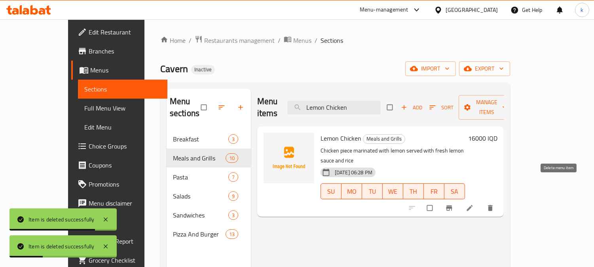
click at [501, 199] on button "delete" at bounding box center [491, 207] width 19 height 17
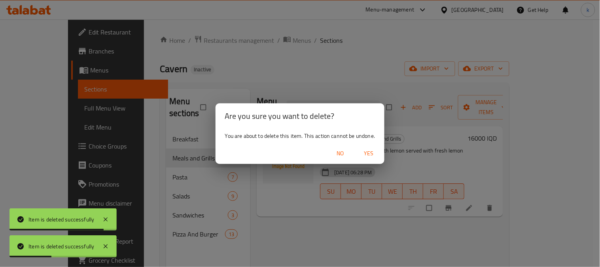
click at [370, 156] on span "Yes" at bounding box center [368, 153] width 19 height 10
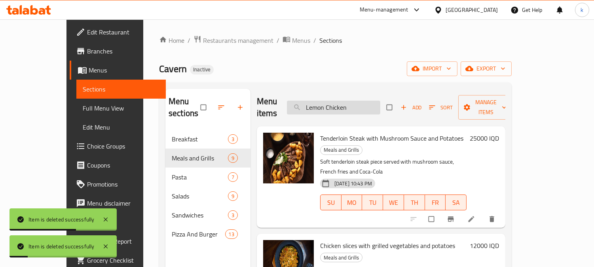
click at [347, 101] on input "Lemon Chicken" at bounding box center [333, 108] width 93 height 14
paste input "Chicken Slices with Curry Sauce"
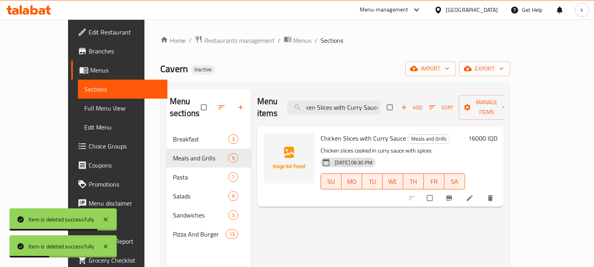
click at [493, 195] on icon "delete" at bounding box center [490, 198] width 5 height 6
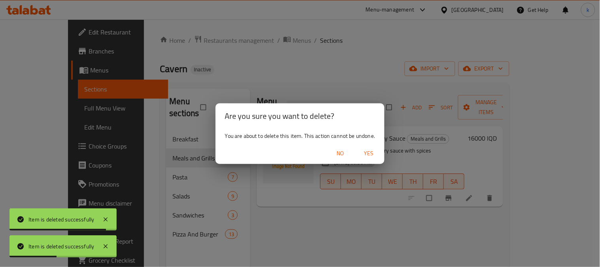
click at [373, 151] on span "Yes" at bounding box center [368, 153] width 19 height 10
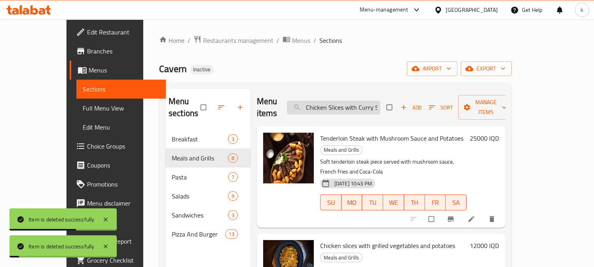
click at [346, 103] on input "Chicken Slices with Curry Sauce" at bounding box center [333, 108] width 93 height 14
paste input "Grilled Chicken Breast with French Fries"
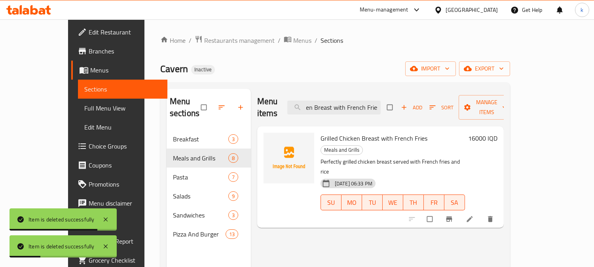
click at [496, 215] on span "delete" at bounding box center [490, 219] width 9 height 8
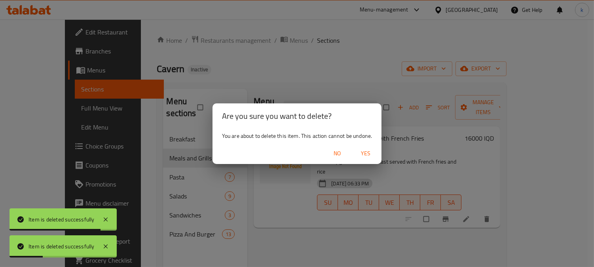
scroll to position [0, 0]
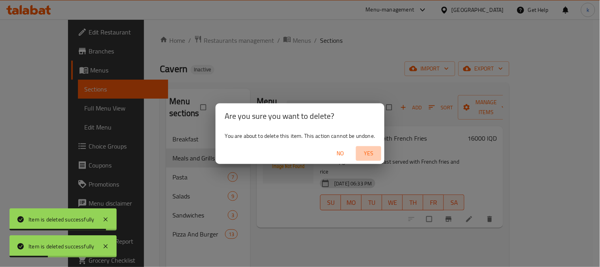
click at [367, 148] on span "Yes" at bounding box center [368, 153] width 19 height 10
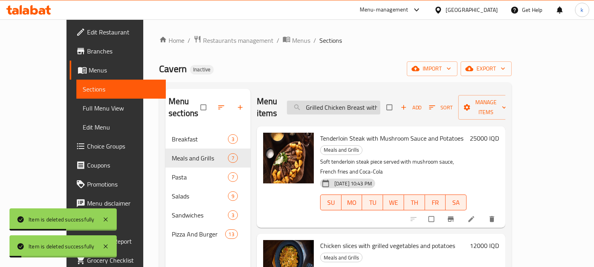
click at [347, 101] on input "Grilled Chicken Breast with French Fries" at bounding box center [333, 108] width 93 height 14
paste input "Chicken With Mushroom Sauce"
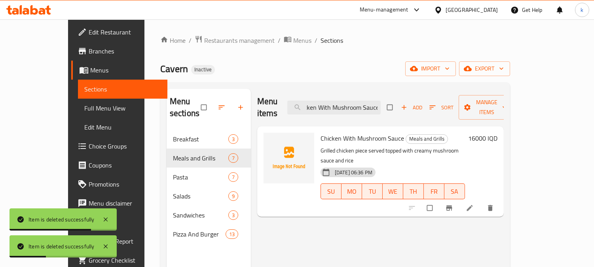
type input "Chicken With Mushroom Sauce"
click at [494, 204] on icon "delete" at bounding box center [490, 208] width 8 height 8
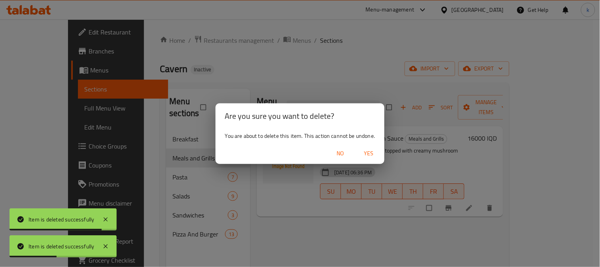
click at [368, 151] on span "Yes" at bounding box center [368, 153] width 19 height 10
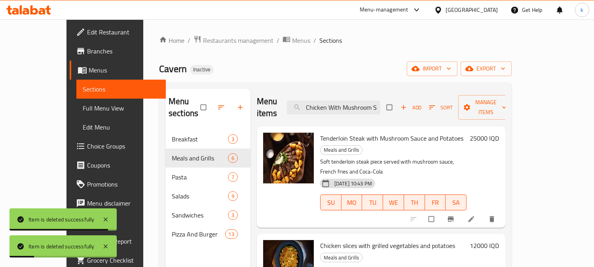
click at [83, 108] on span "Full Menu View" at bounding box center [121, 107] width 77 height 9
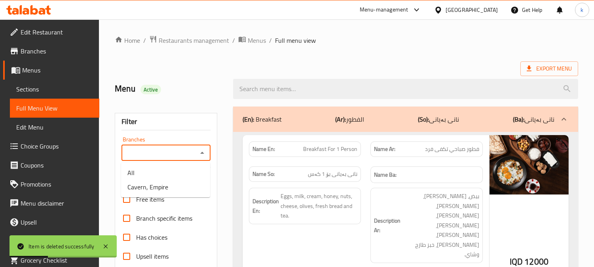
click at [181, 156] on input "Branches" at bounding box center [159, 152] width 71 height 11
click at [171, 192] on li "Cavern, Empire" at bounding box center [165, 187] width 89 height 14
type input "Cavern, Empire"
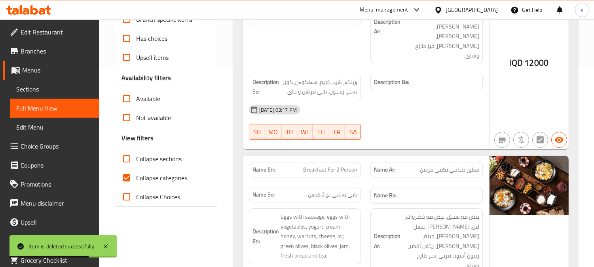
scroll to position [220, 0]
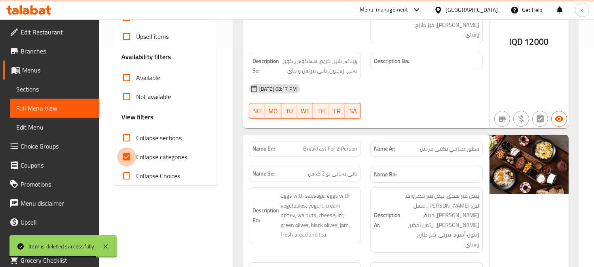
click at [123, 157] on input "Collapse categories" at bounding box center [126, 156] width 19 height 19
click at [125, 157] on input "Collapse categories" at bounding box center [126, 156] width 19 height 19
checkbox input "true"
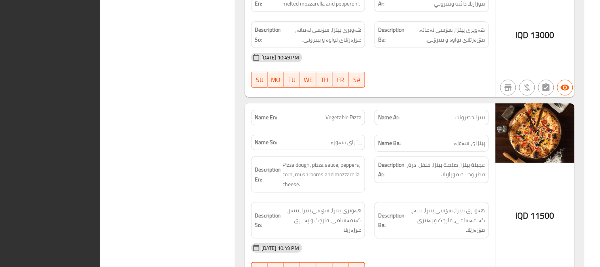
scroll to position [0, 0]
